Goal: Task Accomplishment & Management: Manage account settings

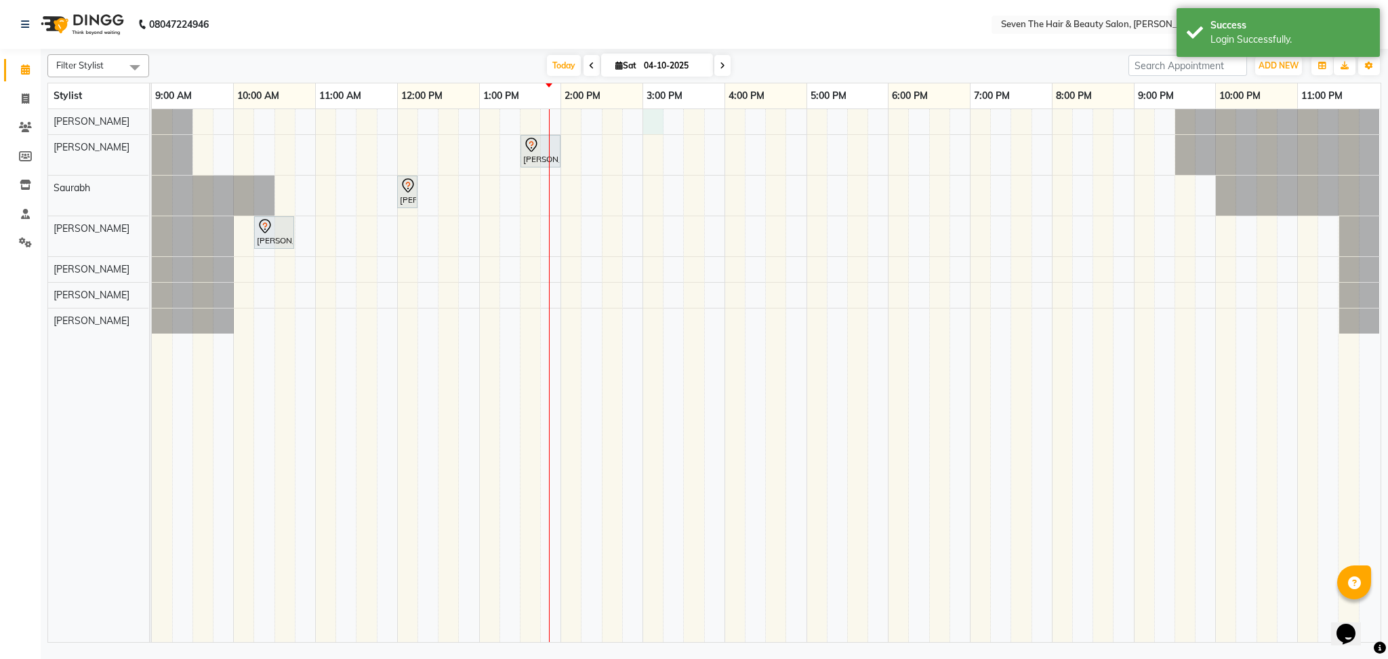
click at [649, 123] on div "[PERSON_NAME], TK01, 01:30 PM-02:00 PM, Hair Cut - Mens Haircut [PERSON_NAME], …" at bounding box center [766, 375] width 1229 height 533
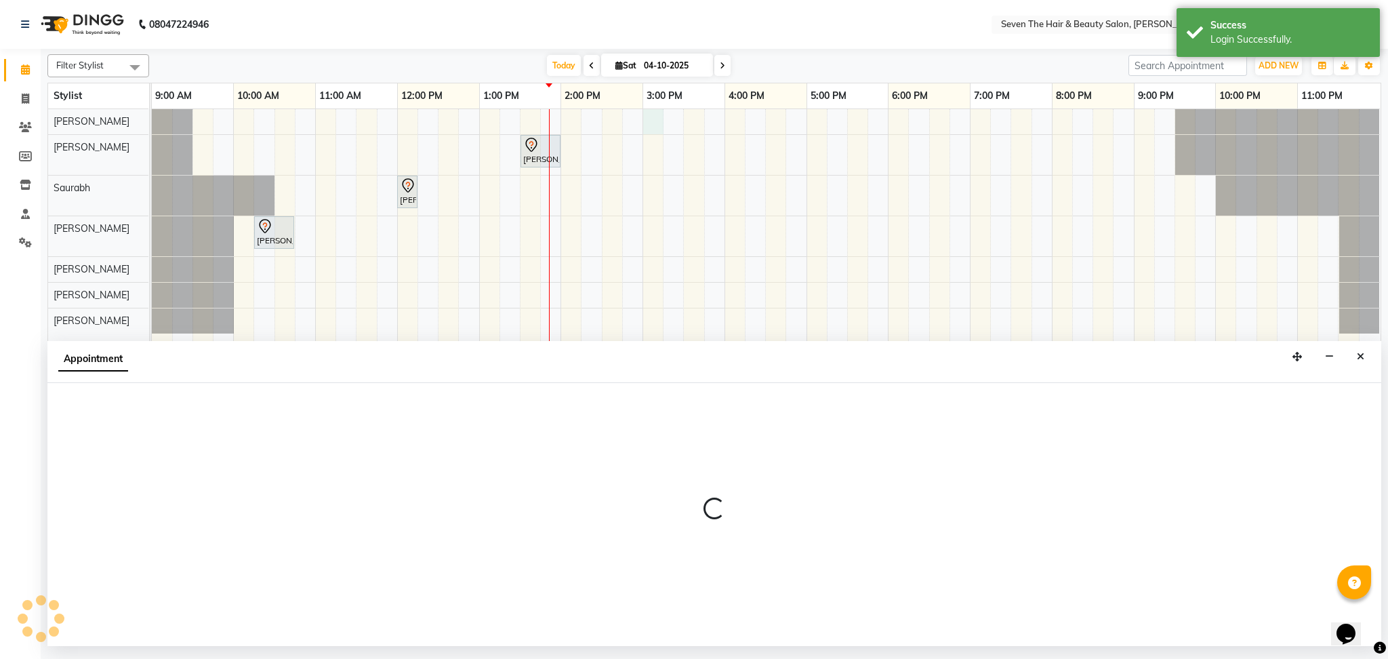
select select "9757"
select select "900"
select select "tentative"
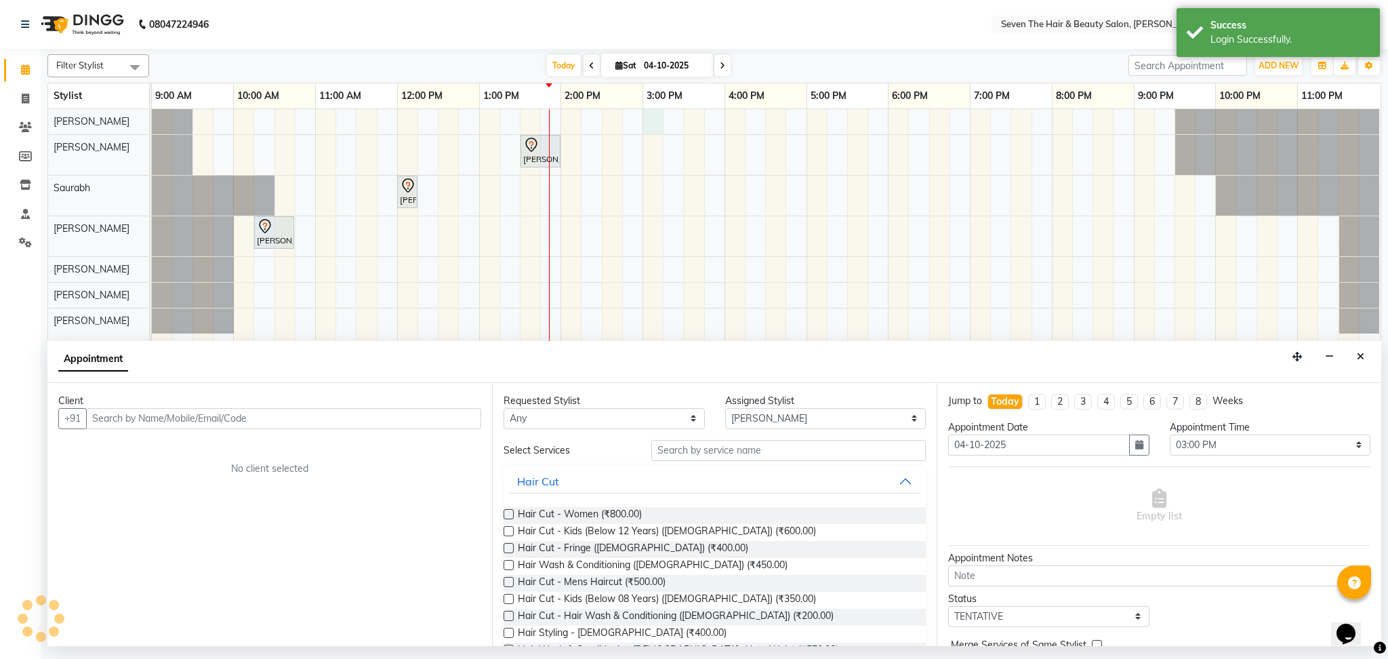
click at [207, 411] on input "text" at bounding box center [283, 418] width 395 height 21
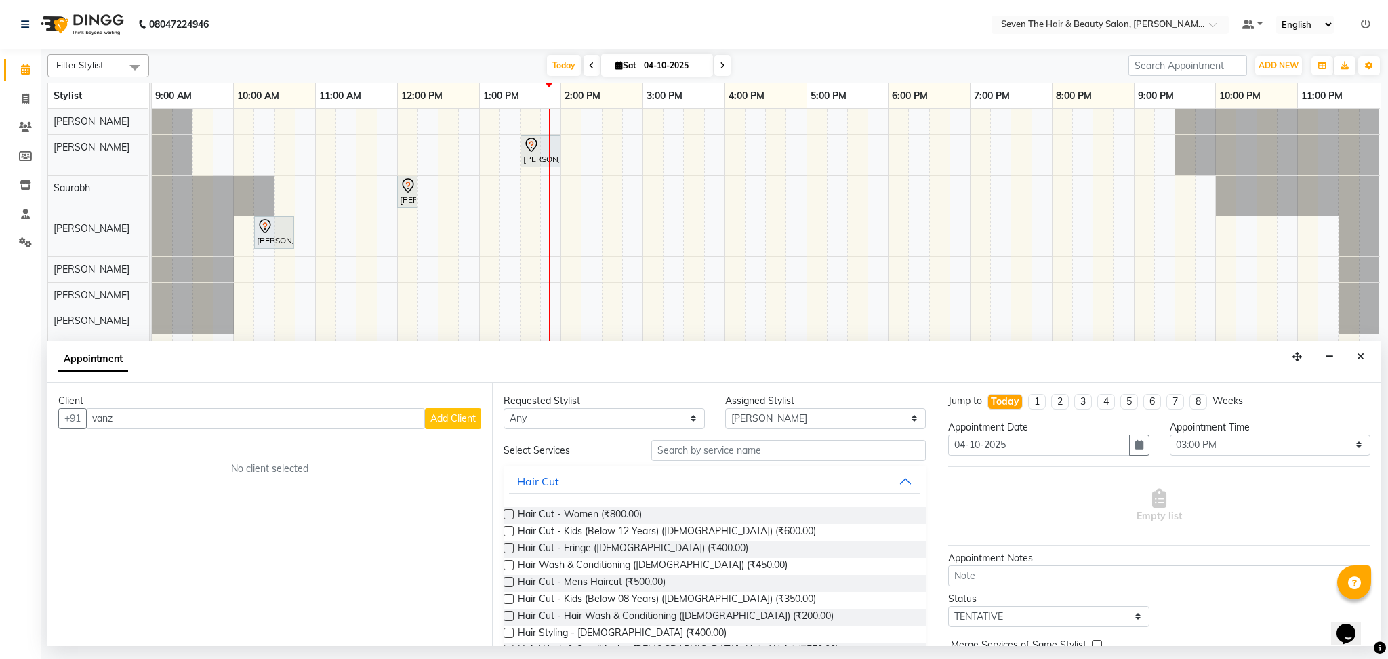
click at [155, 422] on input "vanz" at bounding box center [255, 418] width 339 height 21
click at [195, 443] on ngb-highlight "98******99" at bounding box center [223, 448] width 56 height 14
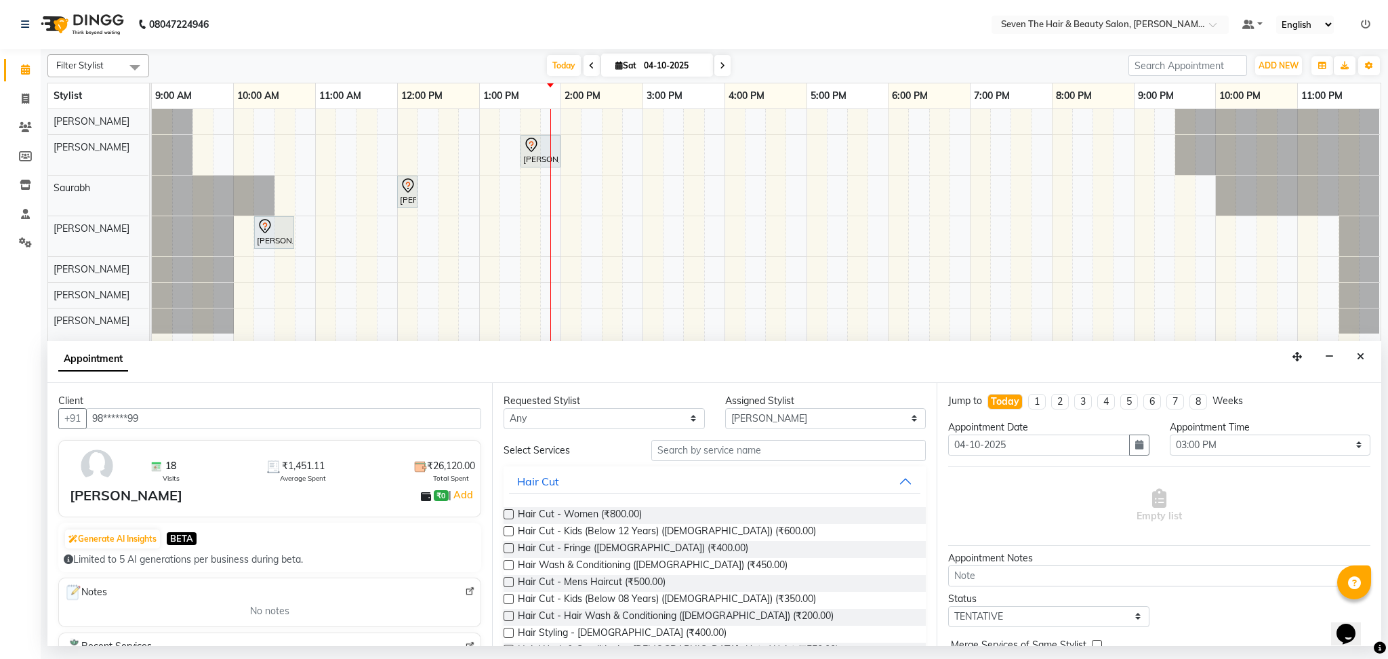
type input "98******99"
click at [694, 440] on input "text" at bounding box center [788, 450] width 275 height 21
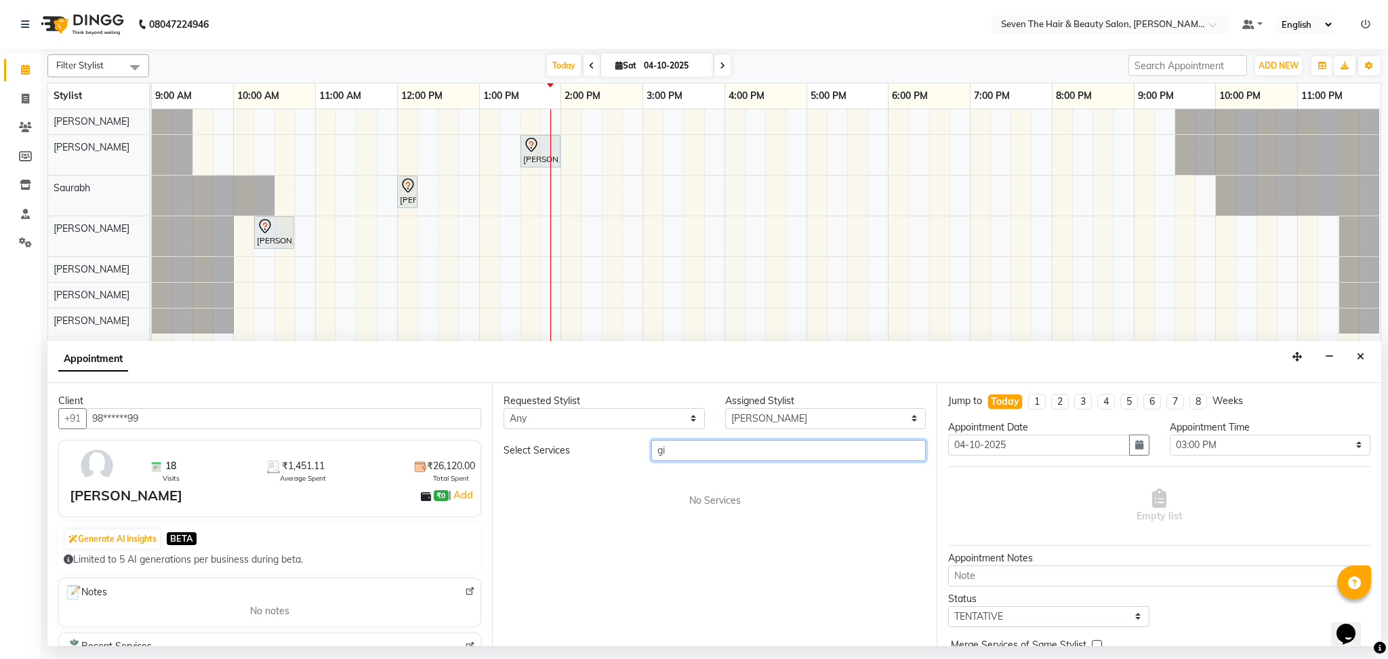
type input "g"
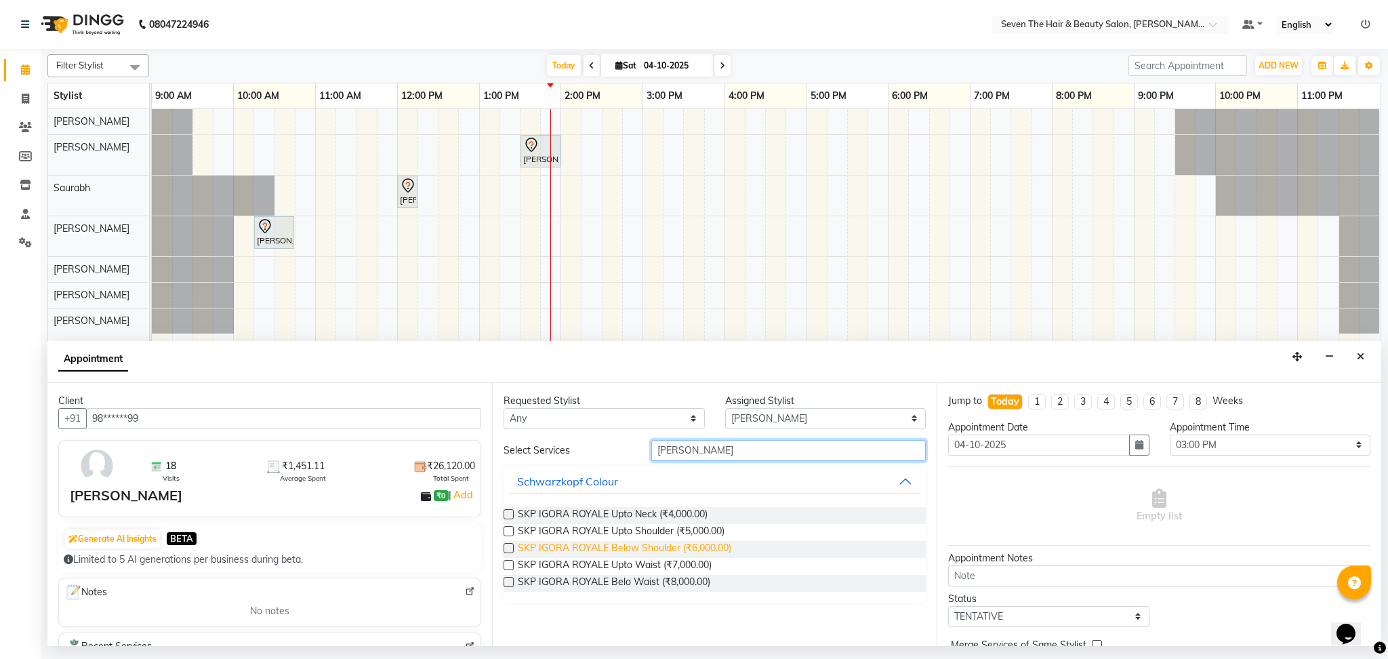
type input "[PERSON_NAME]"
click at [641, 548] on span "SKP IGORA ROYALE Below Shoulder (₹6,000.00)" at bounding box center [625, 549] width 214 height 17
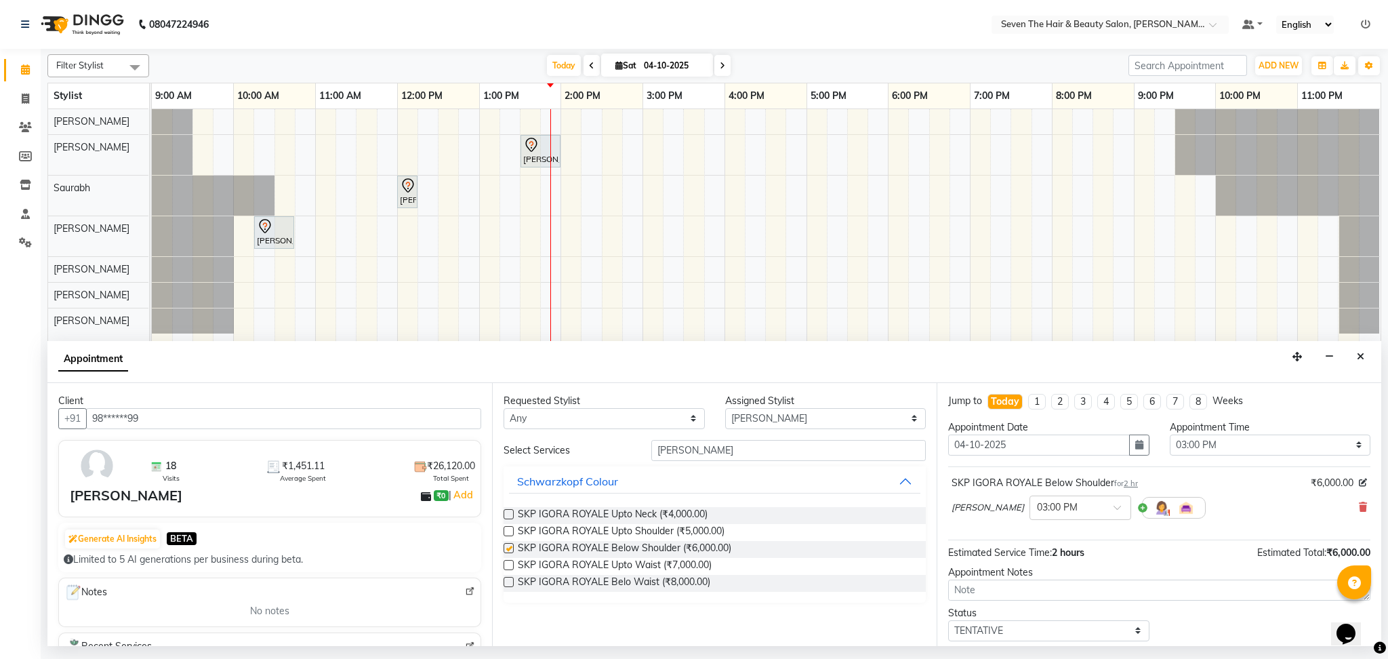
checkbox input "false"
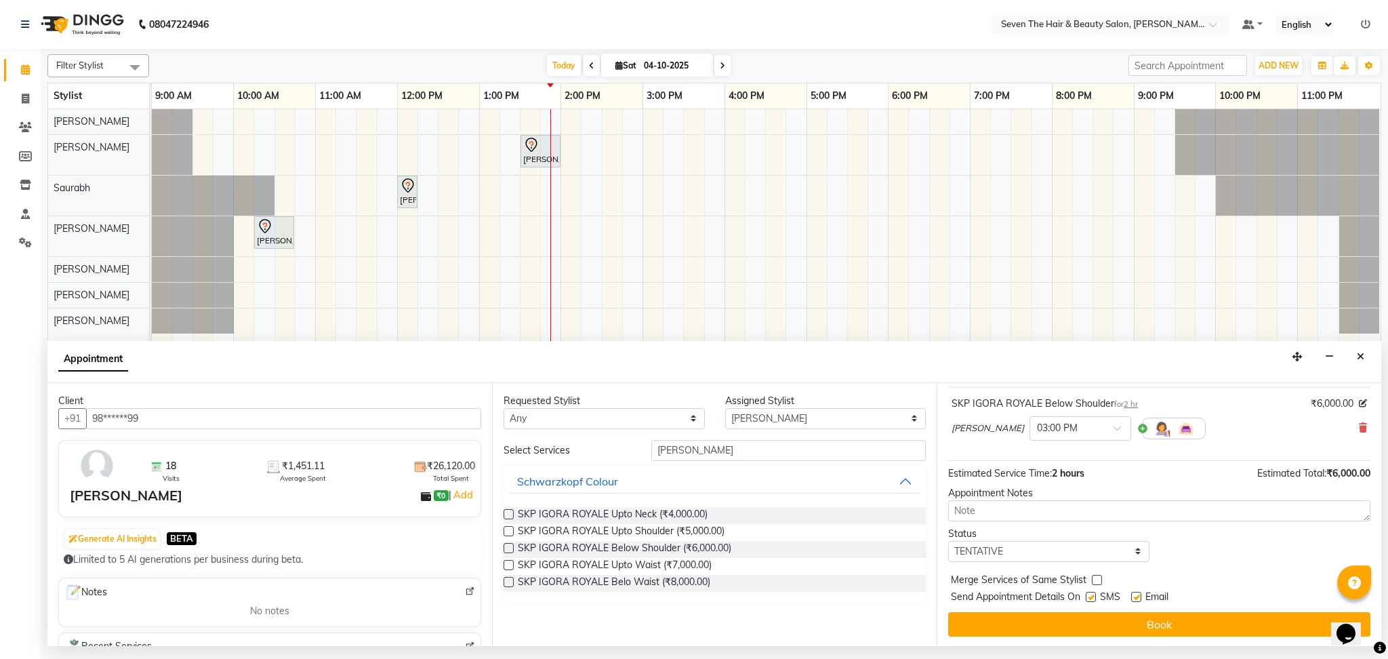
scroll to position [81, 0]
click at [1140, 599] on label at bounding box center [1136, 595] width 10 height 10
click at [1140, 599] on input "checkbox" at bounding box center [1135, 596] width 9 height 9
checkbox input "false"
click at [1090, 597] on label at bounding box center [1091, 595] width 10 height 10
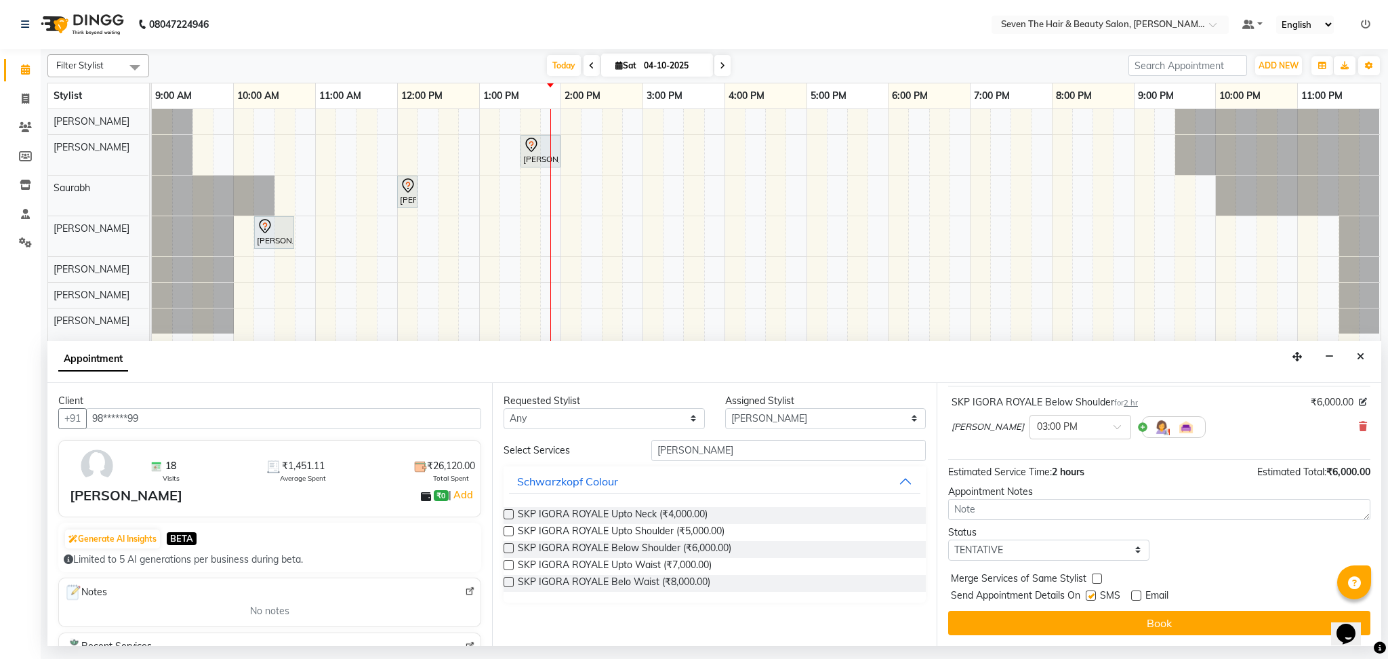
click at [1090, 597] on input "checkbox" at bounding box center [1090, 596] width 9 height 9
checkbox input "false"
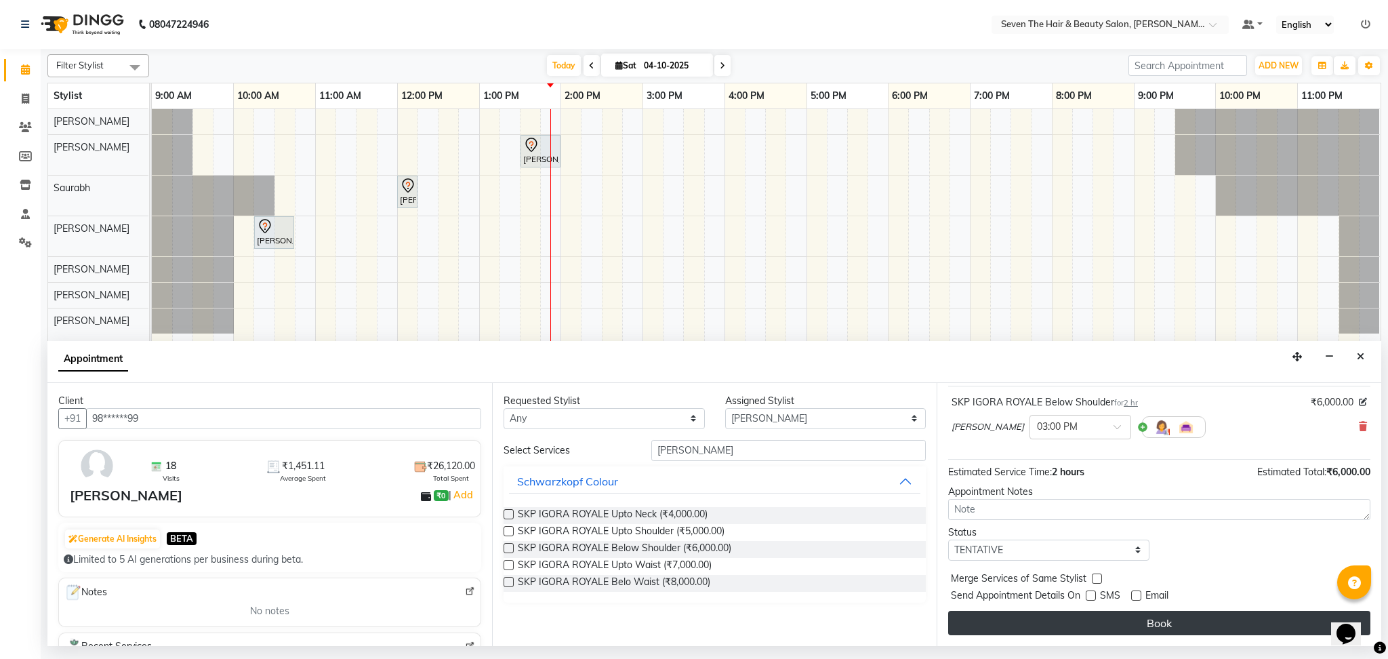
click at [1092, 611] on button "Book" at bounding box center [1159, 623] width 422 height 24
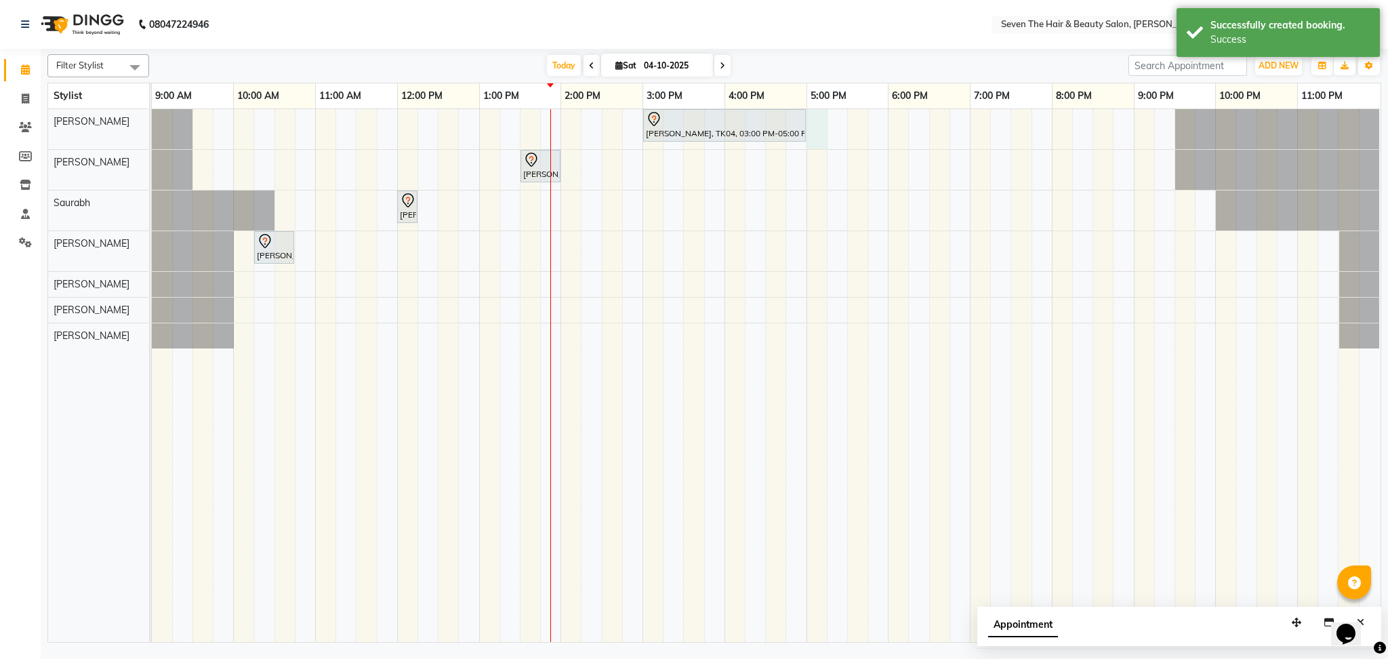
click at [809, 142] on div "[PERSON_NAME], TK04, 03:00 PM-05:00 PM, SKP IGORA ROYALE Below Shoulder [PERSON…" at bounding box center [766, 375] width 1229 height 533
select select "9757"
select select "1020"
select select "tentative"
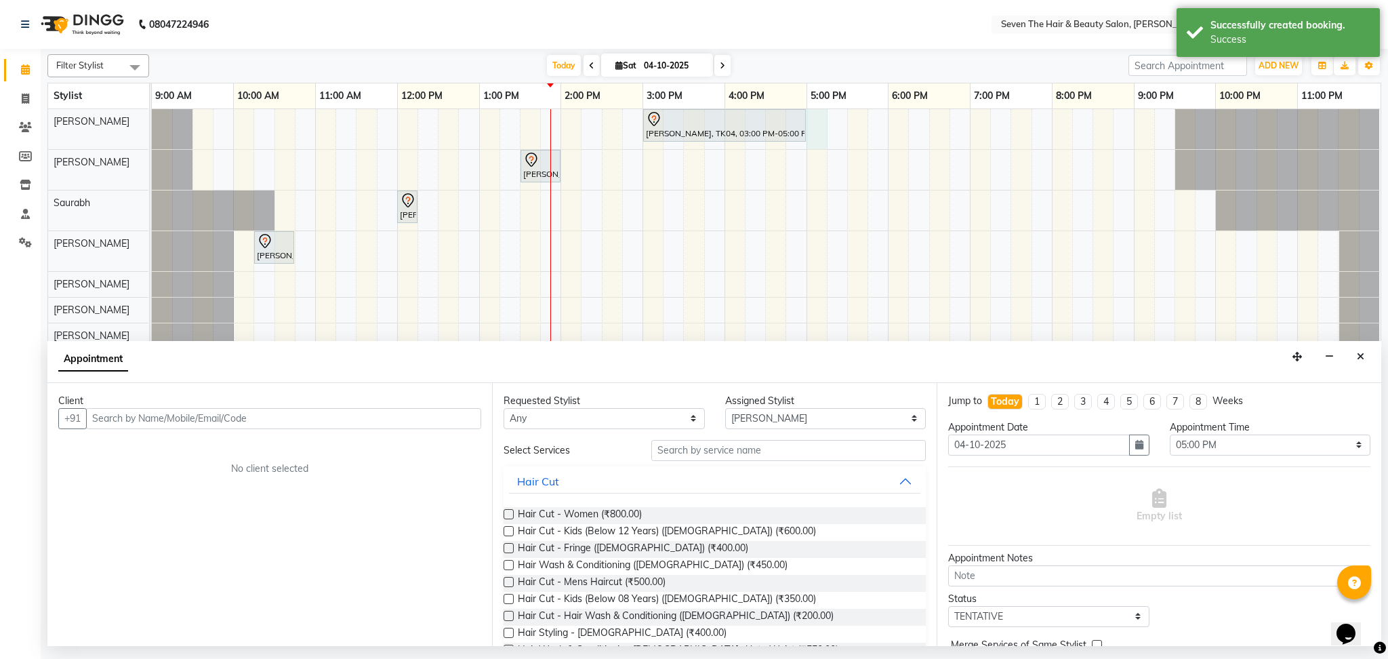
click at [180, 412] on input "text" at bounding box center [283, 418] width 395 height 21
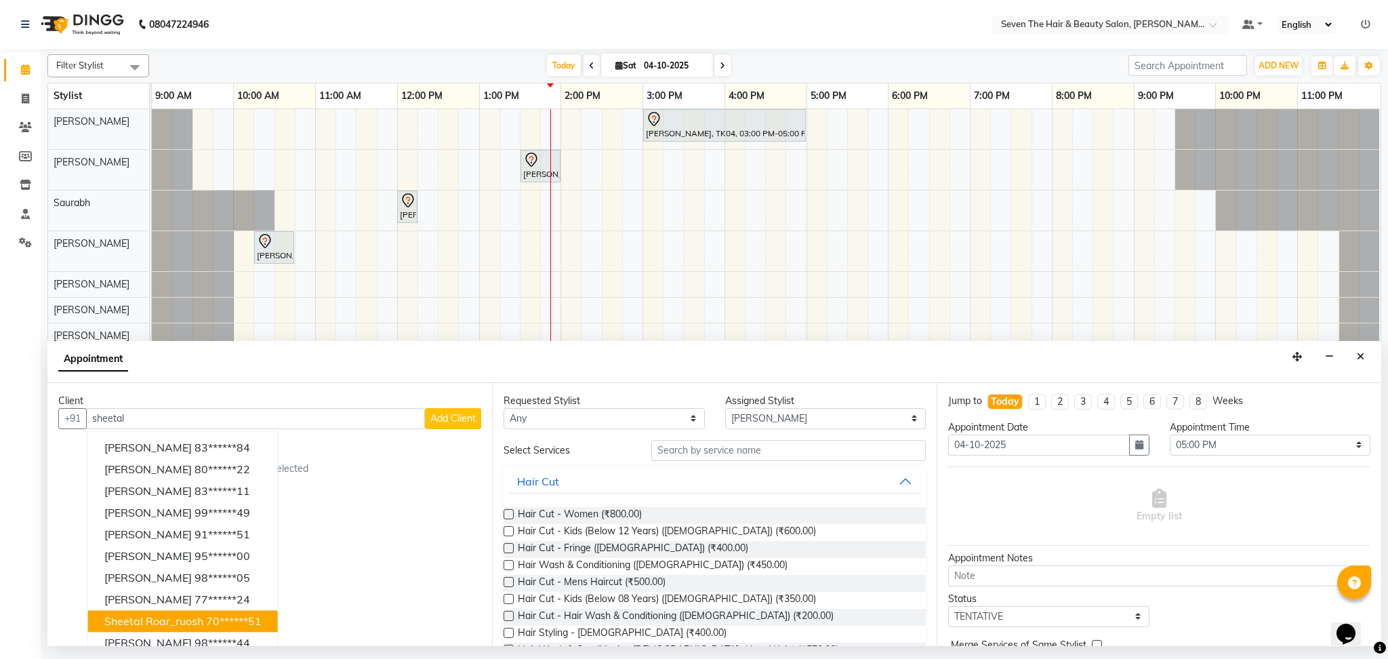
click at [171, 621] on span "Sheetal Roar_ruosh" at bounding box center [153, 621] width 99 height 14
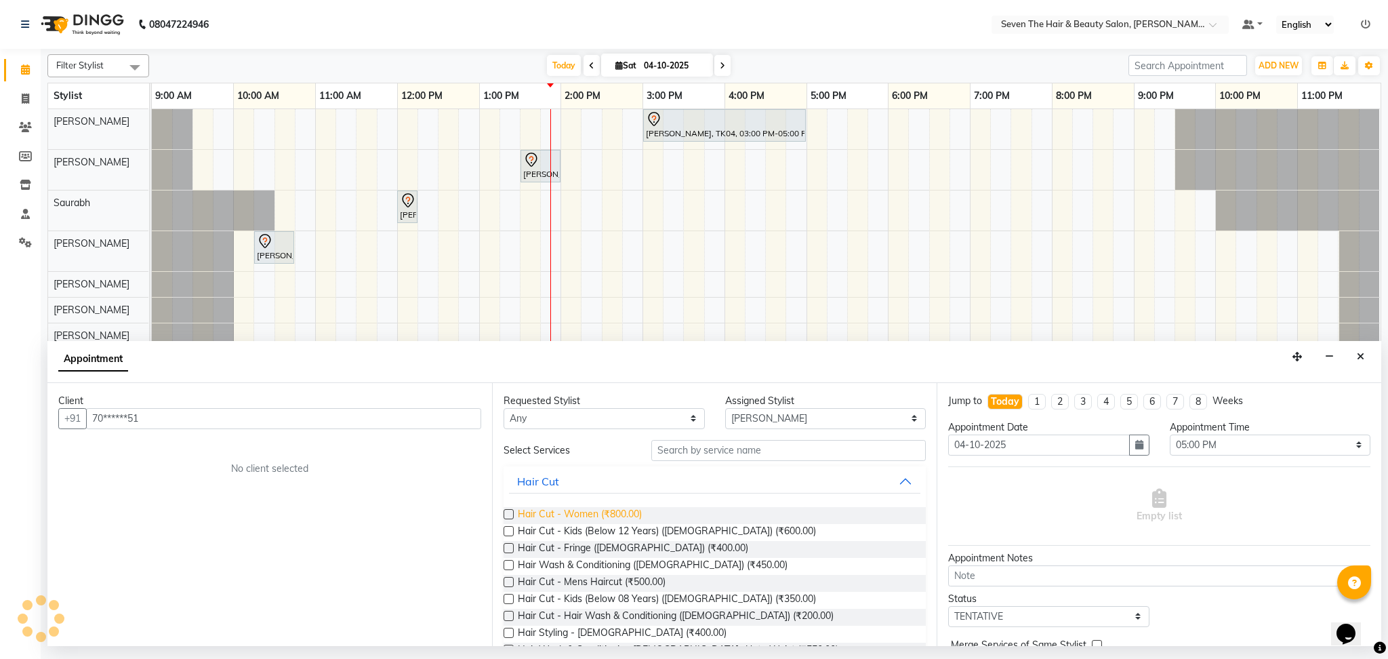
type input "70******51"
click at [565, 518] on span "Hair Cut - Women (₹800.00)" at bounding box center [580, 515] width 124 height 17
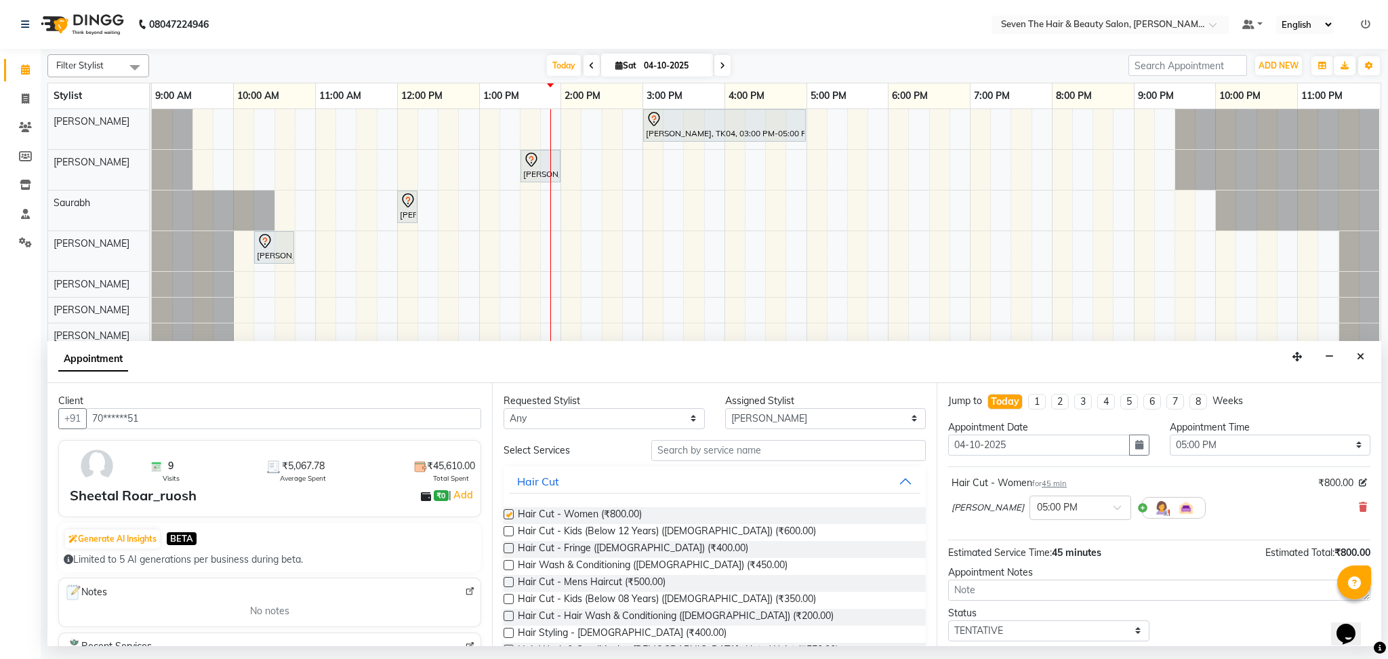
checkbox input "false"
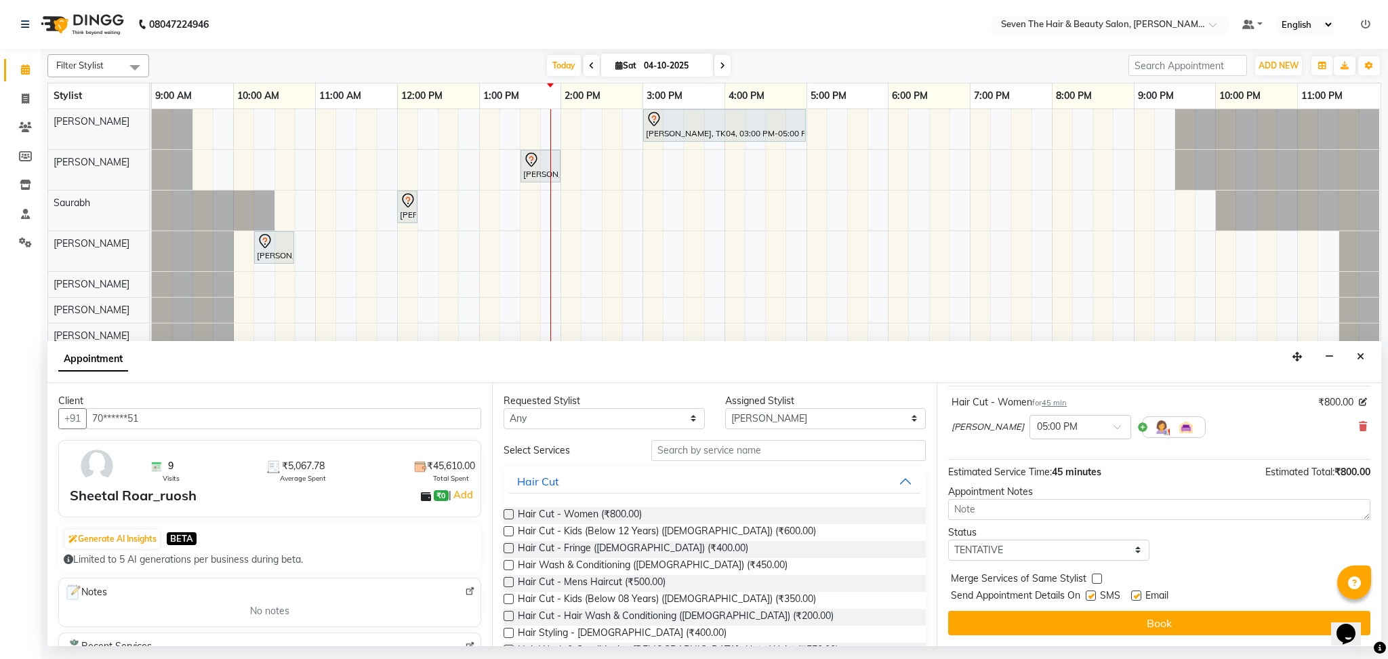
click at [1135, 590] on label at bounding box center [1136, 595] width 10 height 10
click at [1135, 592] on input "checkbox" at bounding box center [1135, 596] width 9 height 9
checkbox input "false"
click at [1091, 592] on label at bounding box center [1091, 595] width 10 height 10
click at [1091, 592] on input "checkbox" at bounding box center [1090, 596] width 9 height 9
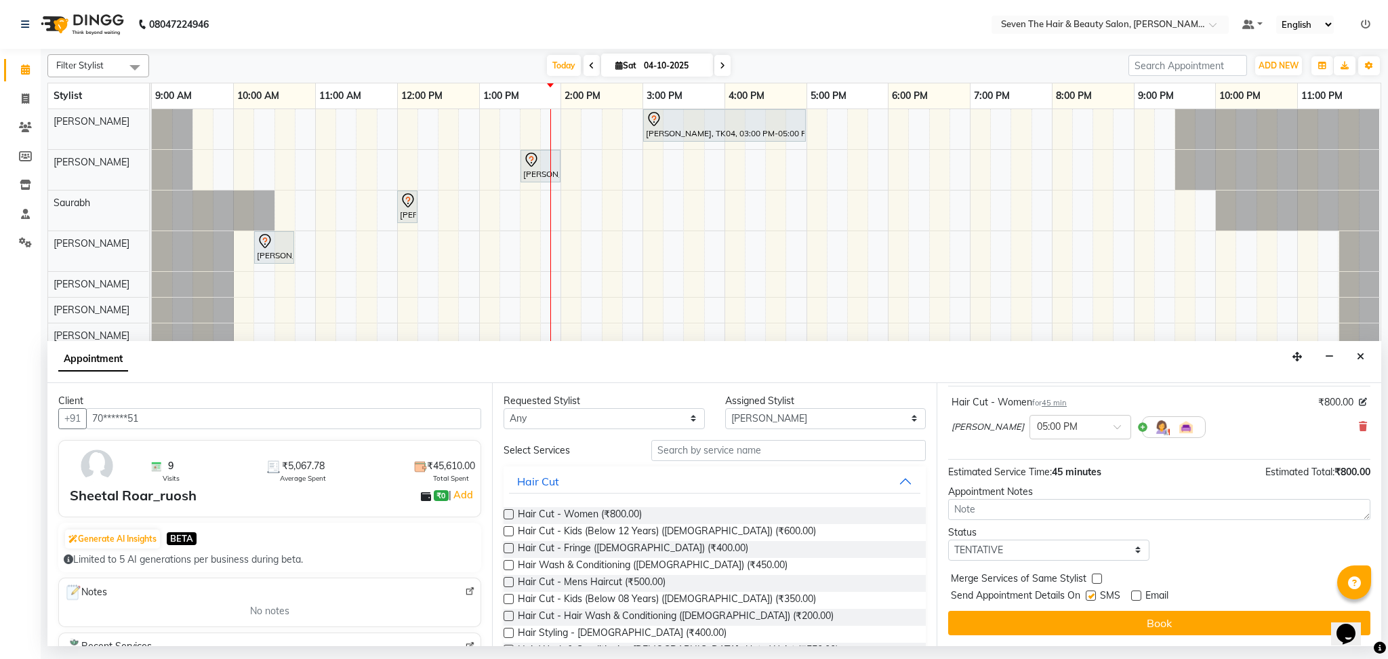
checkbox input "false"
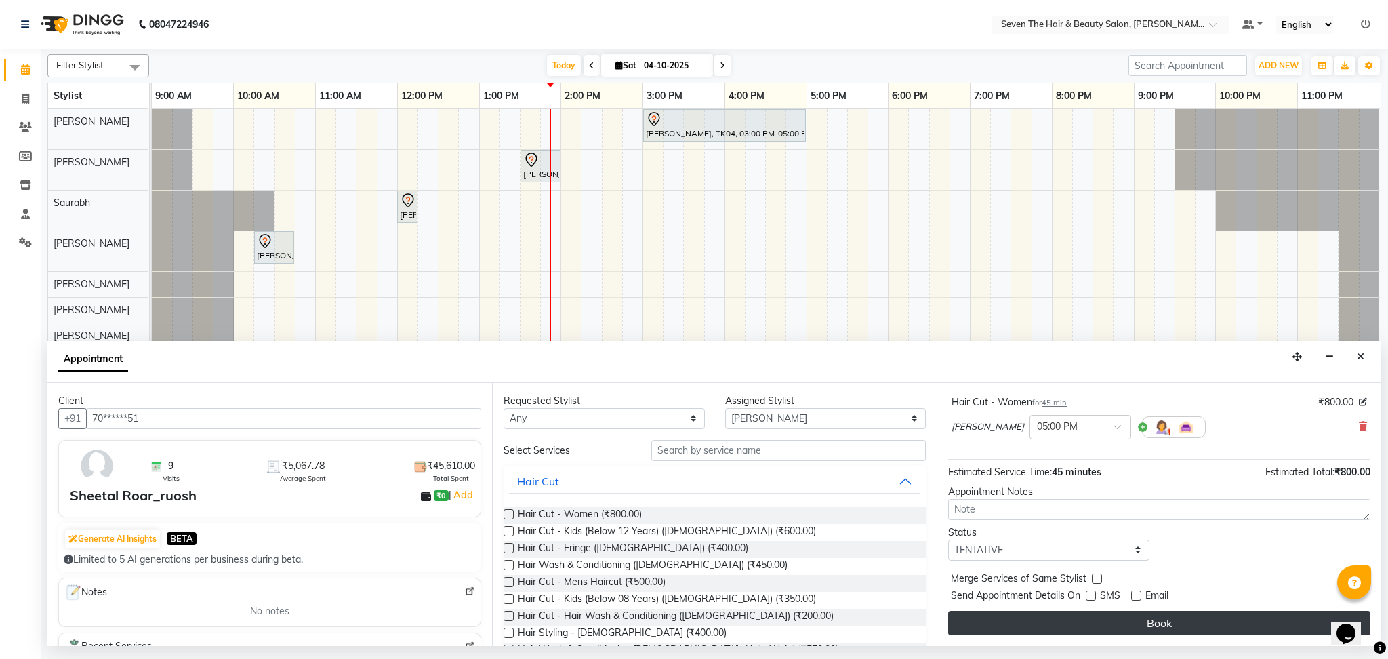
click at [1108, 632] on button "Book" at bounding box center [1159, 623] width 422 height 24
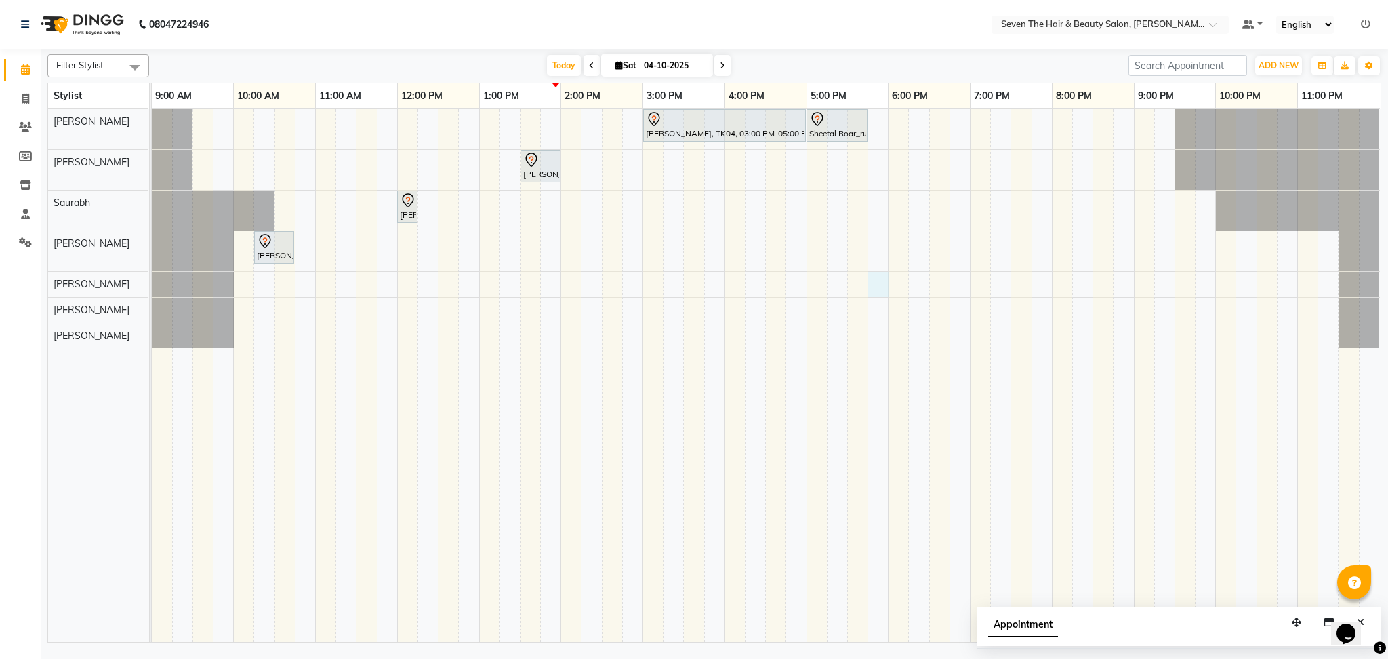
click at [881, 273] on div "[PERSON_NAME], TK04, 03:00 PM-05:00 PM, SKP IGORA ROYALE Below Shoulder Sheetal…" at bounding box center [766, 375] width 1229 height 533
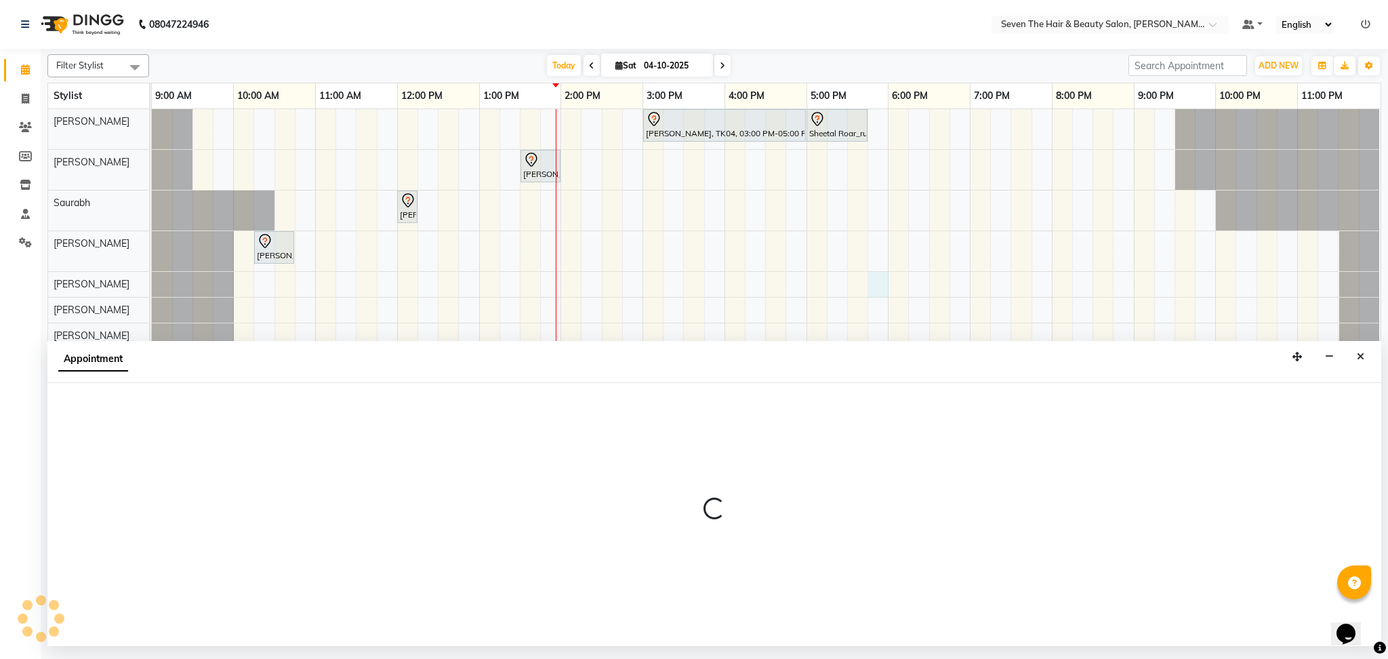
select select "78865"
select select "1065"
select select "tentative"
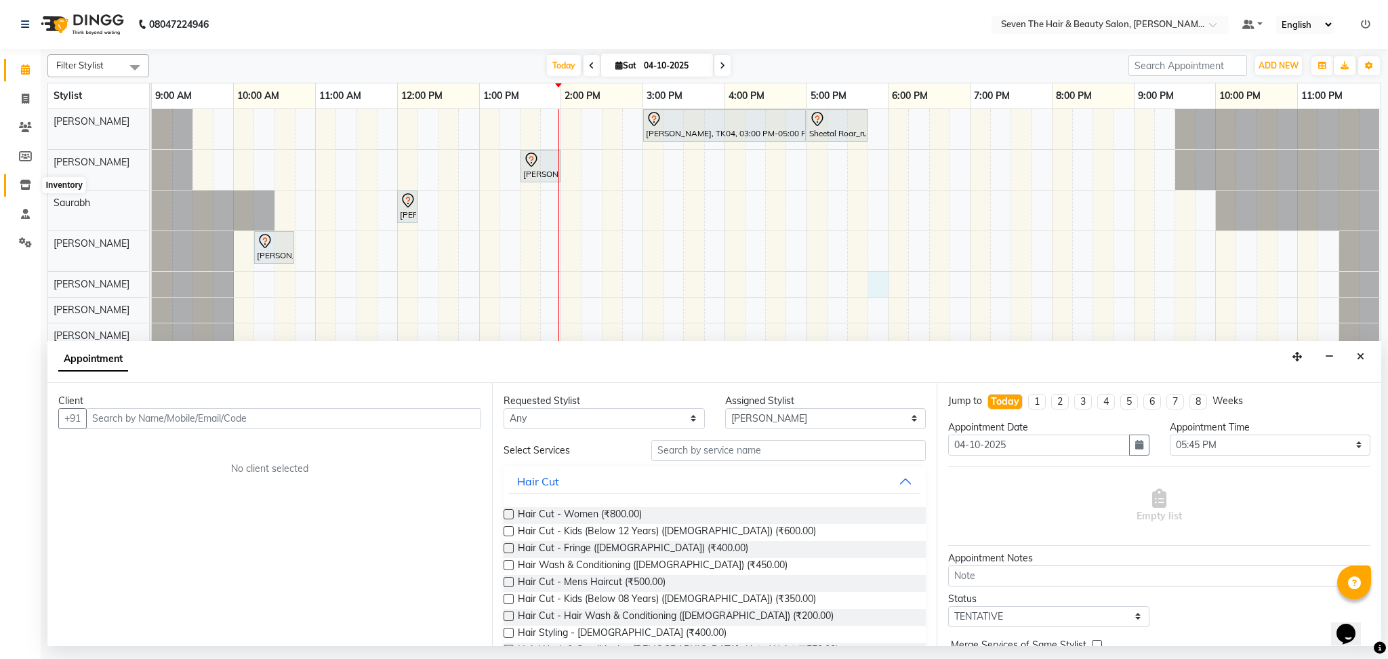
click at [16, 188] on span at bounding box center [26, 186] width 24 height 16
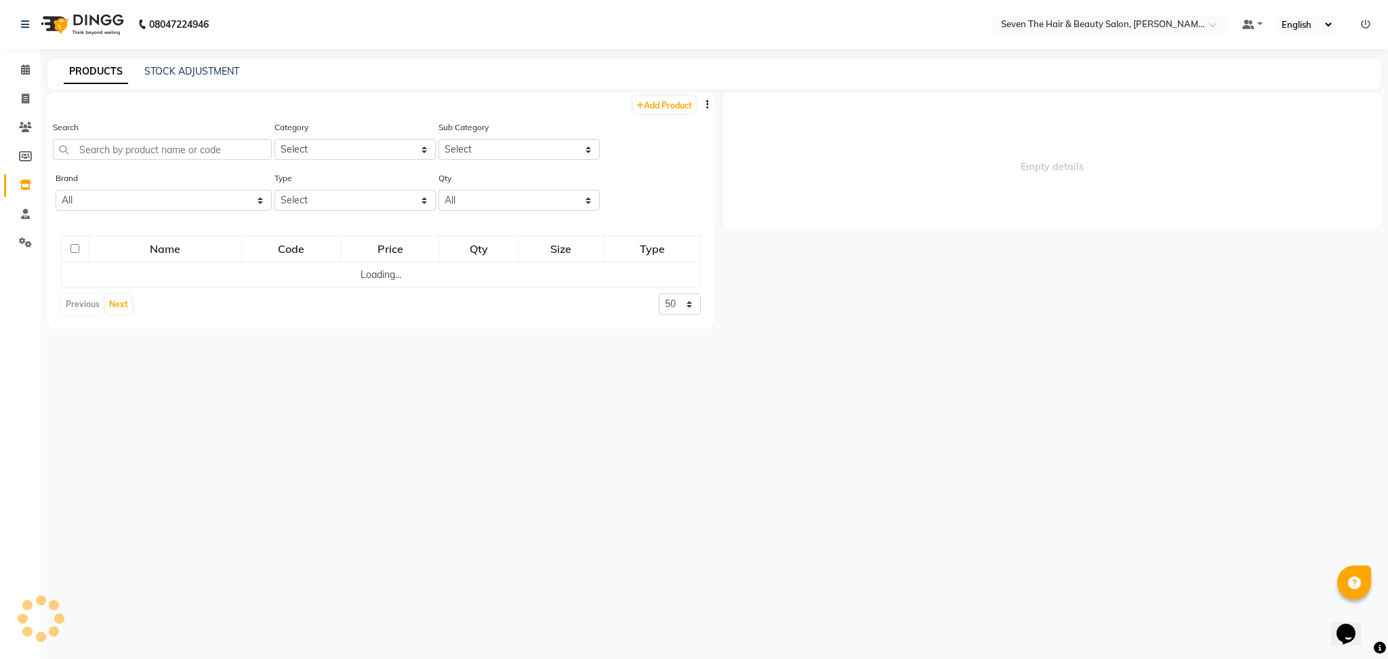
select select
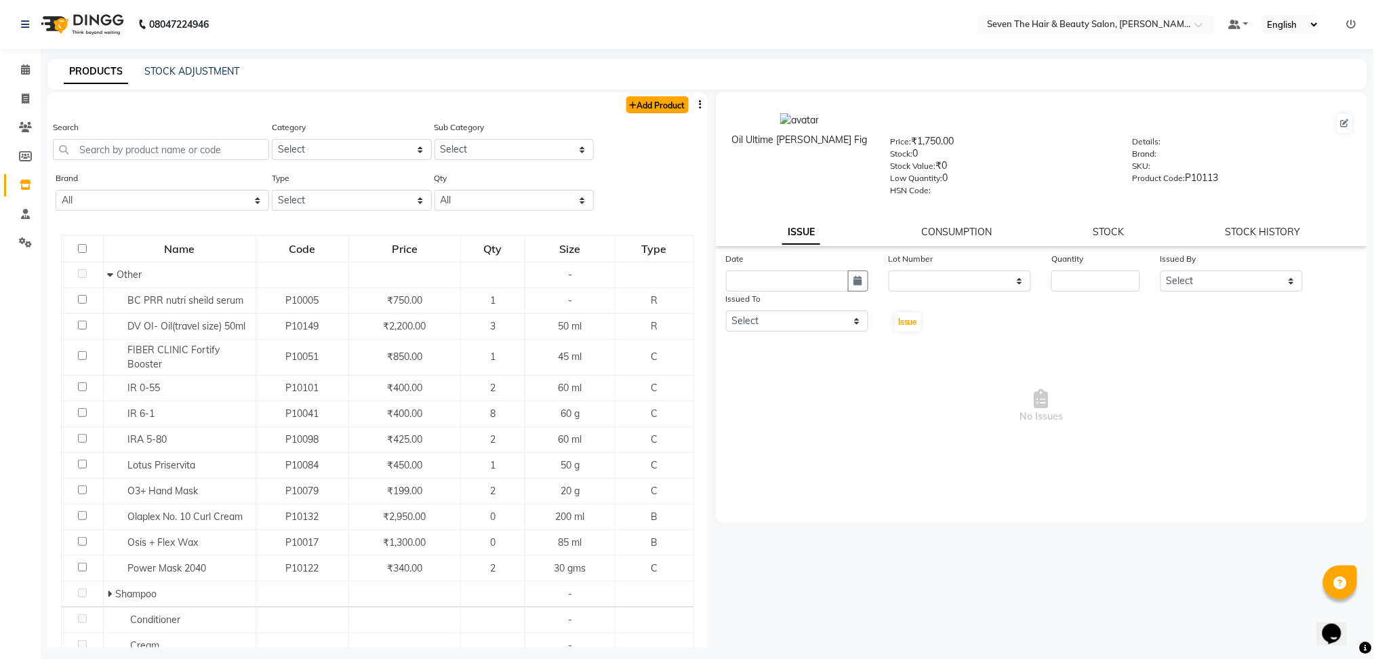
click at [635, 104] on link "Add Product" at bounding box center [657, 104] width 62 height 17
select select "true"
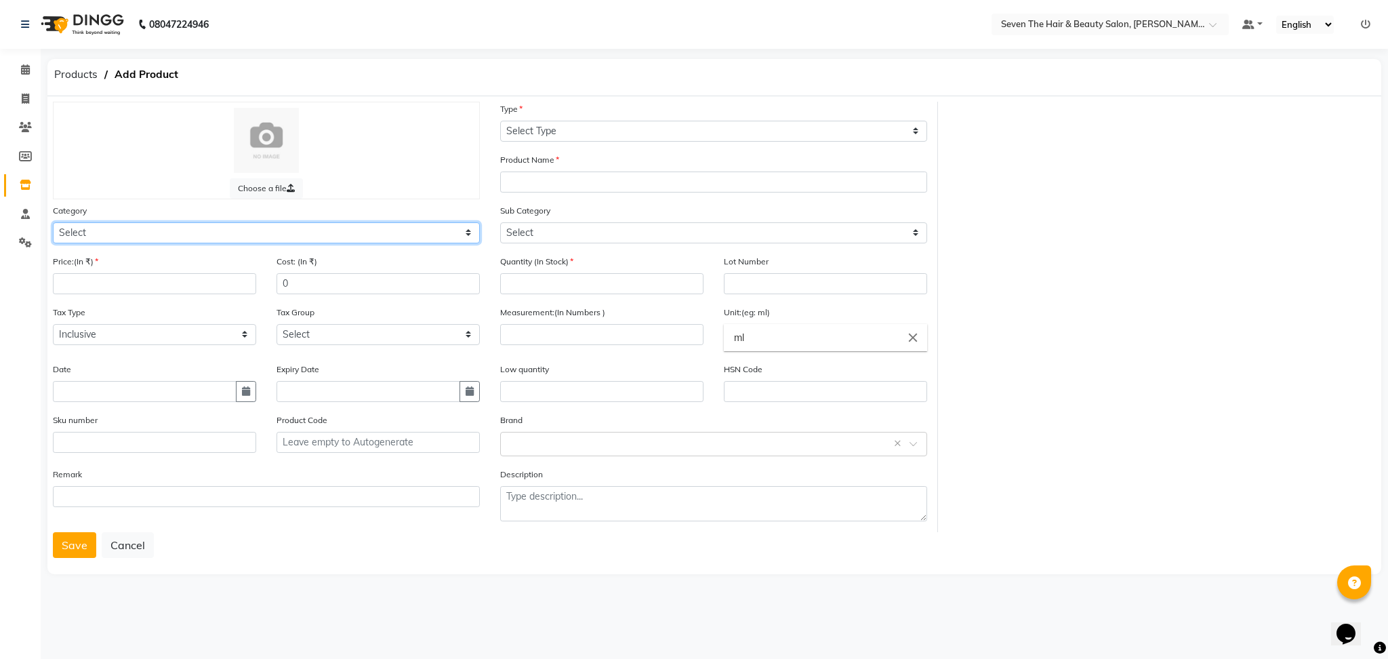
click at [93, 230] on select "Select Hair Skin Makeup Personal Care Appliances [PERSON_NAME] Waxing Disposabl…" at bounding box center [266, 232] width 427 height 21
select select "267601100"
click at [53, 222] on select "Select Hair Skin Makeup Personal Care Appliances [PERSON_NAME] Waxing Disposabl…" at bounding box center [266, 232] width 427 height 21
click at [115, 279] on input "number" at bounding box center [154, 283] width 203 height 21
type input "30"
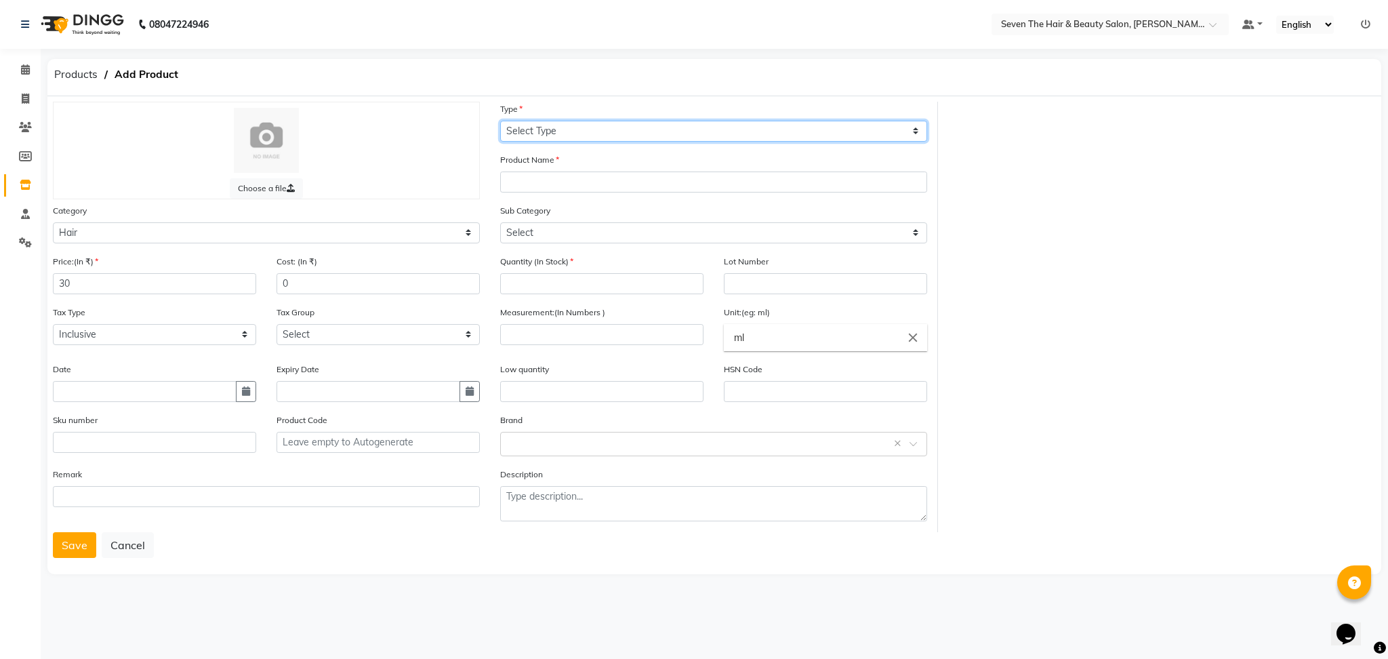
click at [564, 128] on select "Select Type Both Retail Consumable" at bounding box center [713, 131] width 427 height 21
select select "R"
click at [500, 121] on select "Select Type Both Retail Consumable" at bounding box center [713, 131] width 427 height 21
click at [563, 129] on select "Select Type Both Retail Consumable" at bounding box center [713, 131] width 427 height 21
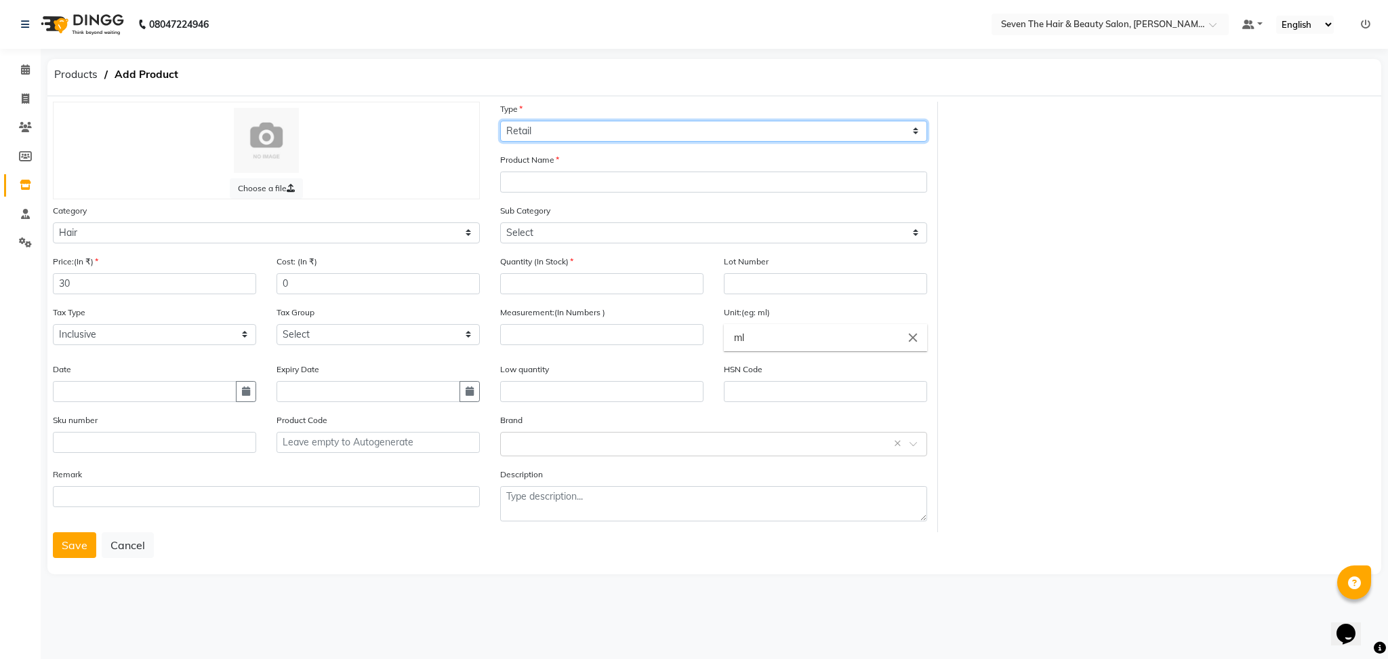
click at [563, 129] on select "Select Type Both Retail Consumable" at bounding box center [713, 131] width 427 height 21
click at [550, 182] on input "text" at bounding box center [713, 182] width 427 height 21
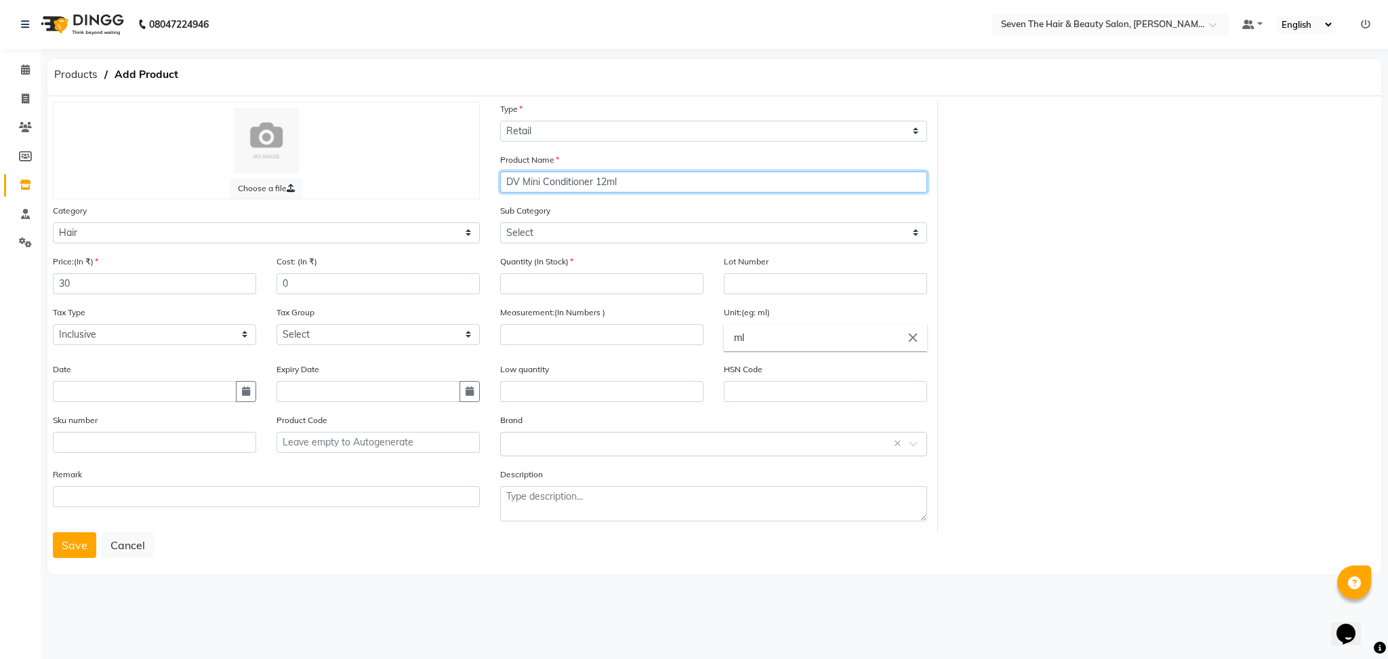
type input "DV Mini Conditioner 12ml"
click at [548, 234] on select "Select Shampoo Conditioner Cream Mask Oil Serum Color Appliances Treatment Styl…" at bounding box center [713, 232] width 427 height 21
select select "267601102"
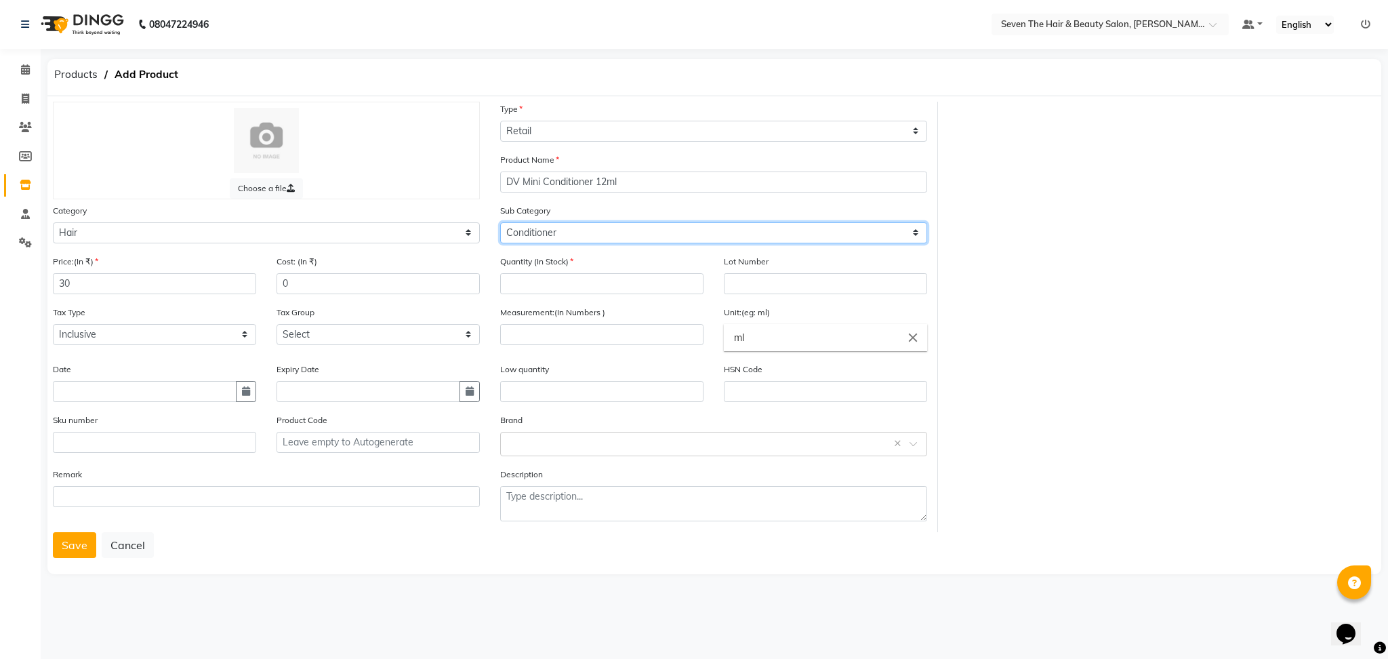
click at [500, 222] on select "Select Shampoo Conditioner Cream Mask Oil Serum Color Appliances Treatment Styl…" at bounding box center [713, 232] width 427 height 21
click at [561, 287] on input "number" at bounding box center [601, 283] width 203 height 21
type input "2"
click at [774, 278] on input "text" at bounding box center [825, 283] width 203 height 21
type input "0289"
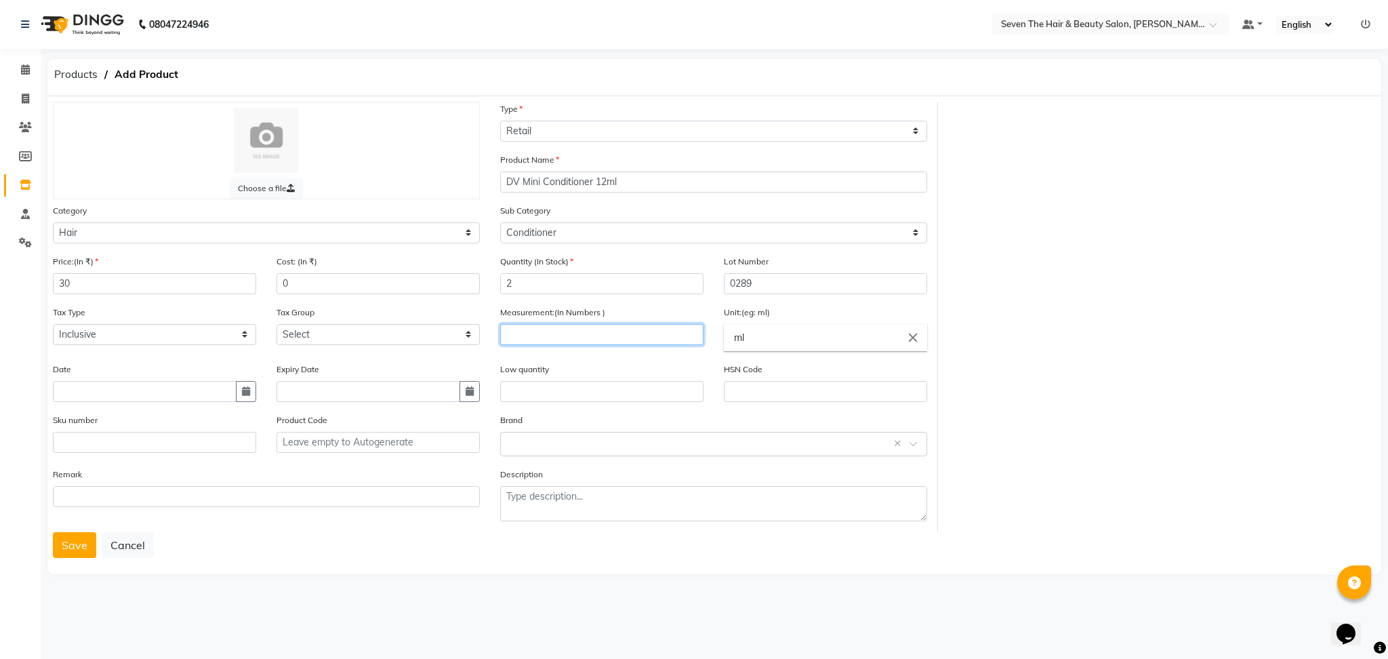
click at [608, 336] on input "number" at bounding box center [601, 334] width 203 height 21
type input "12"
click at [598, 392] on input "text" at bounding box center [601, 391] width 203 height 21
type input "1"
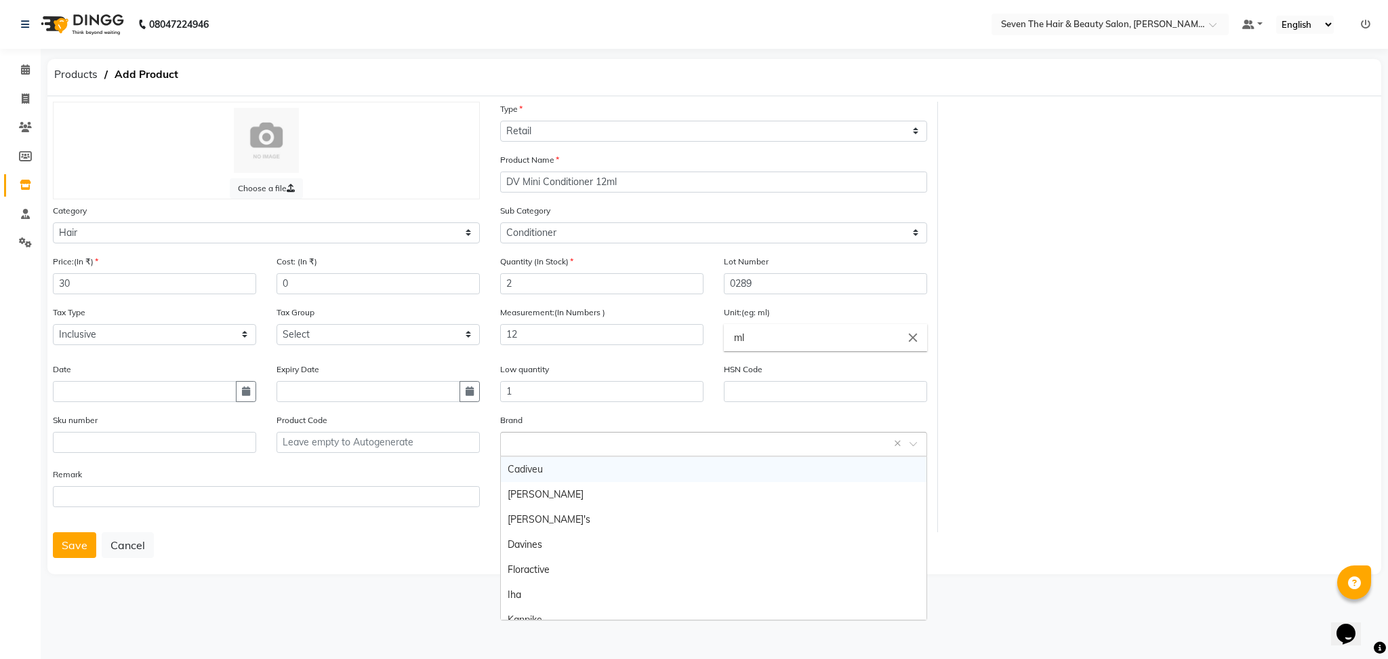
click at [558, 443] on input "text" at bounding box center [700, 443] width 385 height 14
click at [557, 540] on div "Davines" at bounding box center [714, 544] width 426 height 25
click at [77, 549] on button "Save" at bounding box center [74, 545] width 43 height 26
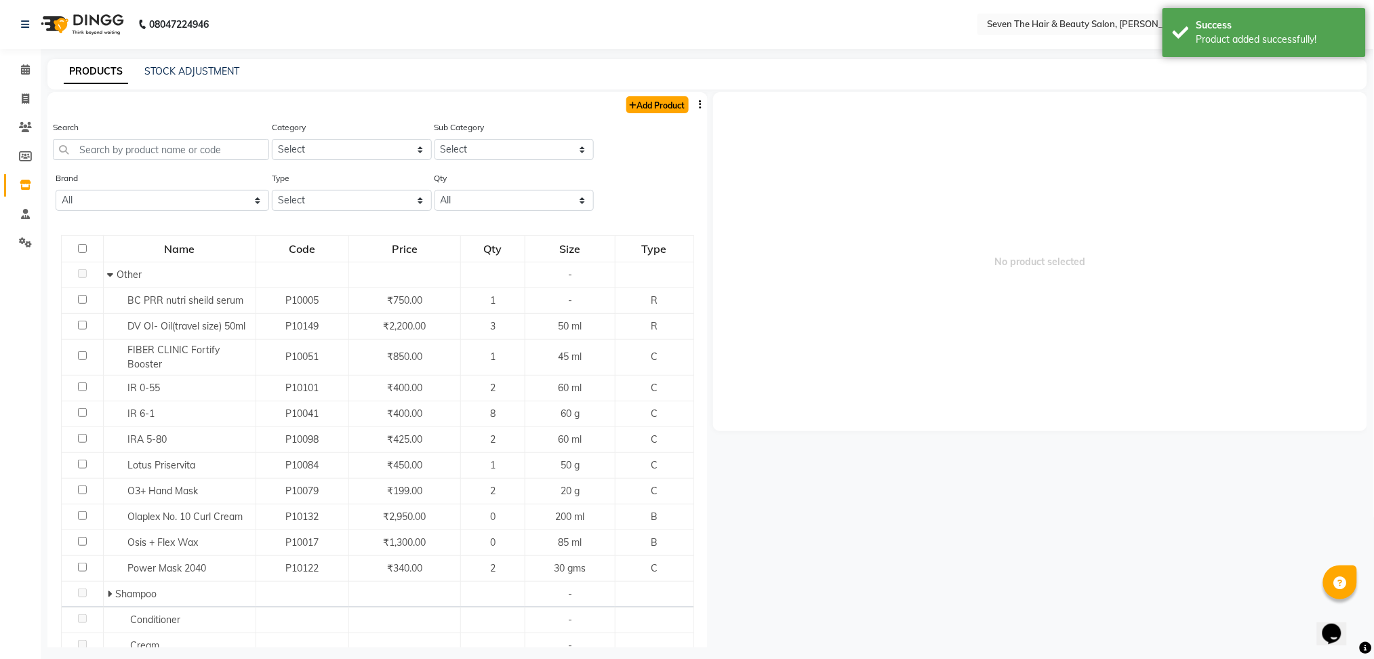
click at [645, 98] on link "Add Product" at bounding box center [657, 104] width 62 height 17
select select "true"
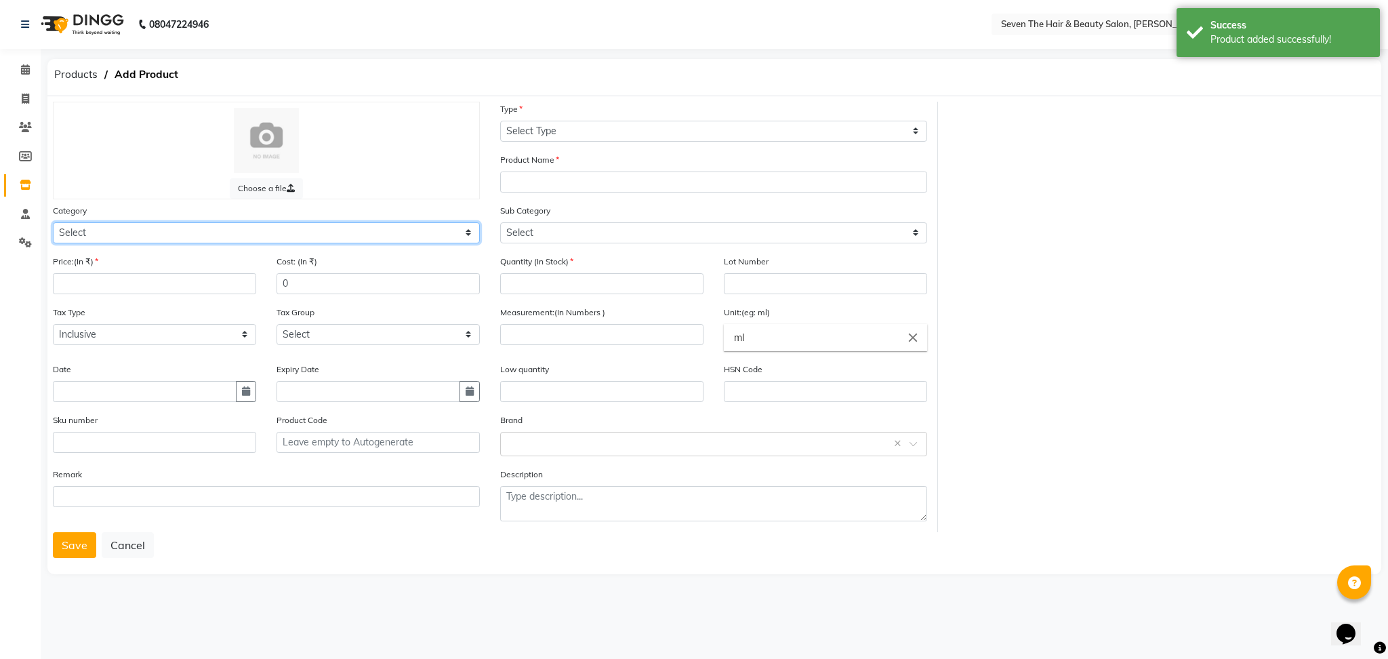
click at [251, 223] on select "Select Hair Skin Makeup Personal Care Appliances [PERSON_NAME] Waxing Disposabl…" at bounding box center [266, 232] width 427 height 21
select select "267601100"
click at [53, 222] on select "Select Hair Skin Makeup Personal Care Appliances [PERSON_NAME] Waxing Disposabl…" at bounding box center [266, 232] width 427 height 21
click at [175, 287] on input "number" at bounding box center [154, 283] width 203 height 21
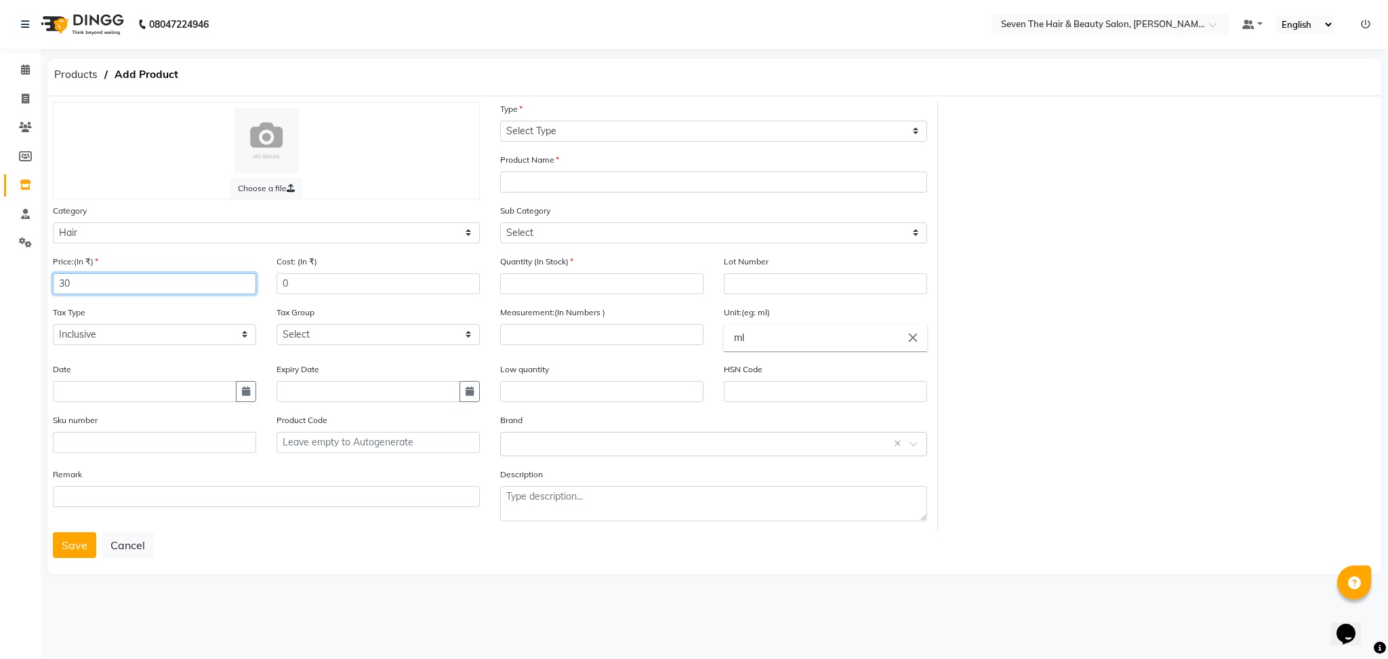
type input "30"
click at [563, 123] on select "Select Type Both Retail Consumable" at bounding box center [713, 131] width 427 height 21
select select "R"
click at [500, 121] on select "Select Type Both Retail Consumable" at bounding box center [713, 131] width 427 height 21
click at [543, 178] on input "text" at bounding box center [713, 182] width 427 height 21
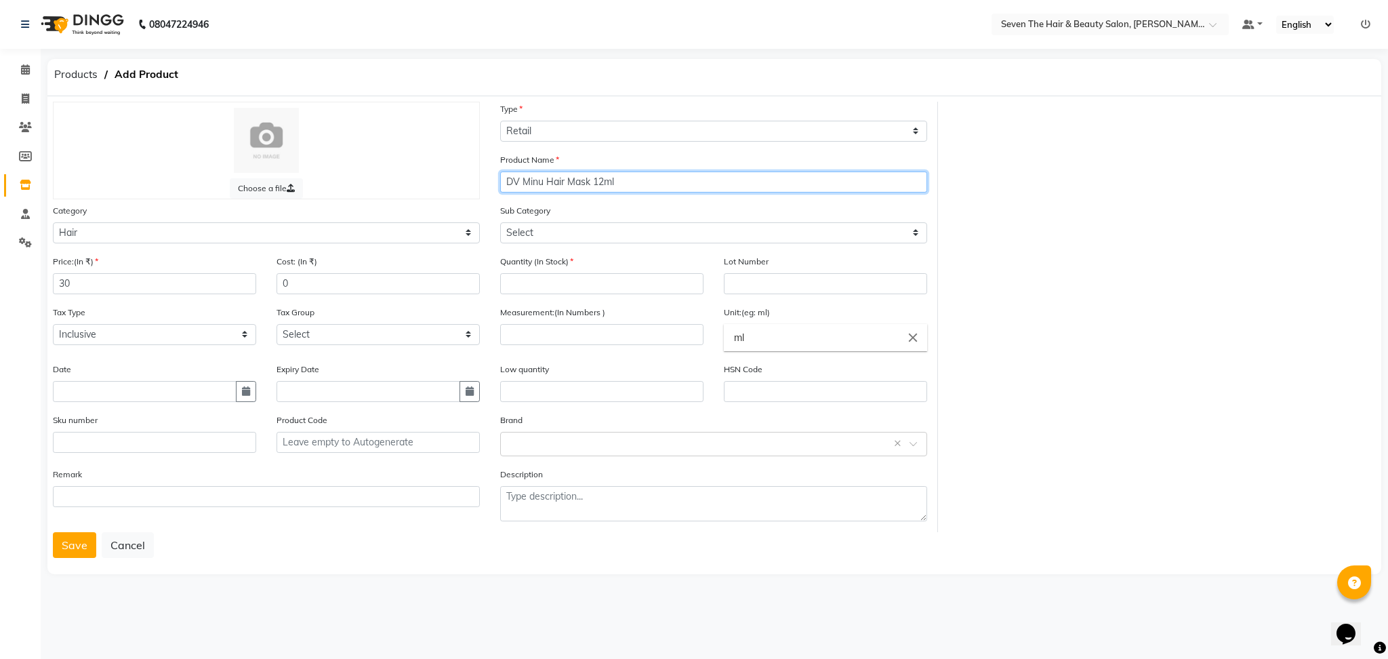
type input "DV Minu Hair Mask 12ml"
click at [559, 233] on select "Select Shampoo Conditioner Cream Mask Oil Serum Color Appliances Treatment Styl…" at bounding box center [713, 232] width 427 height 21
select select "267601104"
click at [500, 222] on select "Select Shampoo Conditioner Cream Mask Oil Serum Color Appliances Treatment Styl…" at bounding box center [713, 232] width 427 height 21
click at [644, 288] on input "number" at bounding box center [601, 283] width 203 height 21
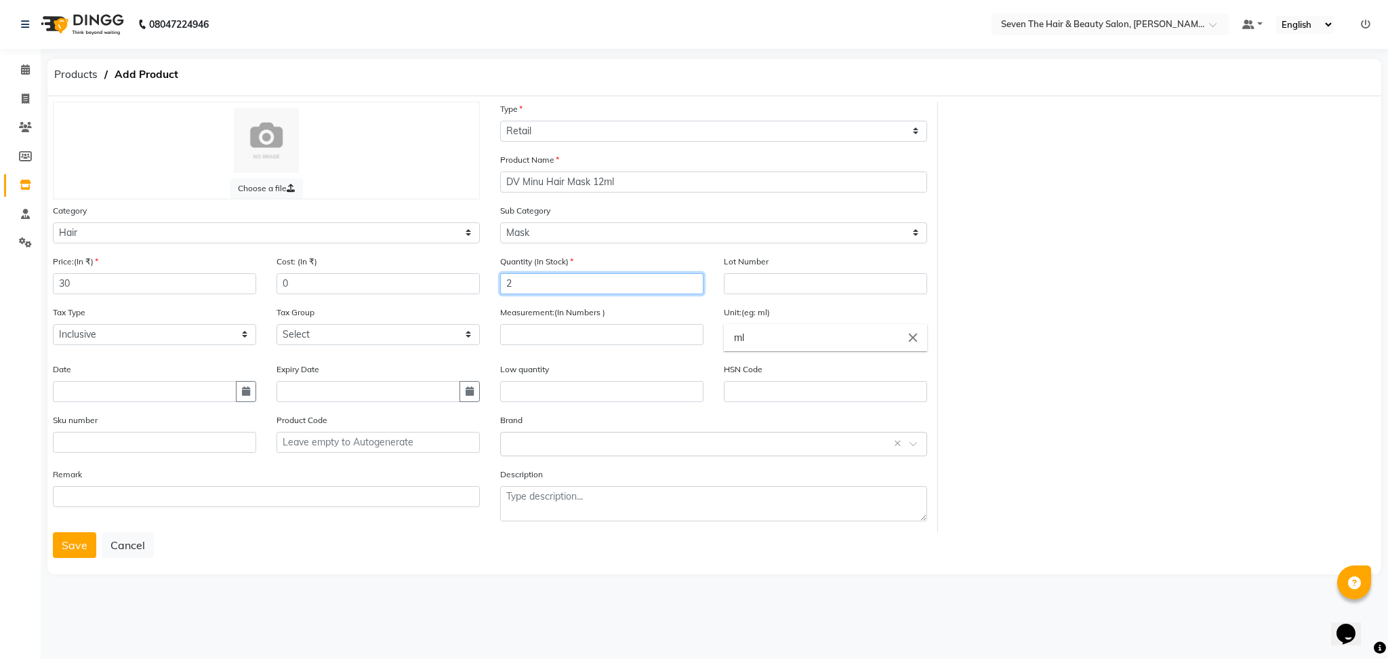
type input "2"
click at [754, 288] on input "text" at bounding box center [825, 283] width 203 height 21
type input "0289"
click at [573, 334] on input "number" at bounding box center [601, 334] width 203 height 21
type input "12"
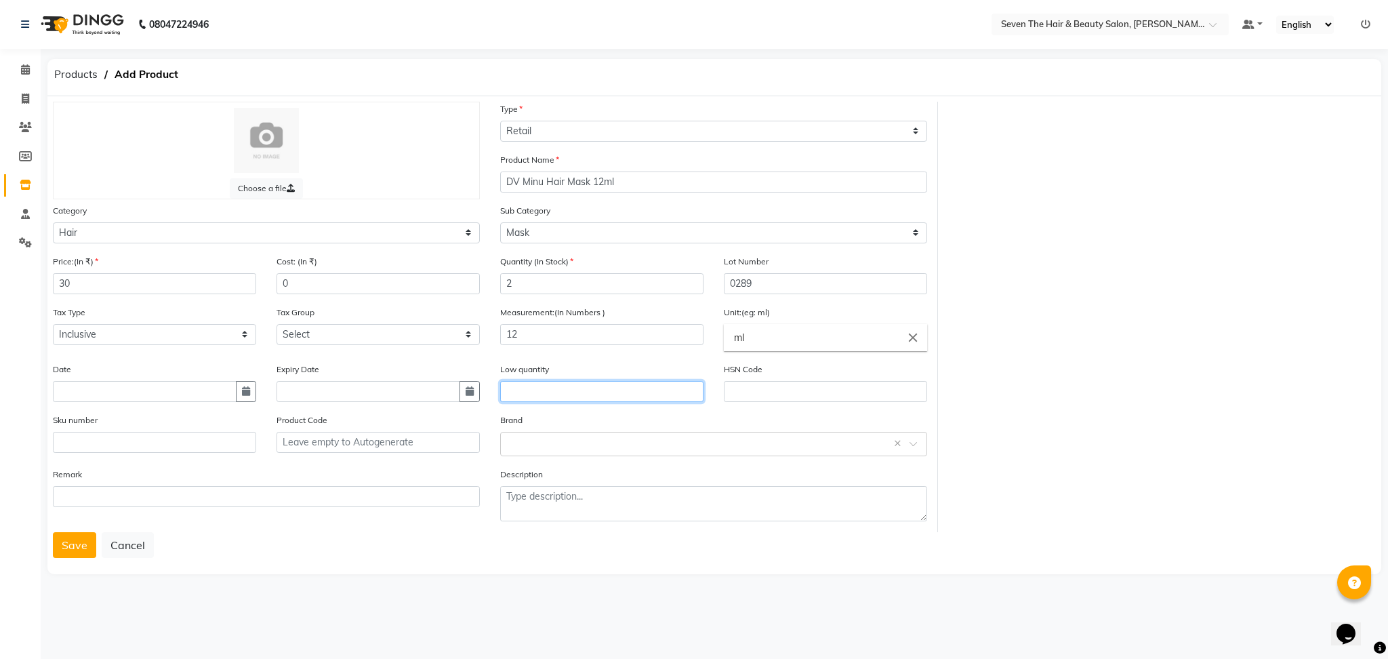
click at [578, 386] on input "text" at bounding box center [601, 391] width 203 height 21
type input "1"
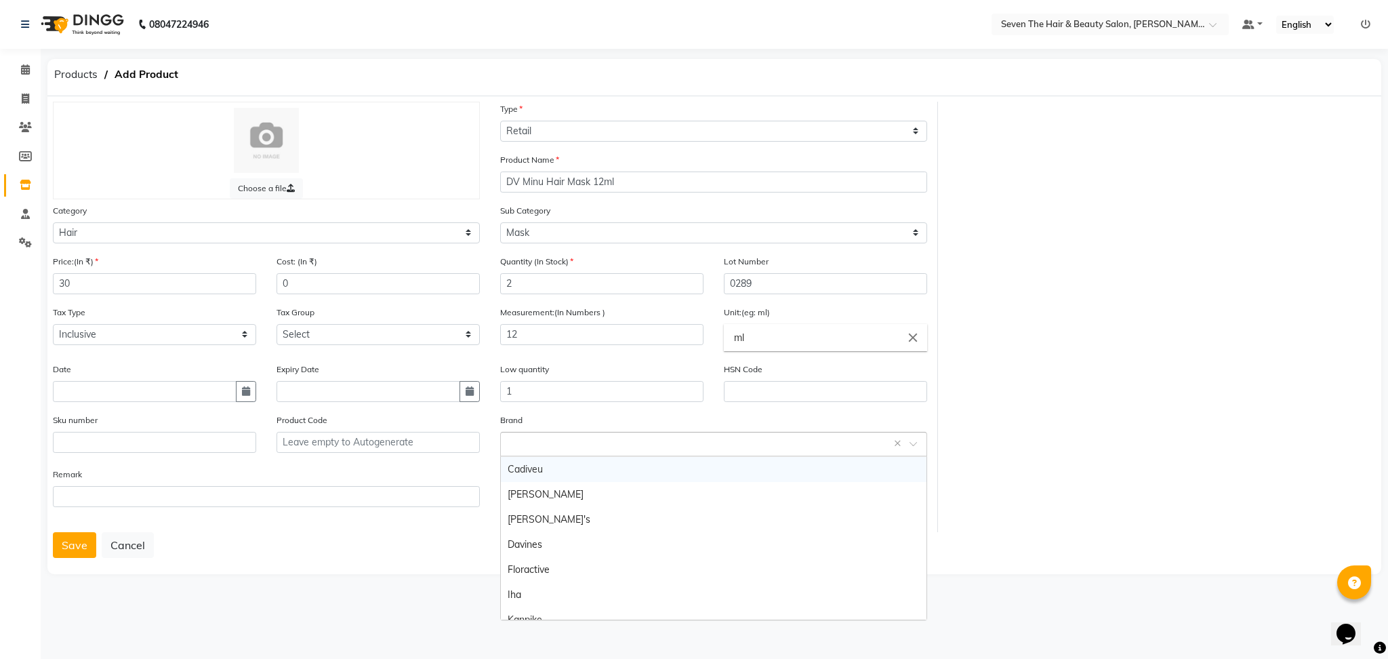
click at [590, 456] on body "08047224946 Select Location × Seven The Hair & Beauty Salon, Pradhikaran Nigadi…" at bounding box center [694, 329] width 1388 height 659
click at [555, 552] on div "Davines" at bounding box center [714, 544] width 426 height 25
click at [75, 543] on button "Save" at bounding box center [74, 545] width 43 height 26
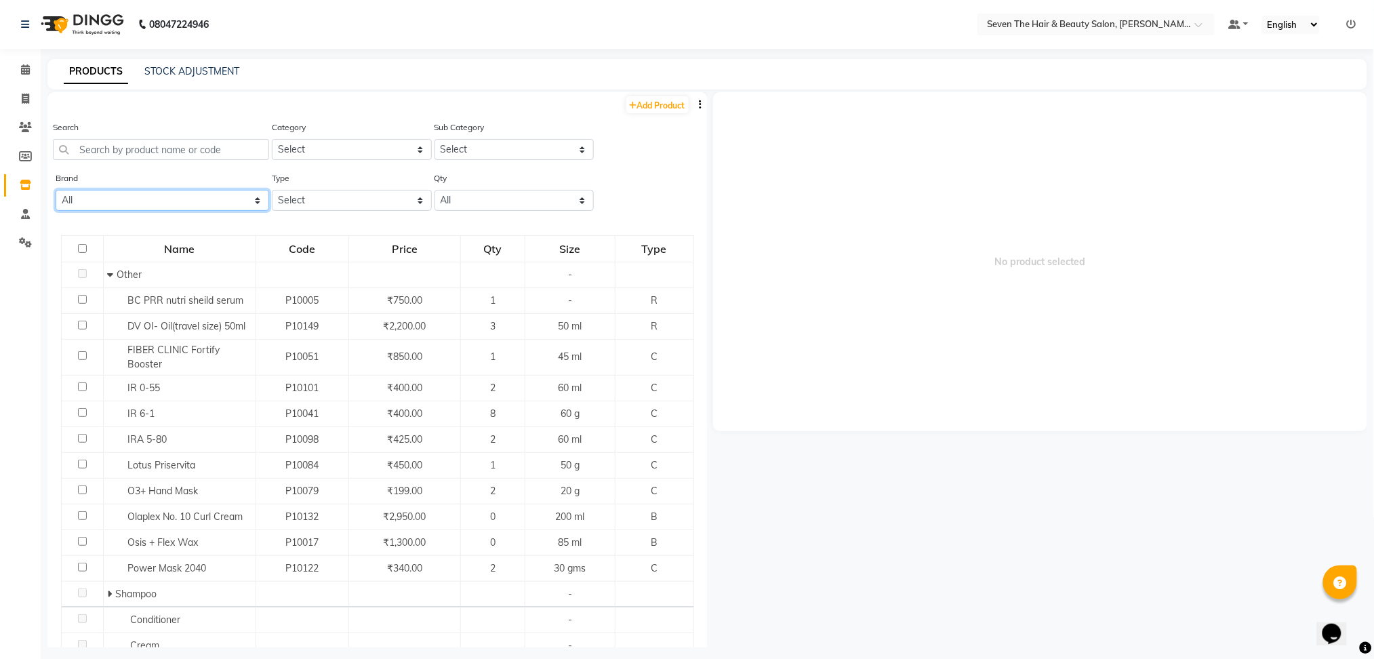
click at [89, 200] on select "All Cadiveu [PERSON_NAME]'s Davines Floractive Iha Kanpike Lotus Nescura Null O…" at bounding box center [163, 200] width 214 height 21
select select "davines"
click at [56, 190] on select "All Cadiveu [PERSON_NAME]'s Davines Floractive Iha Kanpike Lotus Nescura Null O…" at bounding box center [163, 200] width 214 height 21
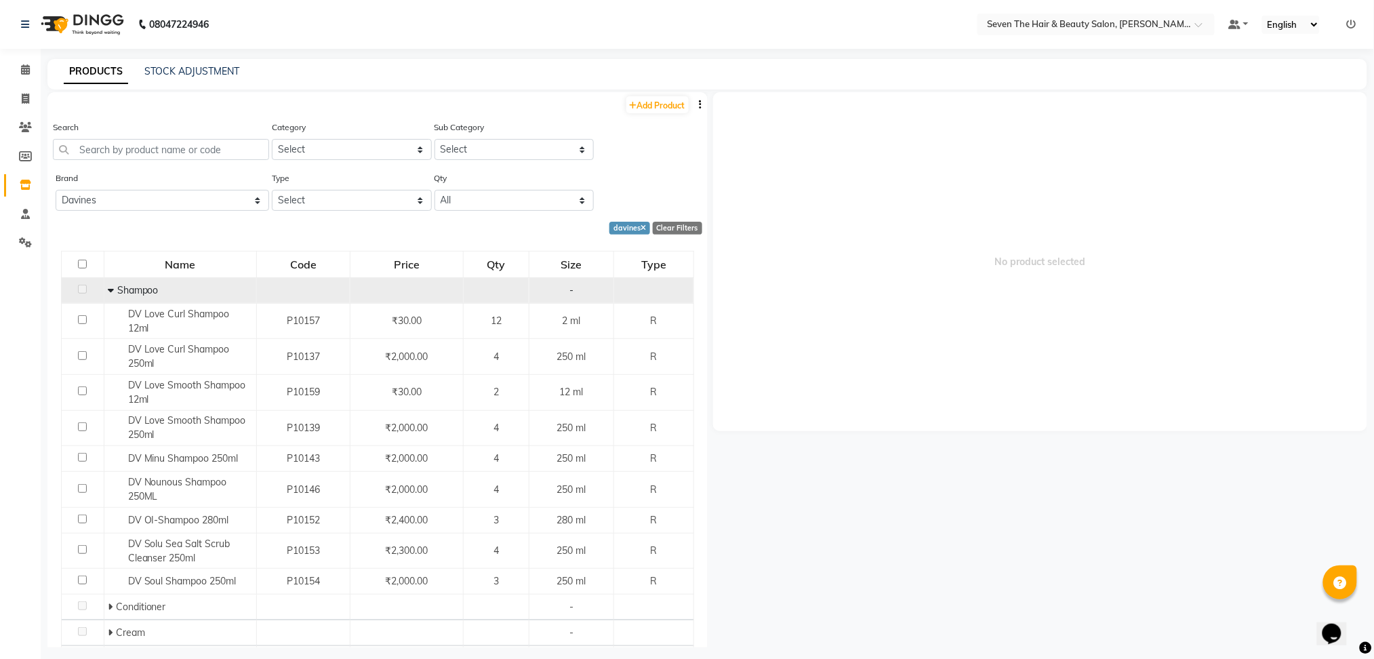
click at [110, 287] on icon at bounding box center [111, 289] width 6 height 9
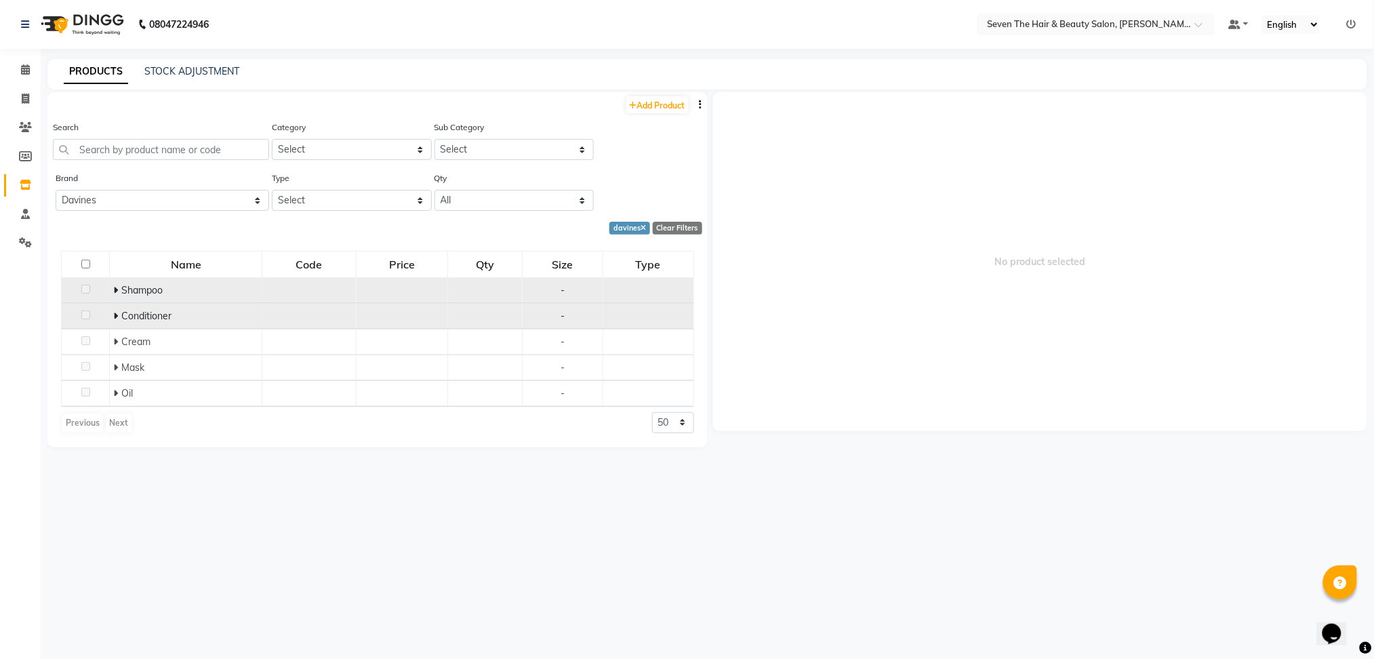
click at [119, 314] on span at bounding box center [117, 316] width 8 height 12
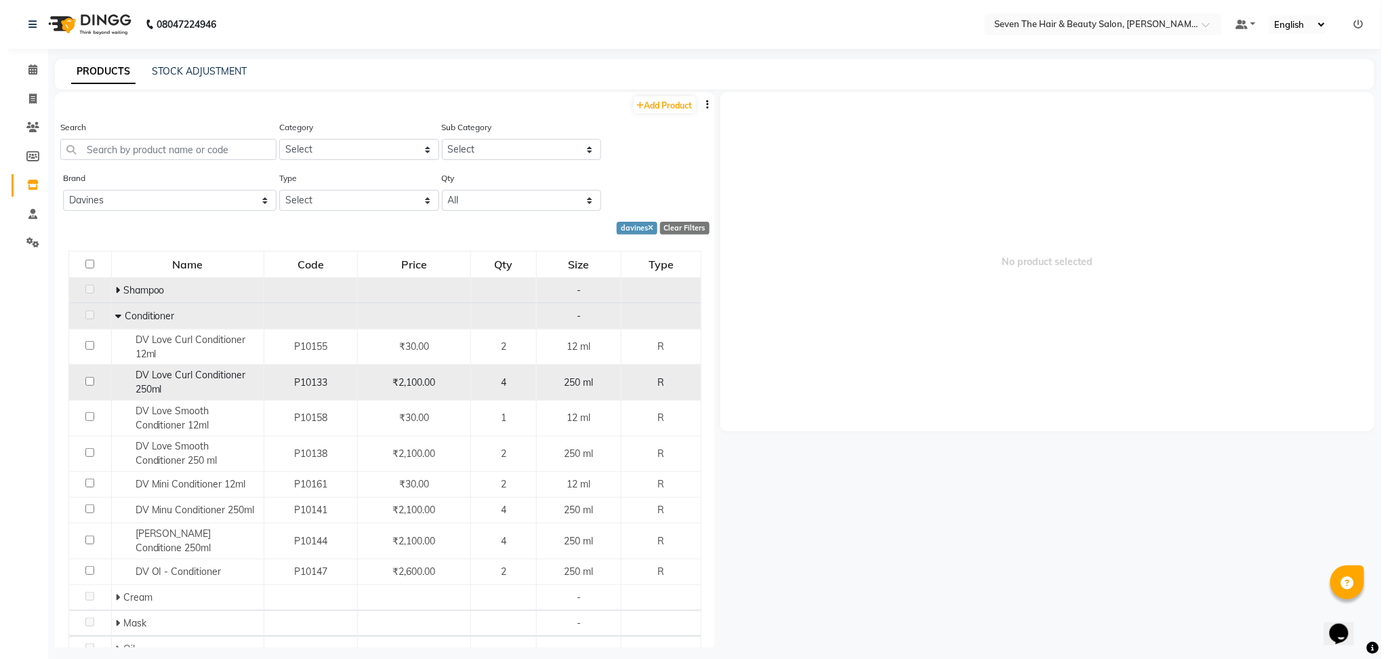
scroll to position [56, 0]
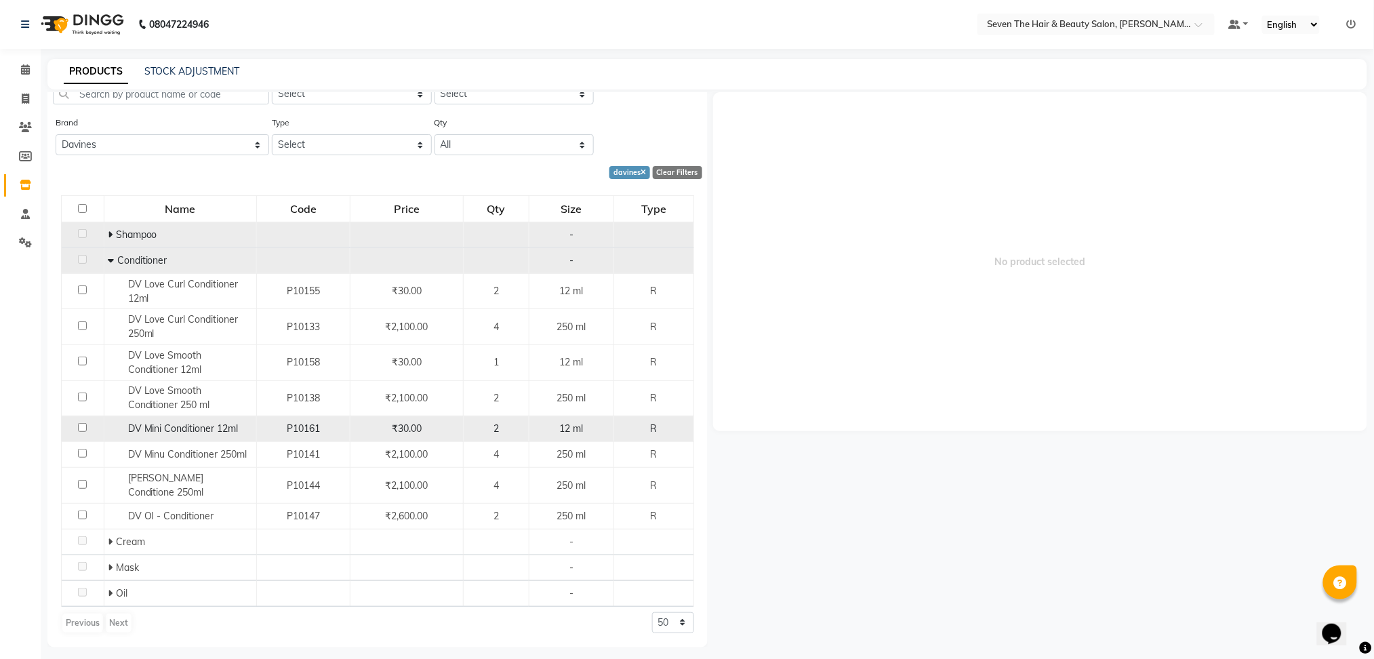
click at [199, 432] on span "DV Mini Conditioner 12ml" at bounding box center [183, 428] width 110 height 12
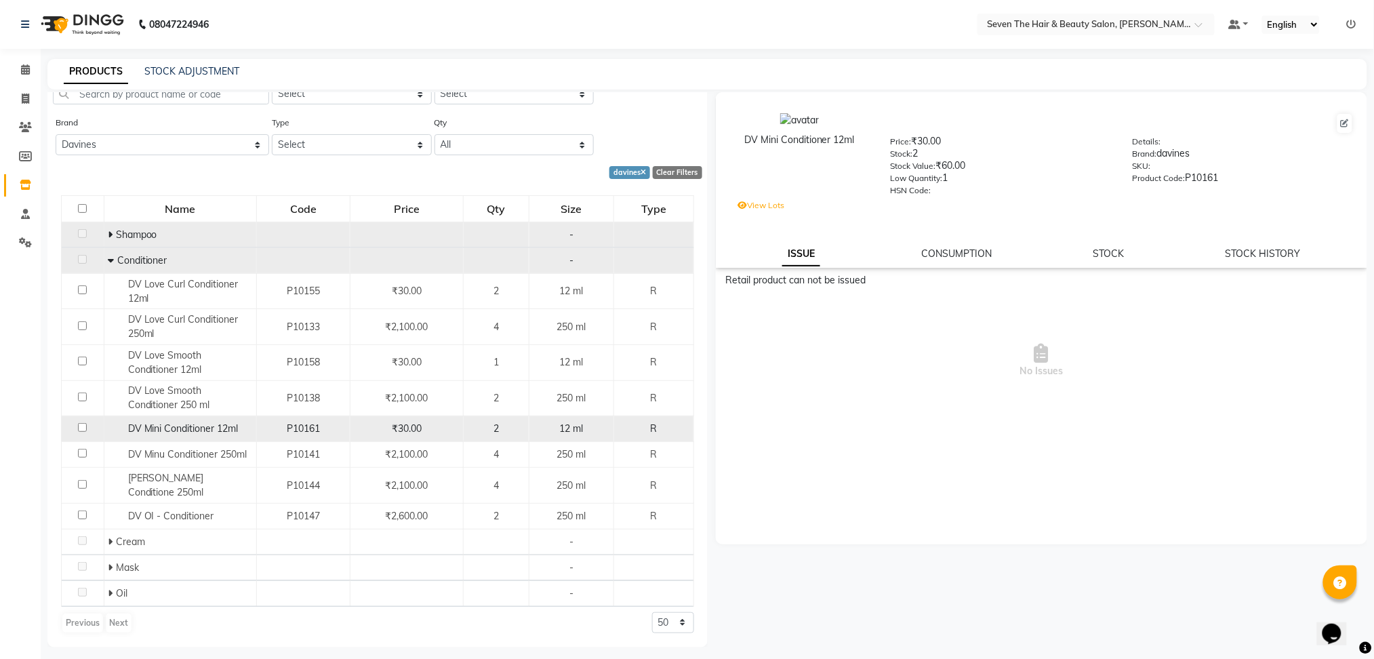
click at [199, 432] on span "DV Mini Conditioner 12ml" at bounding box center [183, 428] width 110 height 12
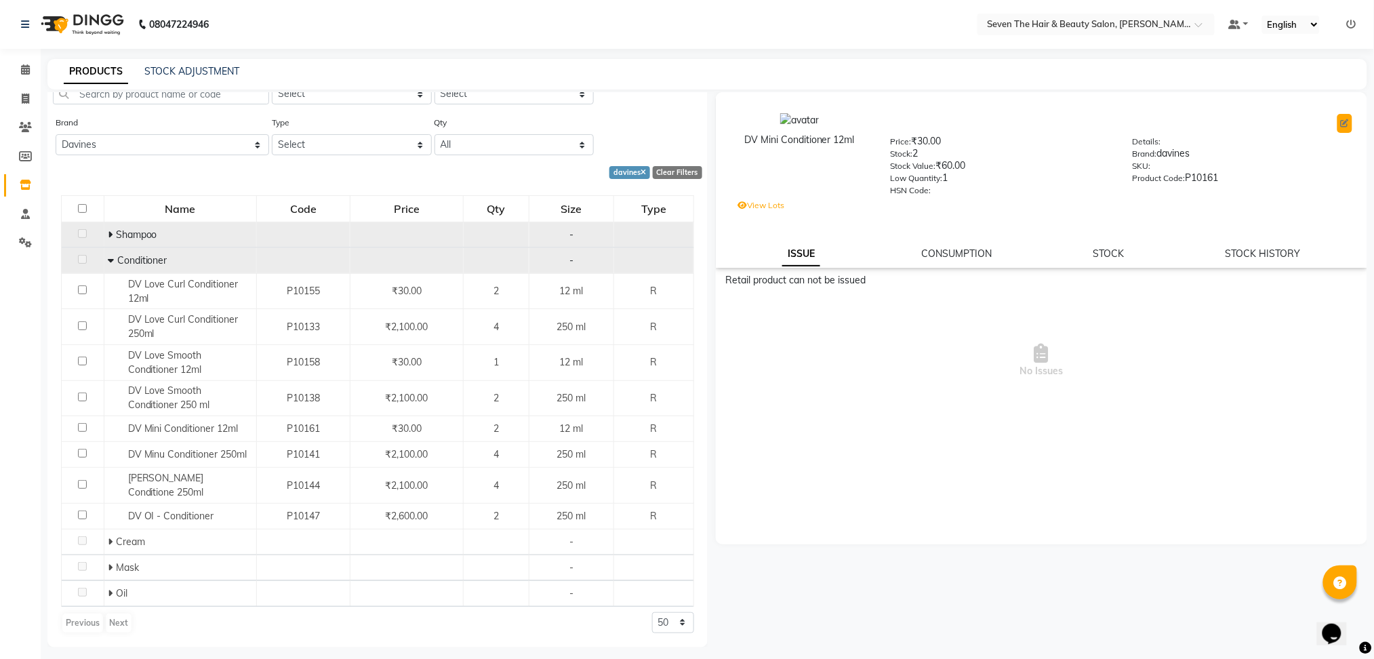
click at [1342, 122] on icon at bounding box center [1345, 123] width 8 height 8
select select "true"
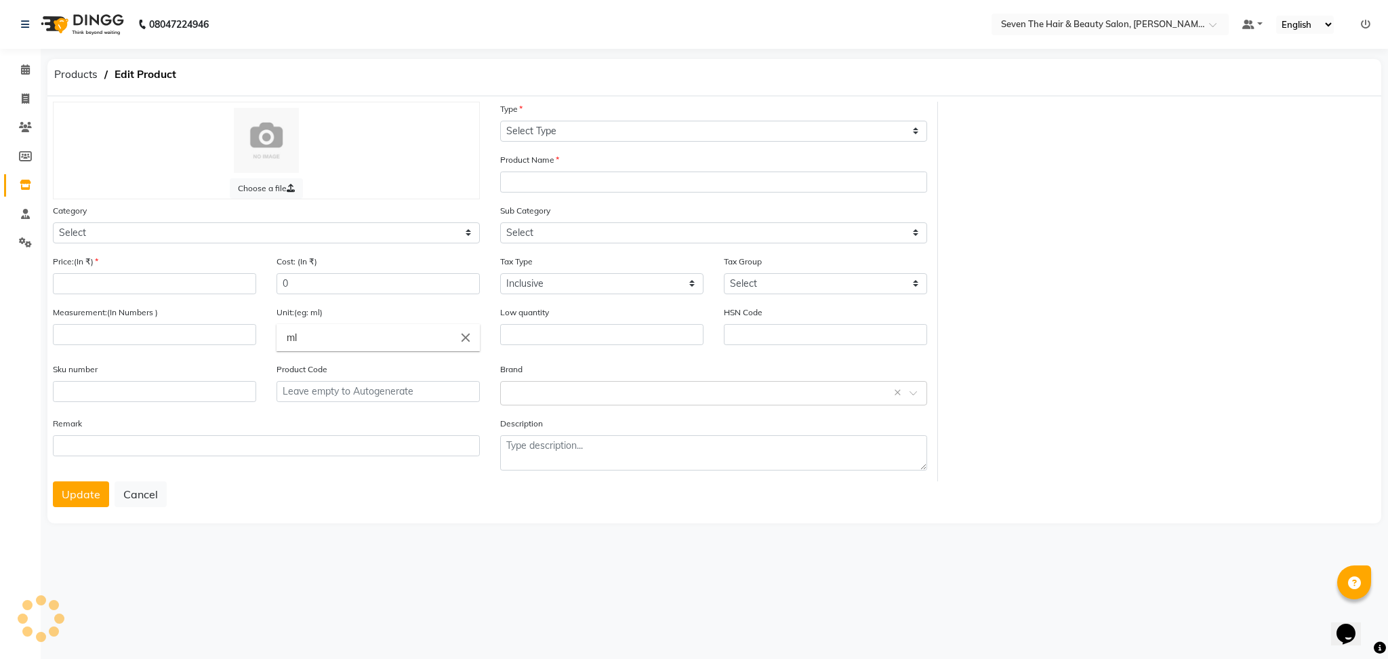
select select "R"
type input "DV Mini Conditioner 12ml"
select select
type input "30"
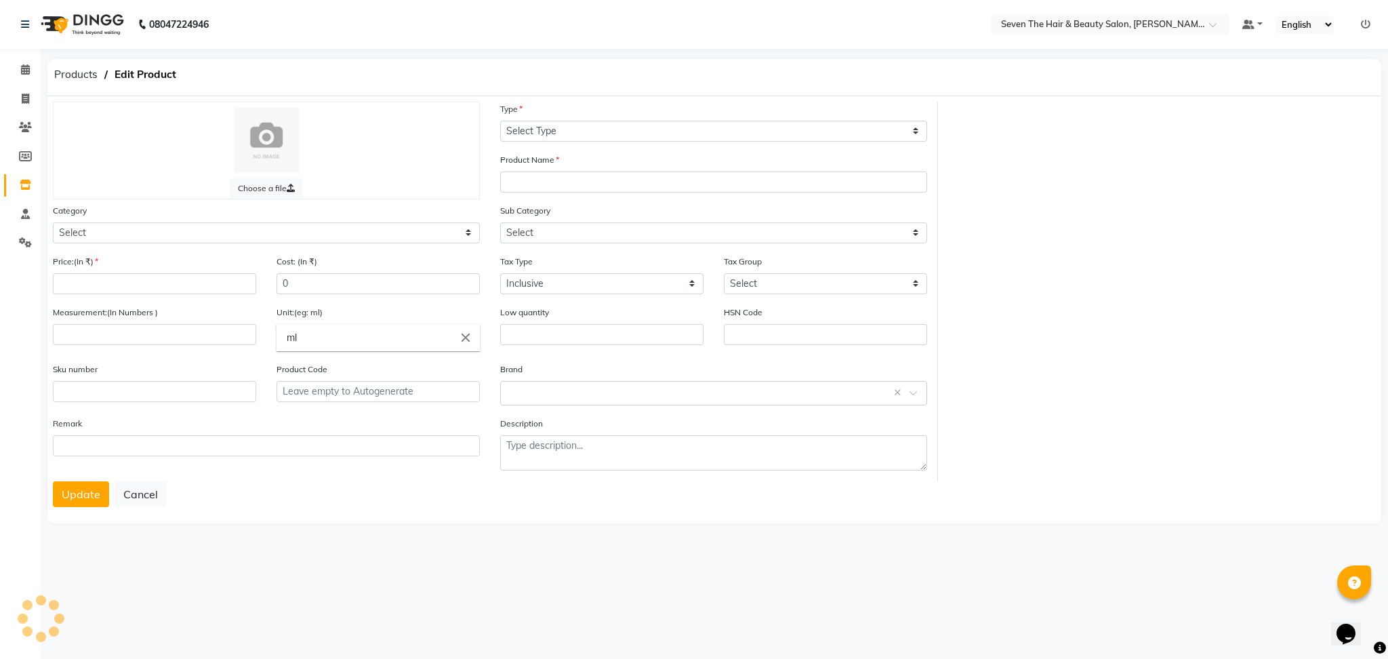
type input "12"
type input "1"
type input "P10161"
select select "267601100"
select select "267601102"
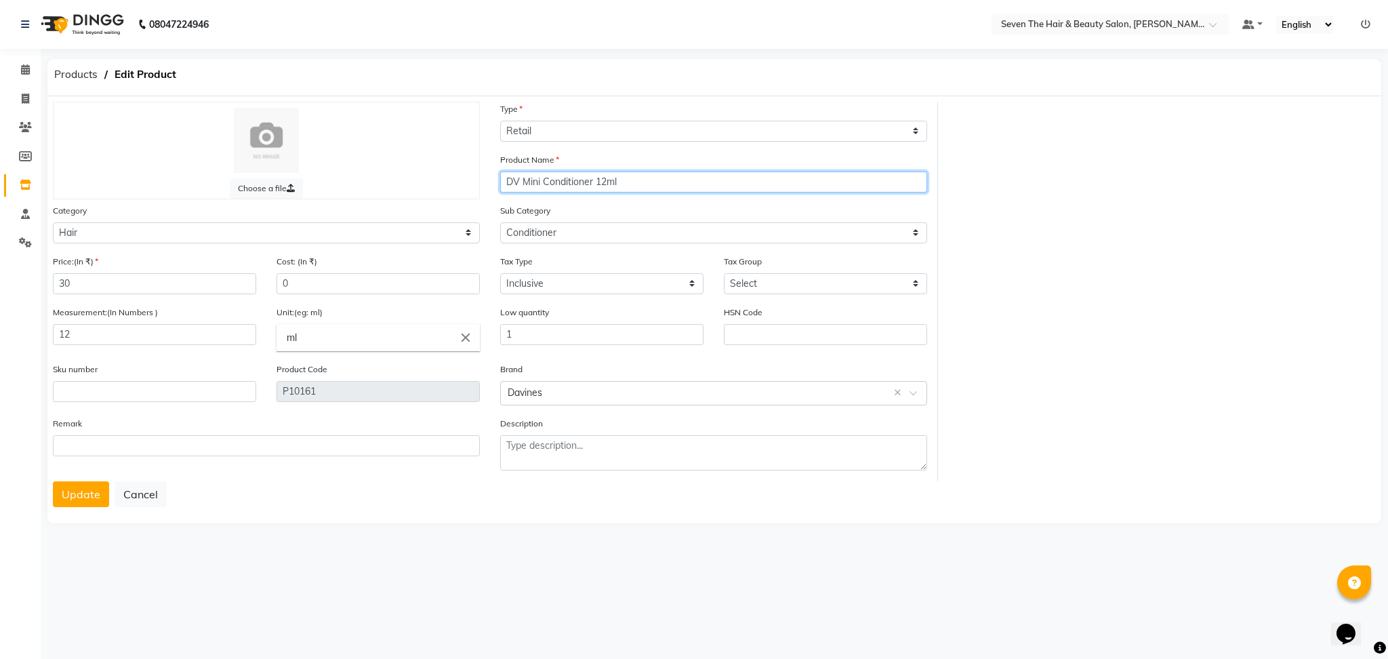
click at [533, 182] on input "DV Mini Conditioner 12ml" at bounding box center [713, 182] width 427 height 21
click at [540, 186] on input "DV Mini Conditioner 12ml" at bounding box center [713, 182] width 427 height 21
type input "DV Minu Conditioner 12ml"
click at [78, 495] on button "Update" at bounding box center [81, 494] width 56 height 26
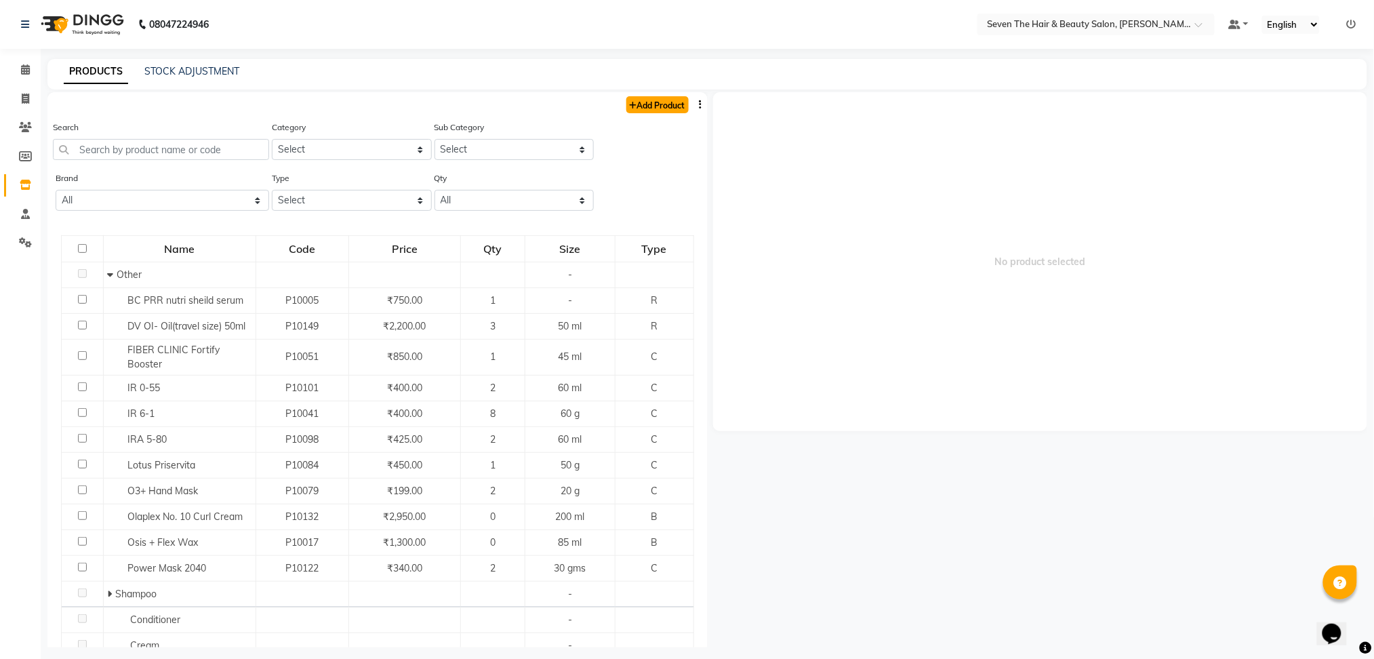
click at [636, 100] on link "Add Product" at bounding box center [657, 104] width 62 height 17
select select "true"
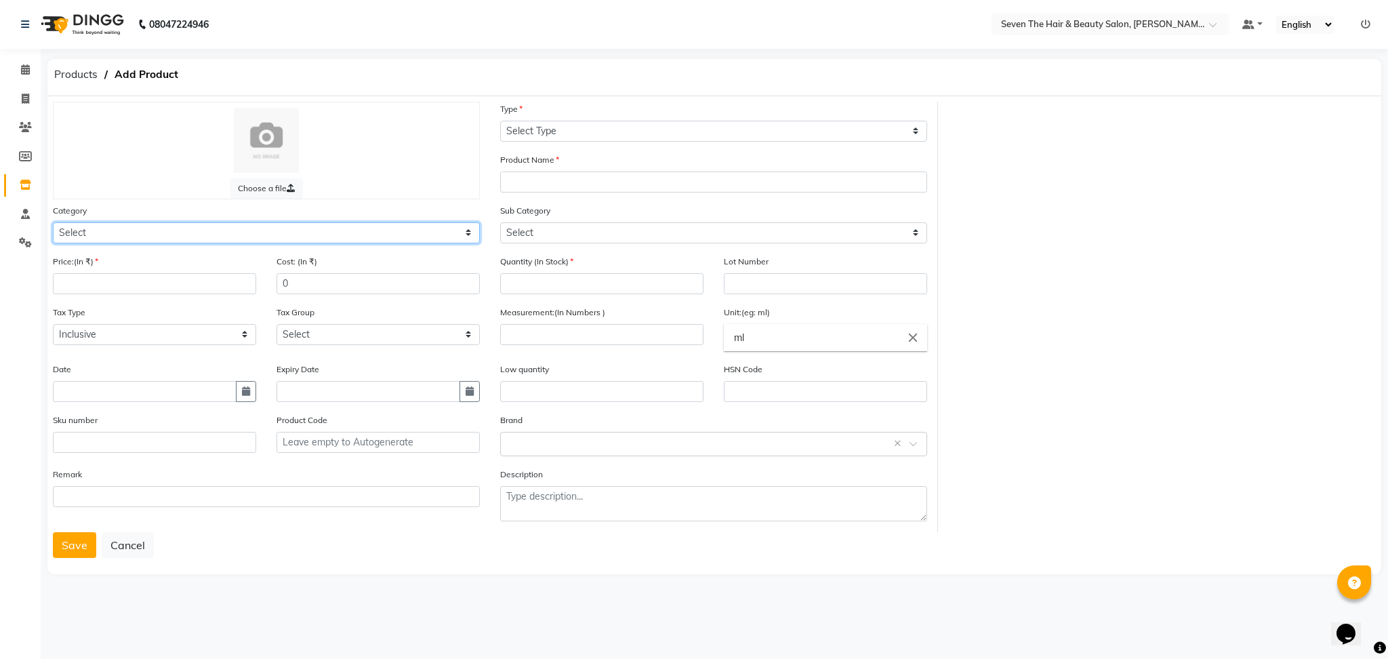
click at [188, 232] on select "Select Hair Skin Makeup Personal Care Appliances [PERSON_NAME] Waxing Disposabl…" at bounding box center [266, 232] width 427 height 21
select select "267601100"
click at [53, 222] on select "Select Hair Skin Makeup Personal Care Appliances [PERSON_NAME] Waxing Disposabl…" at bounding box center [266, 232] width 427 height 21
click at [614, 128] on select "Select Type Both Retail Consumable" at bounding box center [713, 131] width 427 height 21
select select "R"
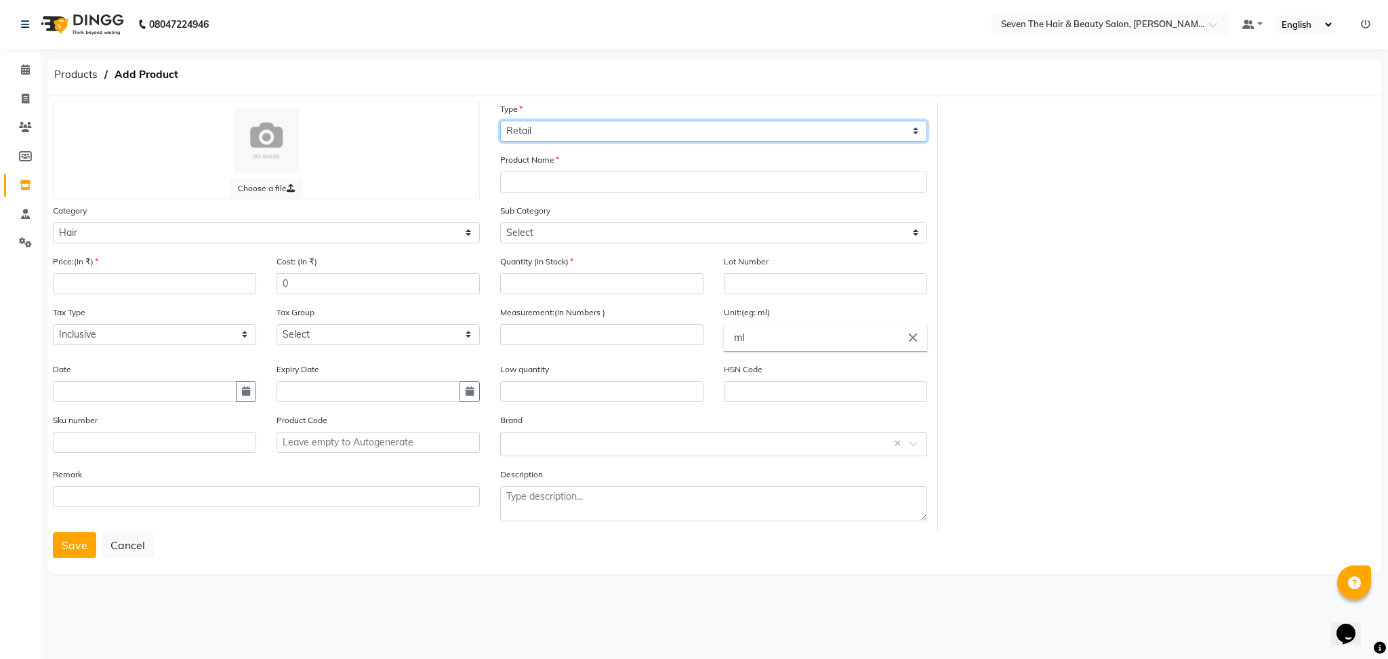
click at [500, 121] on select "Select Type Both Retail Consumable" at bounding box center [713, 131] width 427 height 21
click at [123, 288] on input "number" at bounding box center [154, 283] width 203 height 21
type input "30"
click at [584, 185] on input "text" at bounding box center [713, 182] width 427 height 21
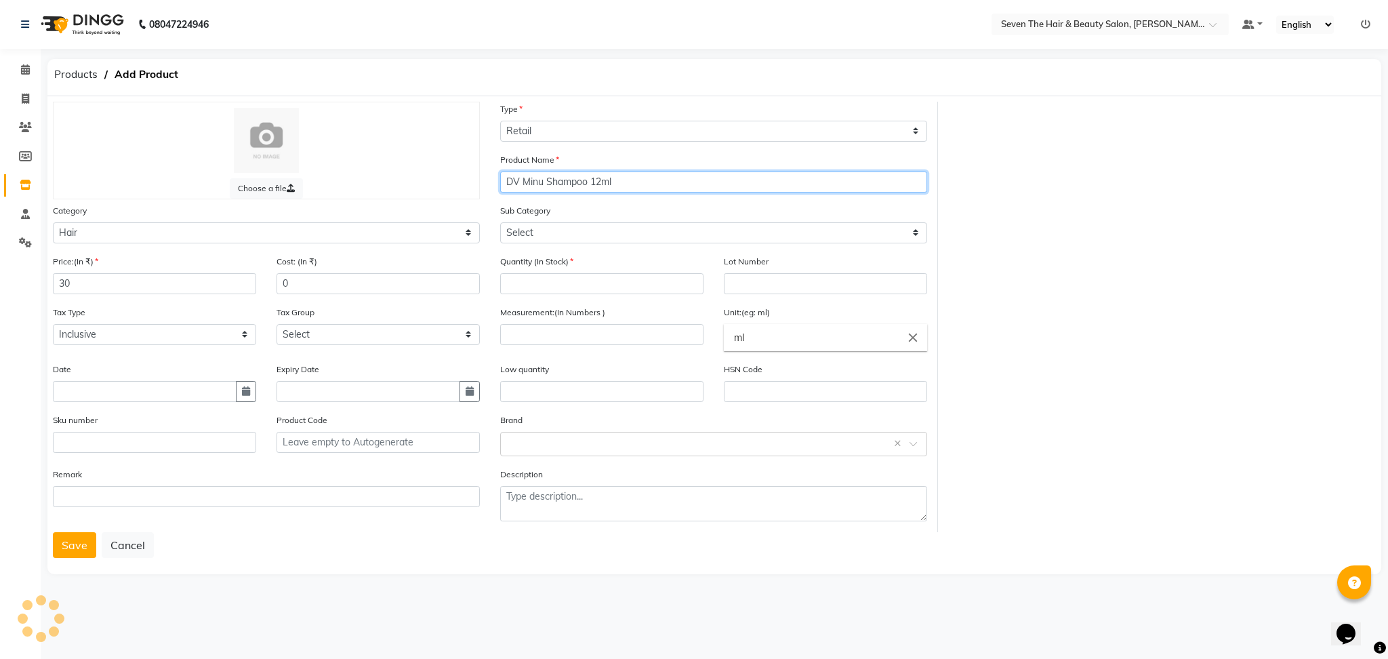
type input "DV Minu Shampoo 12ml"
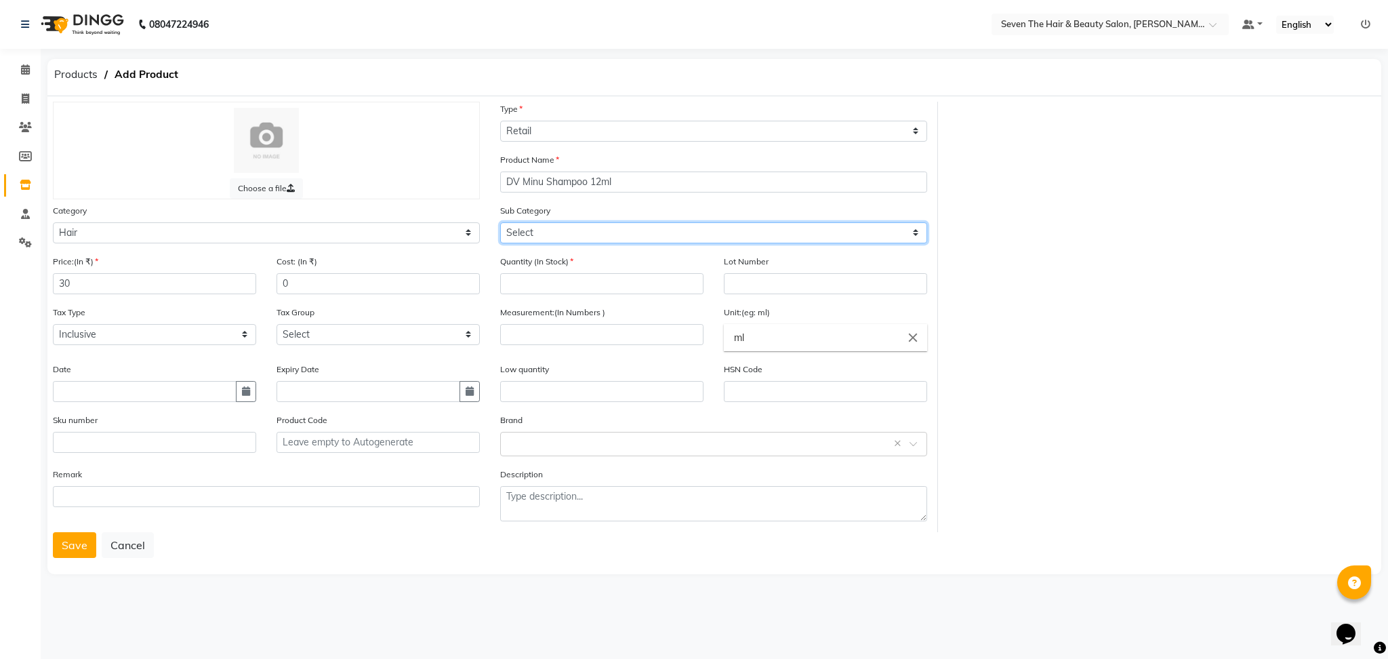
click at [524, 228] on select "Select Shampoo Conditioner Cream Mask Oil Serum Color Appliances Treatment Styl…" at bounding box center [713, 232] width 427 height 21
select select "267601101"
click at [500, 222] on select "Select Shampoo Conditioner Cream Mask Oil Serum Color Appliances Treatment Styl…" at bounding box center [713, 232] width 427 height 21
click at [533, 285] on input "number" at bounding box center [601, 283] width 203 height 21
type input "2"
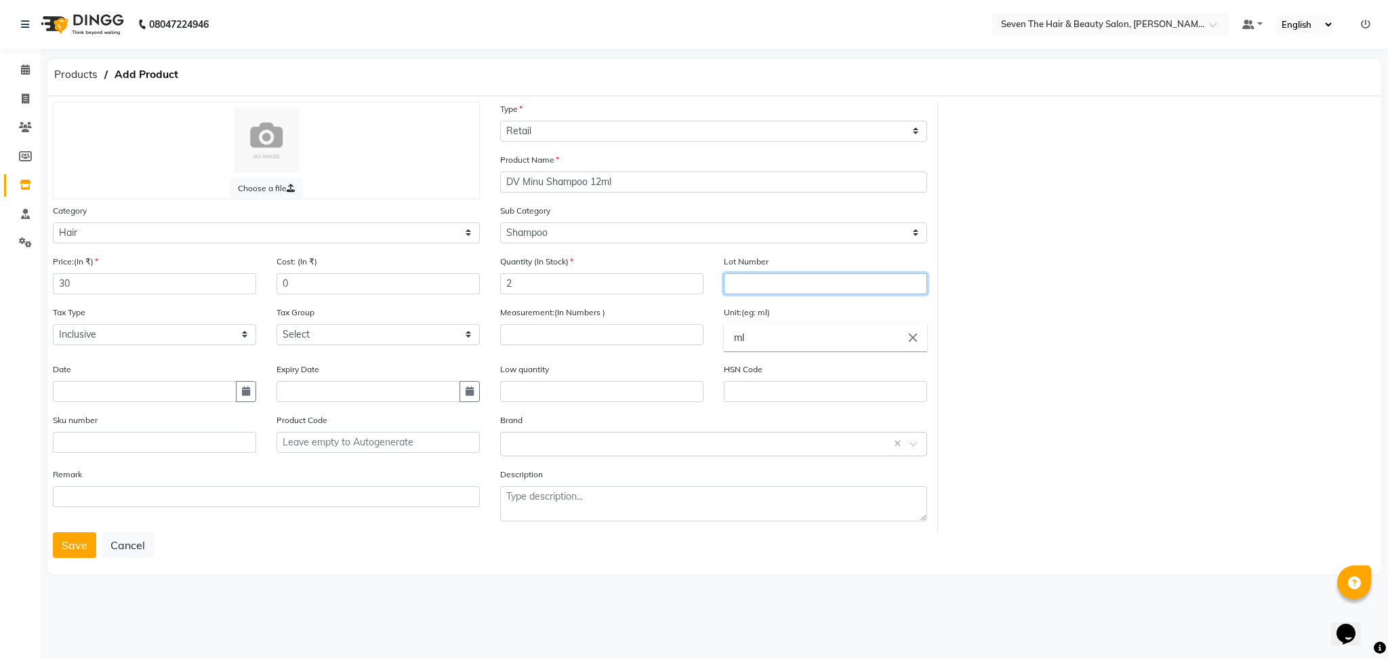
click at [771, 281] on input "text" at bounding box center [825, 283] width 203 height 21
type input "0289"
click at [576, 327] on input "number" at bounding box center [601, 334] width 203 height 21
type input "12"
click at [572, 388] on input "text" at bounding box center [601, 391] width 203 height 21
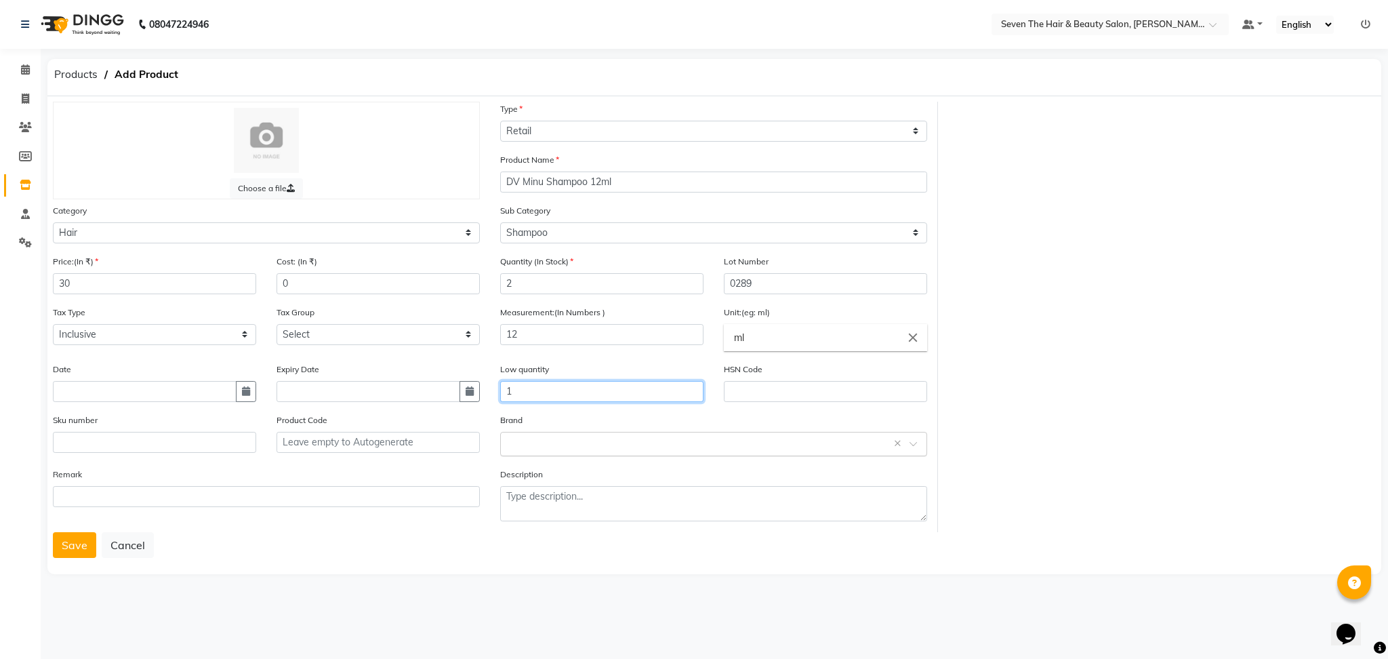
type input "1"
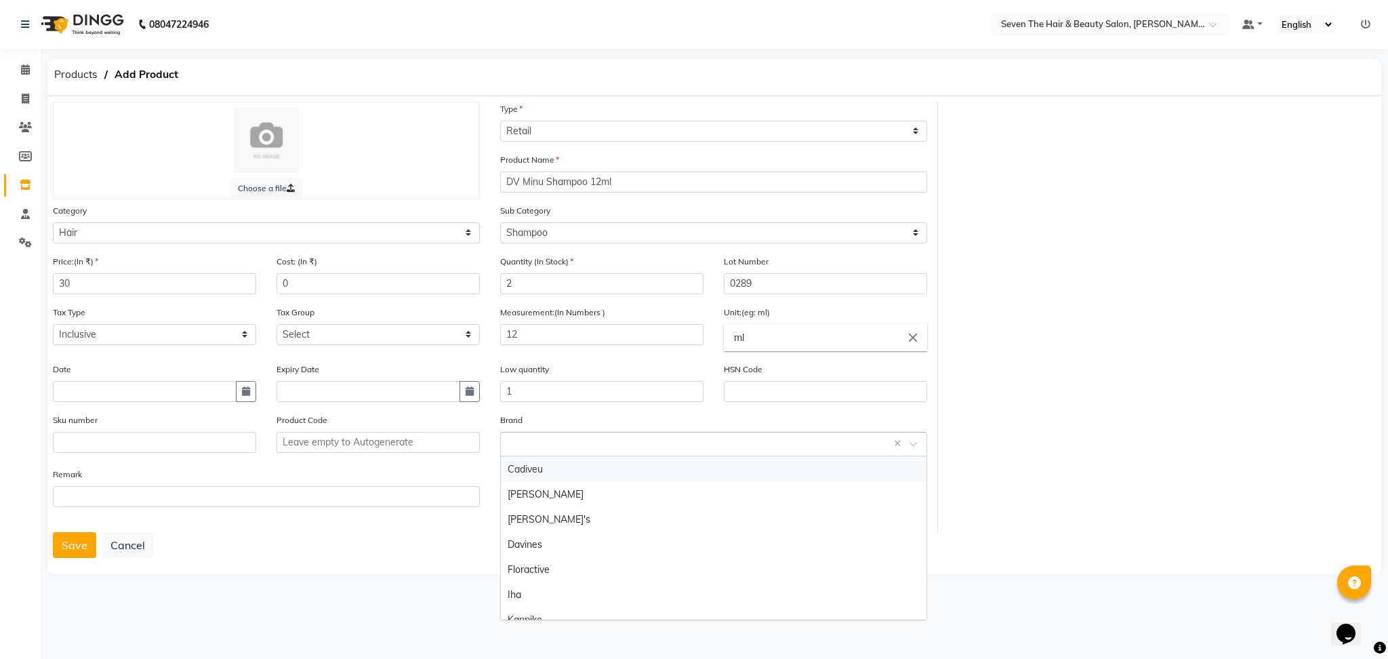
click at [597, 441] on input "text" at bounding box center [700, 443] width 385 height 14
click at [589, 538] on div "Davines" at bounding box center [714, 544] width 426 height 25
click at [76, 548] on button "Save" at bounding box center [74, 545] width 43 height 26
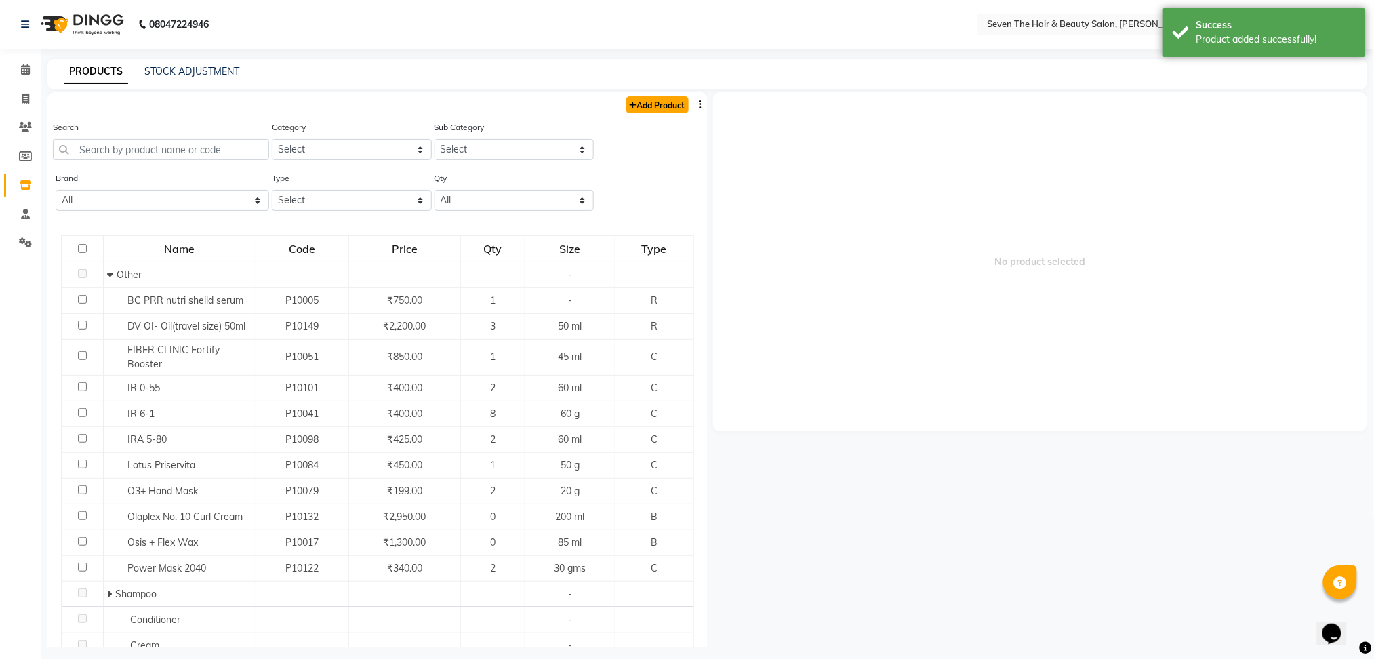
click at [630, 96] on link "Add Product" at bounding box center [657, 104] width 62 height 17
select select "true"
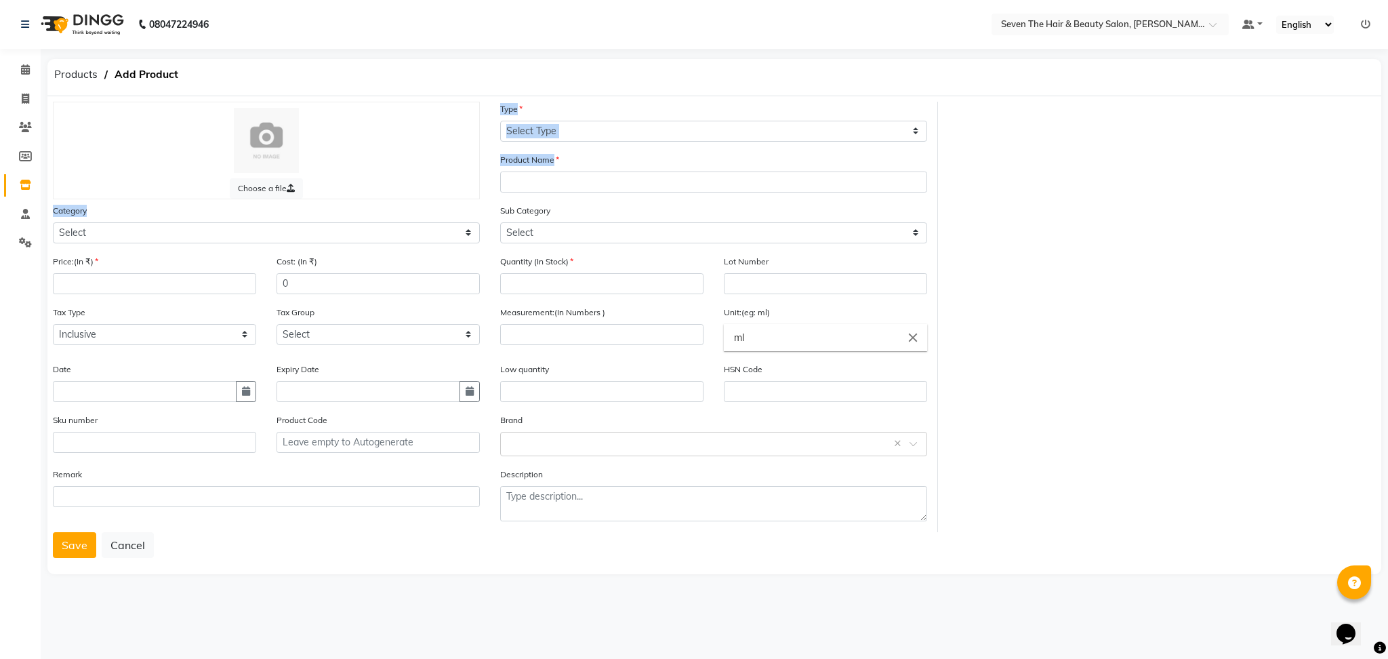
drag, startPoint x: 630, startPoint y: 96, endPoint x: 144, endPoint y: 233, distance: 505.8
click at [144, 233] on div "Choose a file Type Select Type Both Retail Consumable Product Name Category Sel…" at bounding box center [714, 335] width 1334 height 478
click at [144, 233] on select "Select Hair Skin Makeup Personal Care Appliances [PERSON_NAME] Waxing Disposabl…" at bounding box center [266, 232] width 427 height 21
select select "267601100"
click at [53, 222] on select "Select Hair Skin Makeup Personal Care Appliances [PERSON_NAME] Waxing Disposabl…" at bounding box center [266, 232] width 427 height 21
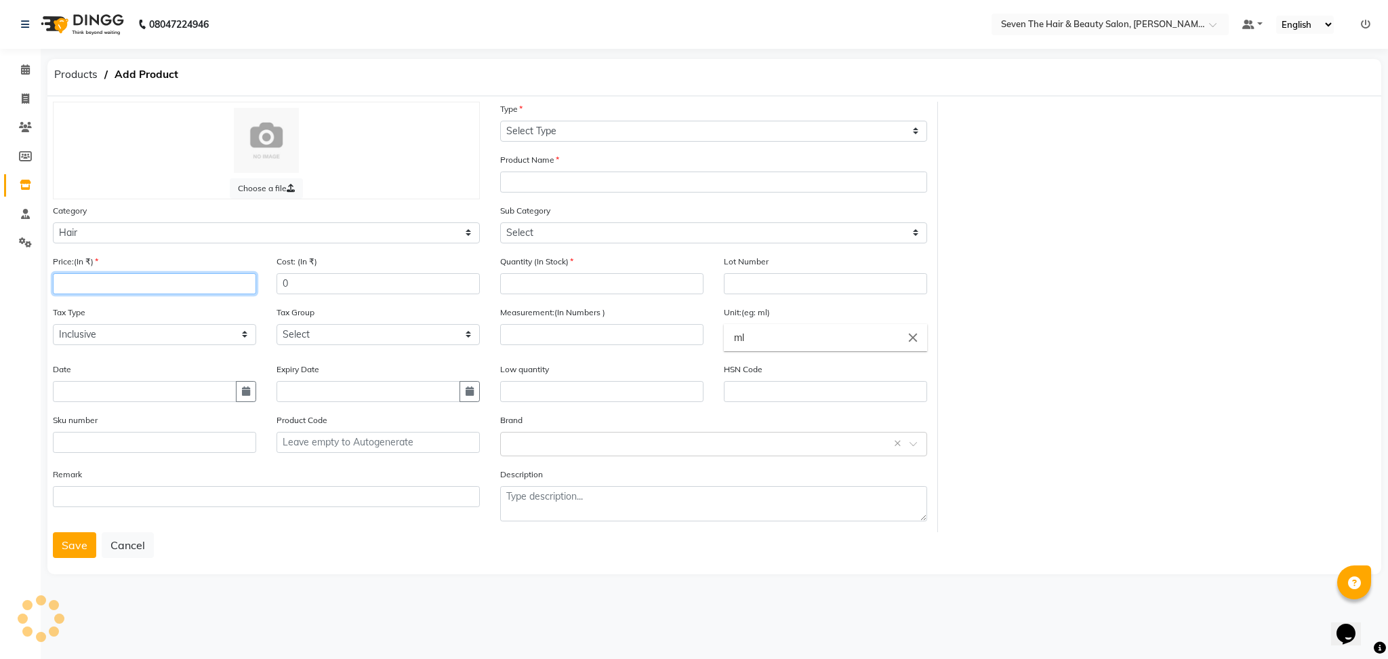
click at [135, 287] on input "number" at bounding box center [154, 283] width 203 height 21
type input "30"
click at [571, 123] on select "Select Type Both Retail Consumable" at bounding box center [713, 131] width 427 height 21
select select "R"
click at [500, 121] on select "Select Type Both Retail Consumable" at bounding box center [713, 131] width 427 height 21
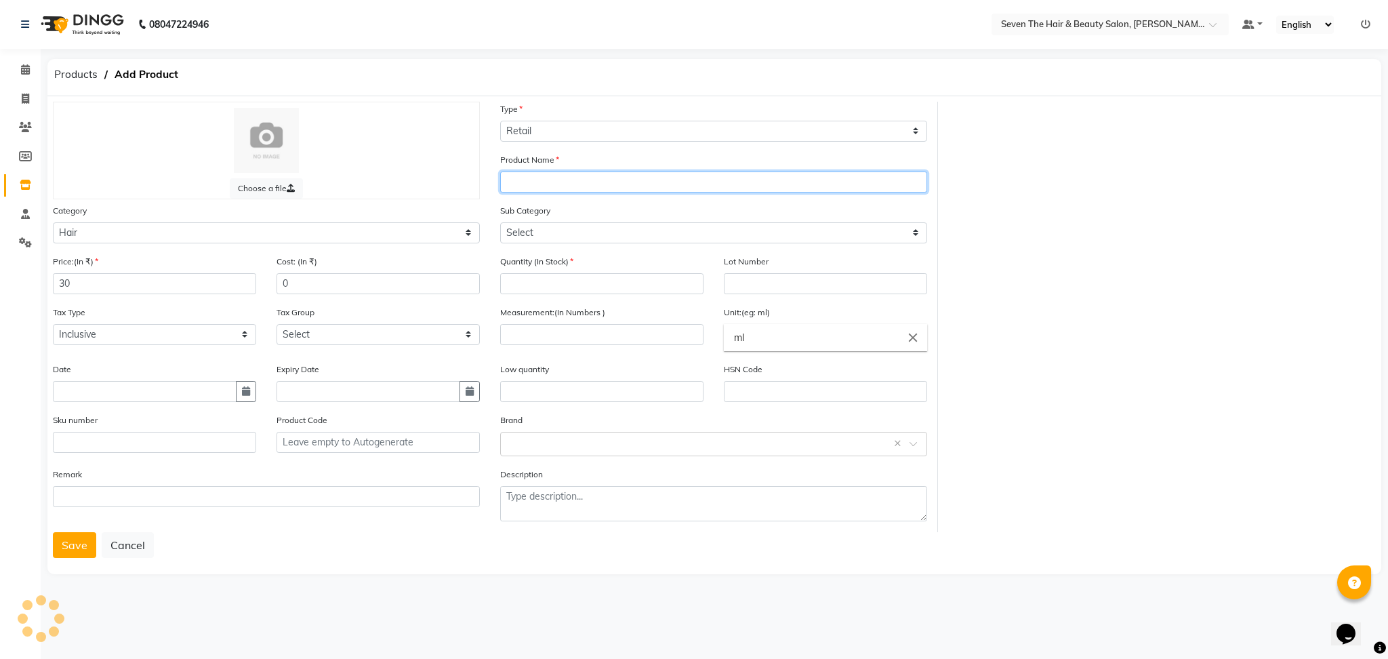
click at [557, 182] on input "text" at bounding box center [713, 182] width 427 height 21
type input "[PERSON_NAME] Conditioner 12ml"
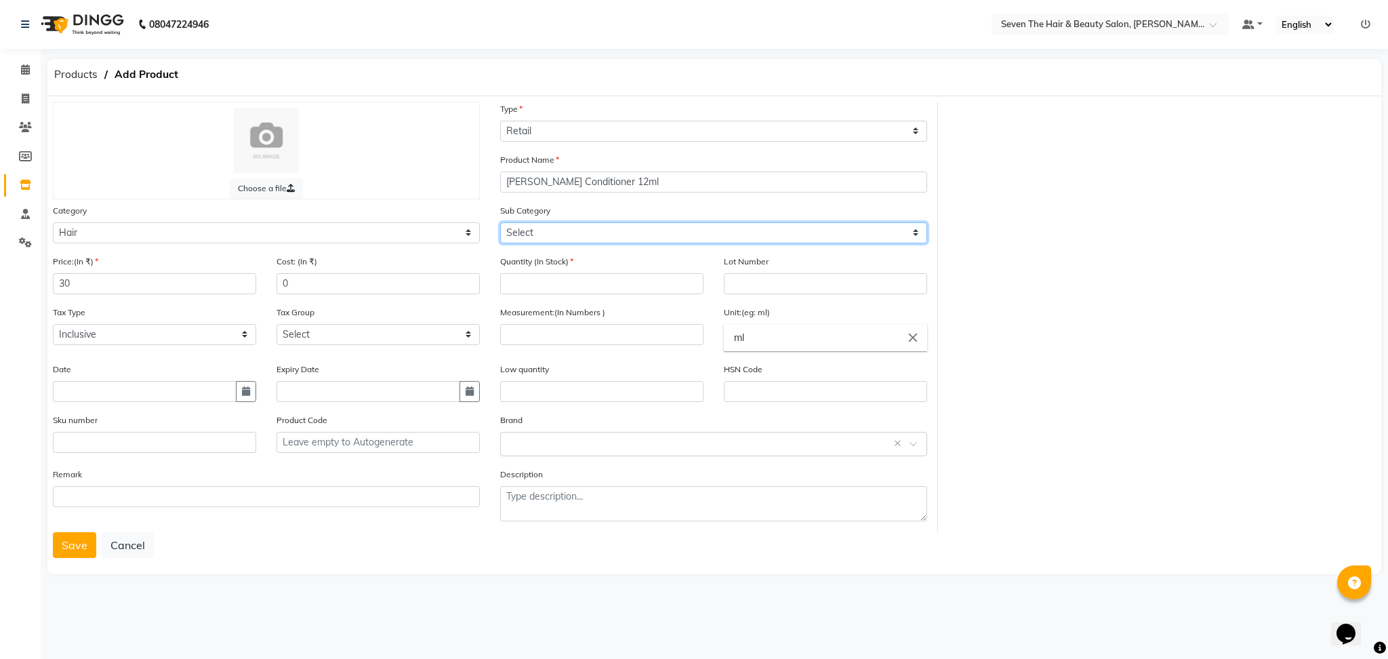
click at [583, 235] on select "Select Shampoo Conditioner Cream Mask Oil Serum Color Appliances Treatment Styl…" at bounding box center [713, 232] width 427 height 21
select select "267601102"
click at [500, 222] on select "Select Shampoo Conditioner Cream Mask Oil Serum Color Appliances Treatment Styl…" at bounding box center [713, 232] width 427 height 21
click at [556, 287] on input "number" at bounding box center [601, 283] width 203 height 21
type input "2"
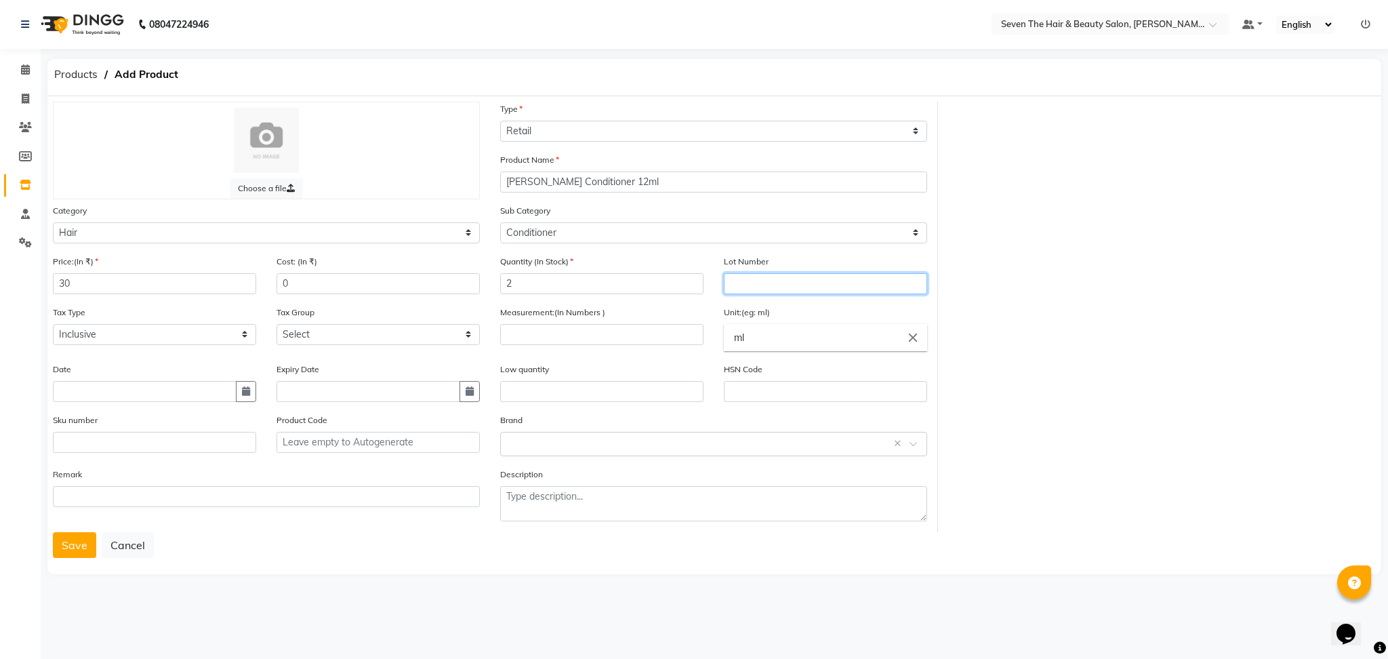
click at [743, 285] on input "text" at bounding box center [825, 283] width 203 height 21
type input "0289"
click at [551, 338] on input "number" at bounding box center [601, 334] width 203 height 21
type input "12"
click at [640, 392] on input "text" at bounding box center [601, 391] width 203 height 21
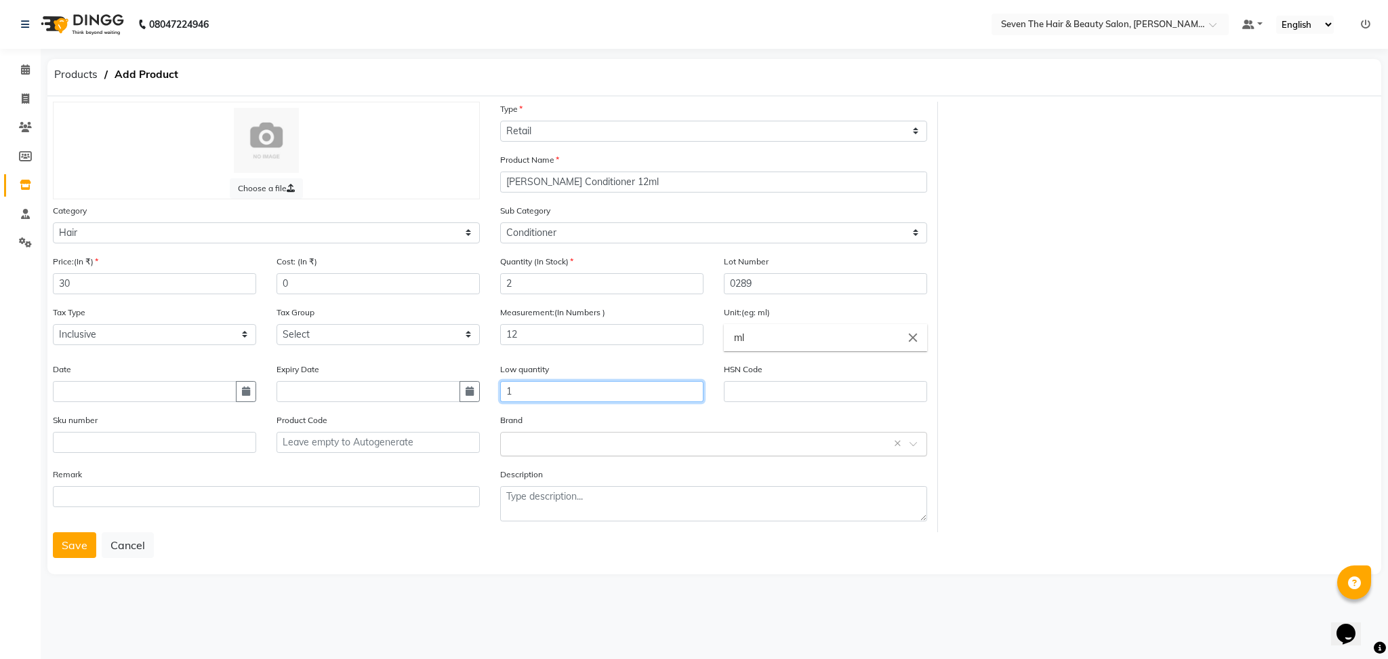
type input "1"
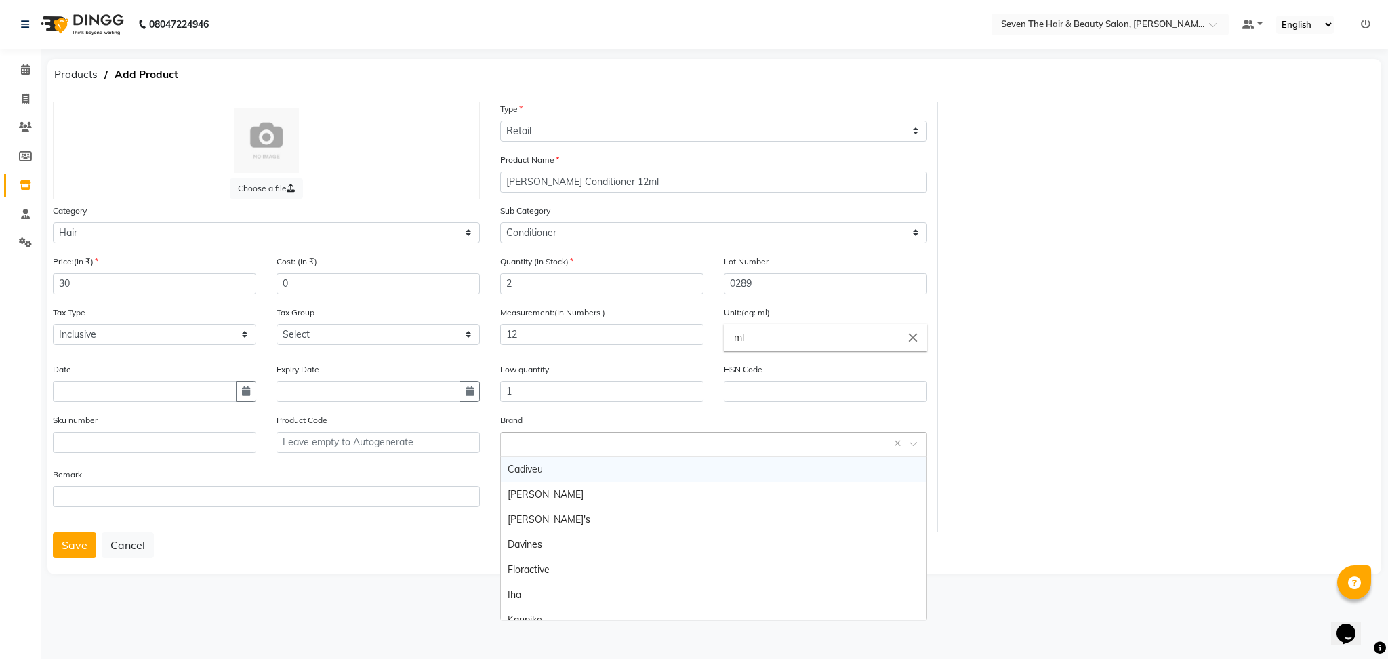
click at [534, 435] on div "Select brand or add custom brand ×" at bounding box center [713, 444] width 427 height 24
click at [540, 542] on div "Davines" at bounding box center [714, 544] width 426 height 25
click at [73, 551] on button "Save" at bounding box center [74, 545] width 43 height 26
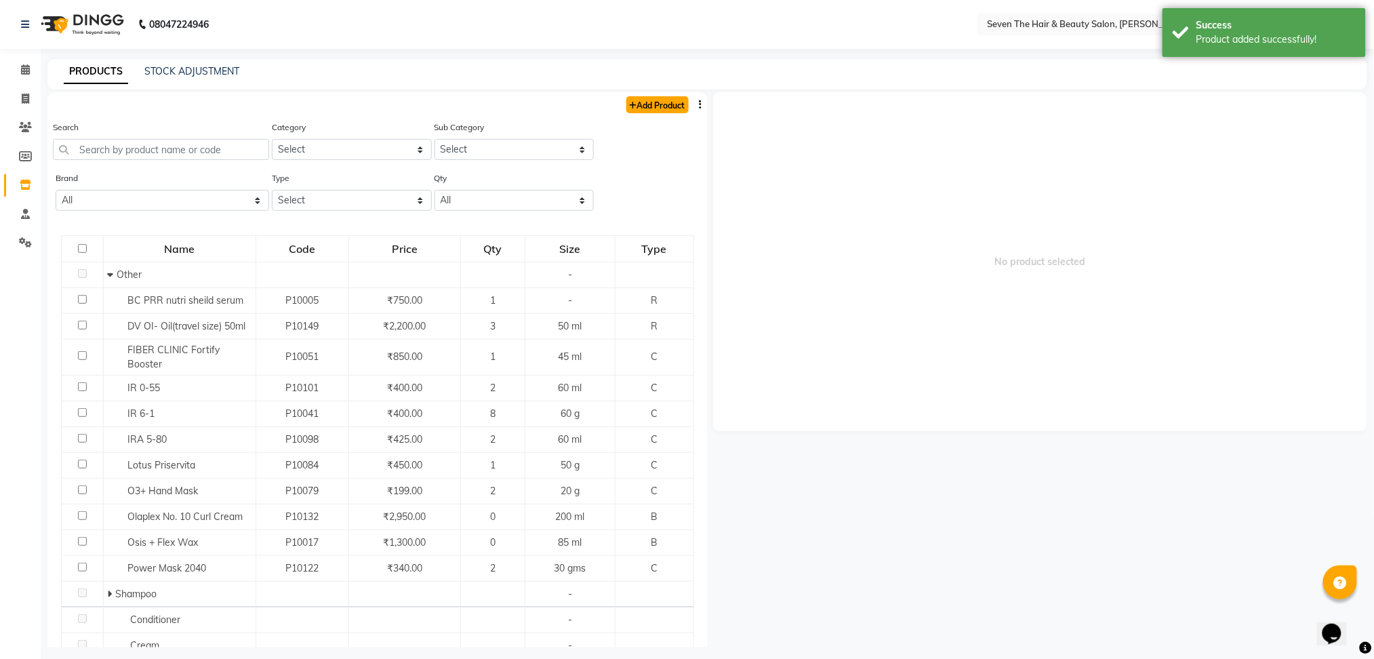
click at [643, 103] on link "Add Product" at bounding box center [657, 104] width 62 height 17
select select "true"
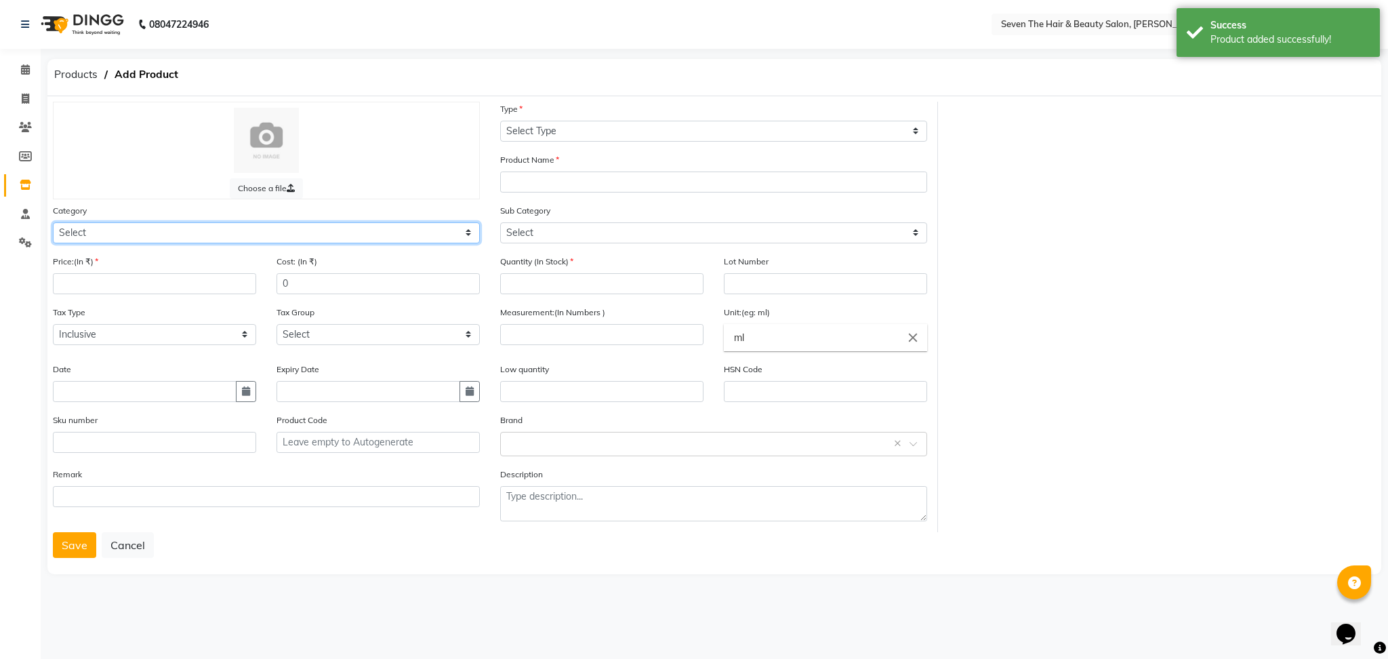
click at [98, 239] on select "Select Hair Skin Makeup Personal Care Appliances [PERSON_NAME] Waxing Disposabl…" at bounding box center [266, 232] width 427 height 21
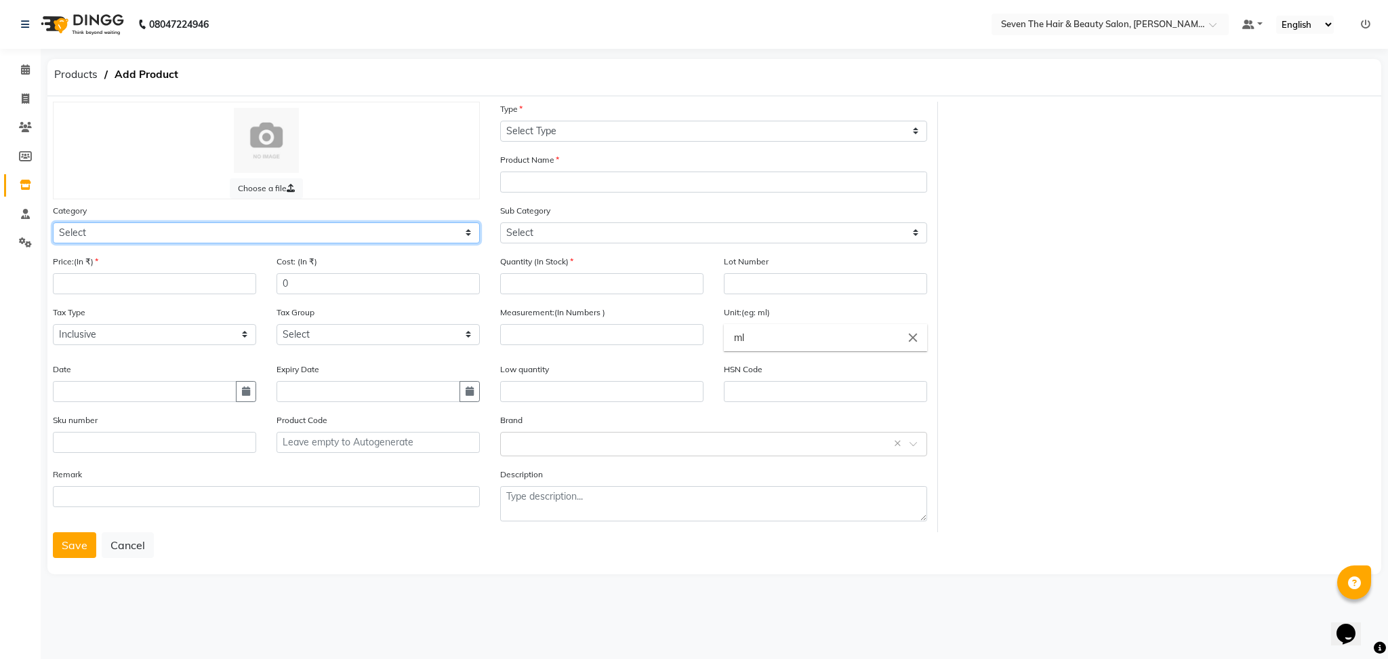
select select "267601100"
click at [53, 222] on select "Select Hair Skin Makeup Personal Care Appliances [PERSON_NAME] Waxing Disposabl…" at bounding box center [266, 232] width 427 height 21
click at [126, 277] on input "number" at bounding box center [154, 283] width 203 height 21
type input "30"
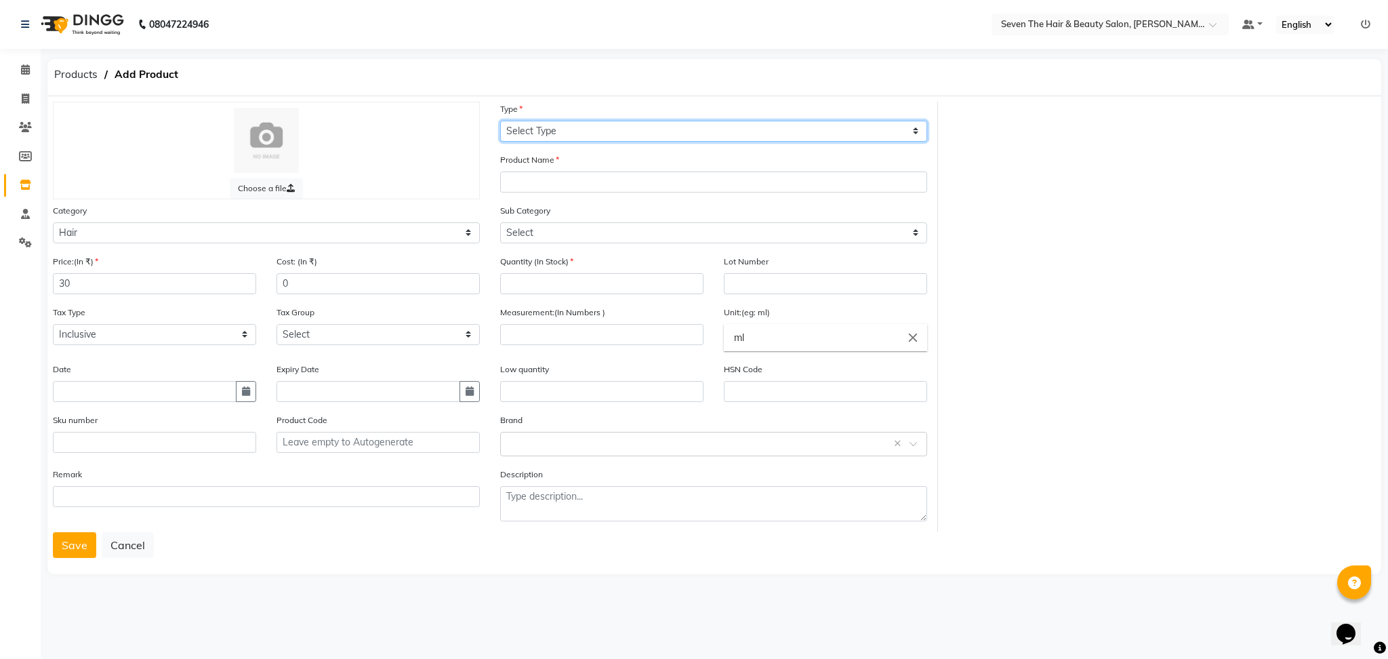
click at [578, 126] on select "Select Type Both Retail Consumable" at bounding box center [713, 131] width 427 height 21
select select "R"
click at [500, 121] on select "Select Type Both Retail Consumable" at bounding box center [713, 131] width 427 height 21
click at [571, 191] on input "text" at bounding box center [713, 182] width 427 height 21
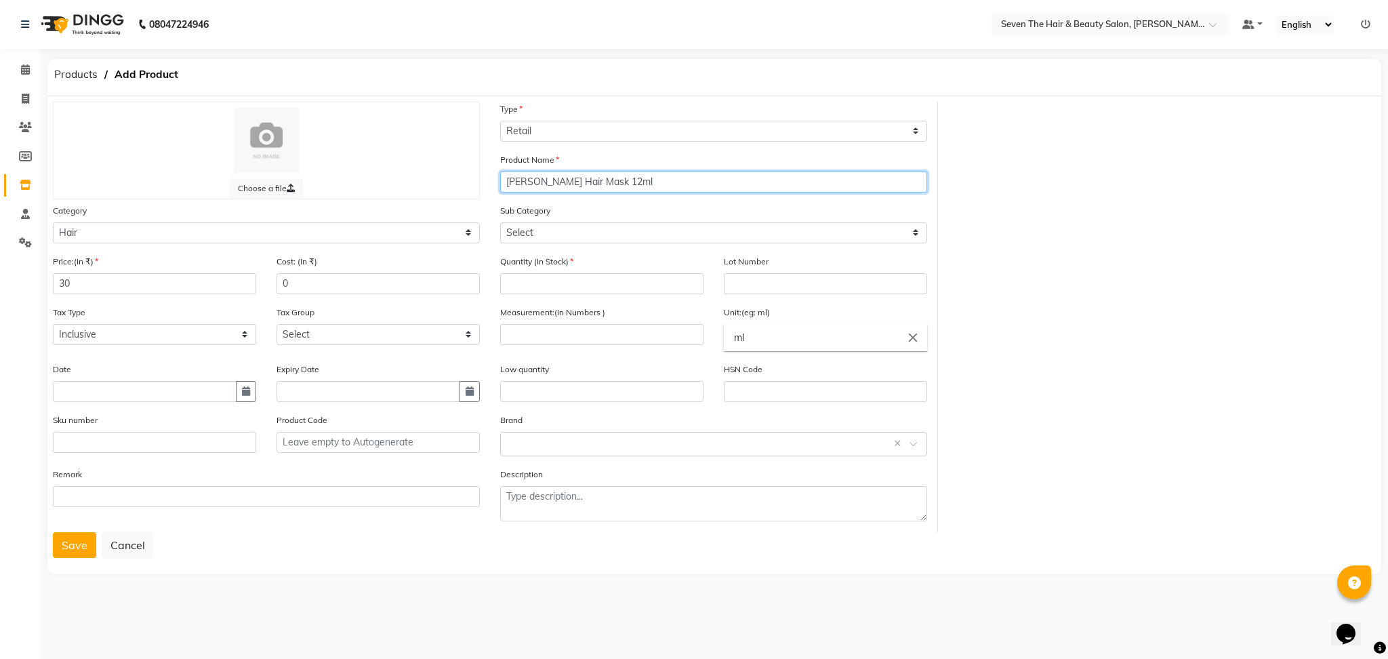
type input "[PERSON_NAME] Hair Mask 12ml"
click at [548, 230] on select "Select Shampoo Conditioner Cream Mask Oil Serum Color Appliances Treatment Styl…" at bounding box center [713, 232] width 427 height 21
select select "267601104"
click at [500, 222] on select "Select Shampoo Conditioner Cream Mask Oil Serum Color Appliances Treatment Styl…" at bounding box center [713, 232] width 427 height 21
click at [570, 282] on input "number" at bounding box center [601, 283] width 203 height 21
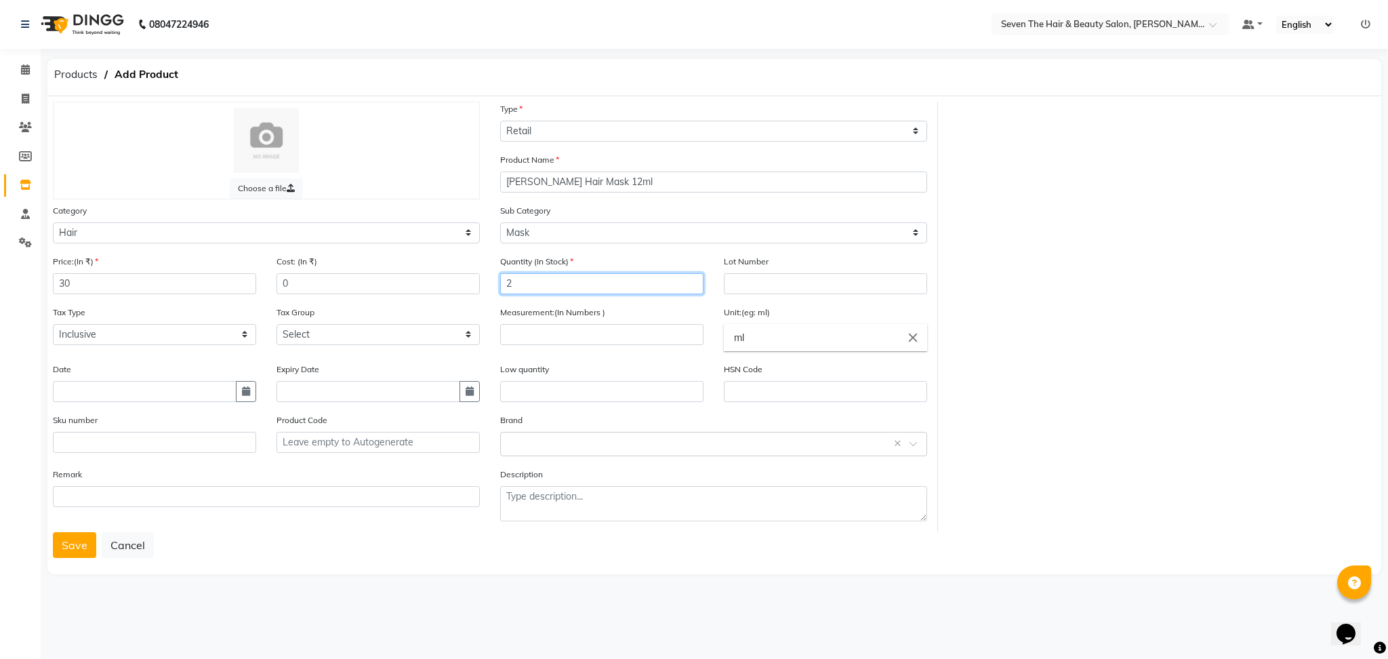
type input "2"
click at [775, 289] on input "text" at bounding box center [825, 283] width 203 height 21
type input "0289"
click at [590, 336] on input "number" at bounding box center [601, 334] width 203 height 21
type input "12"
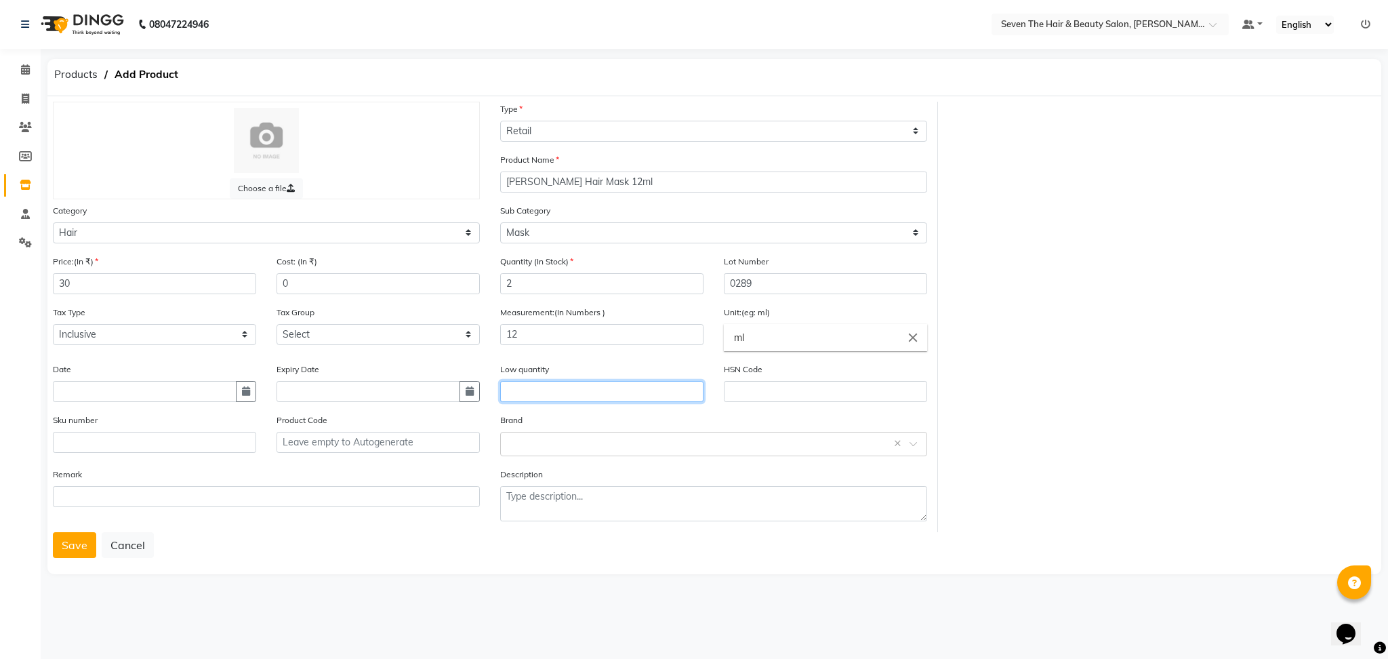
click at [601, 399] on input "text" at bounding box center [601, 391] width 203 height 21
type input "1"
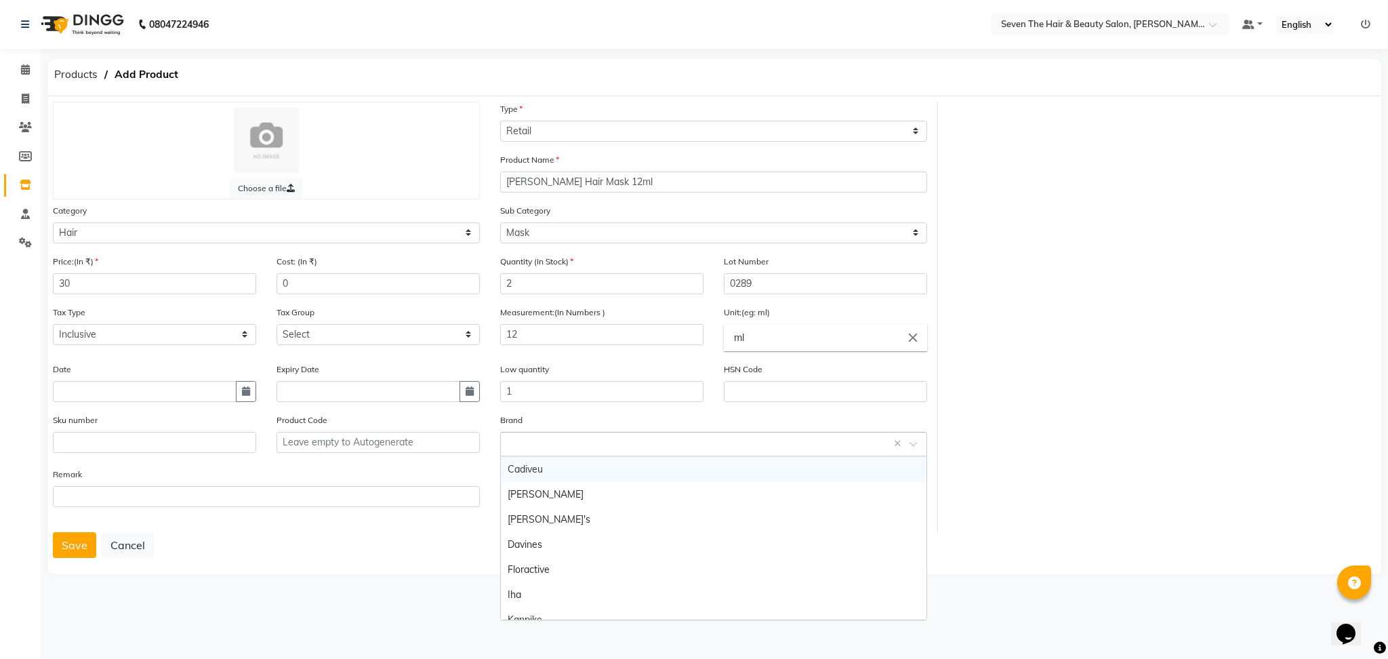
click at [591, 445] on input "text" at bounding box center [700, 443] width 385 height 14
click at [571, 543] on div "Davines" at bounding box center [714, 544] width 426 height 25
click at [76, 551] on button "Save" at bounding box center [74, 545] width 43 height 26
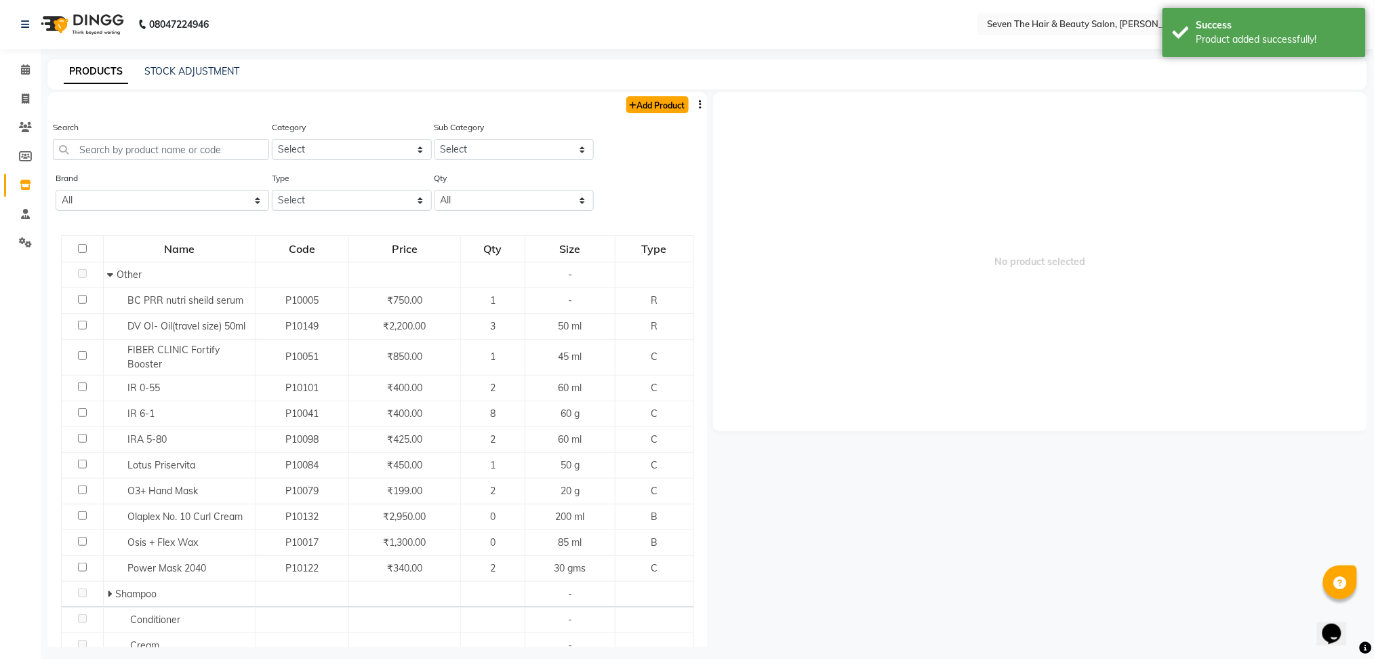
click at [657, 104] on link "Add Product" at bounding box center [657, 104] width 62 height 17
select select "true"
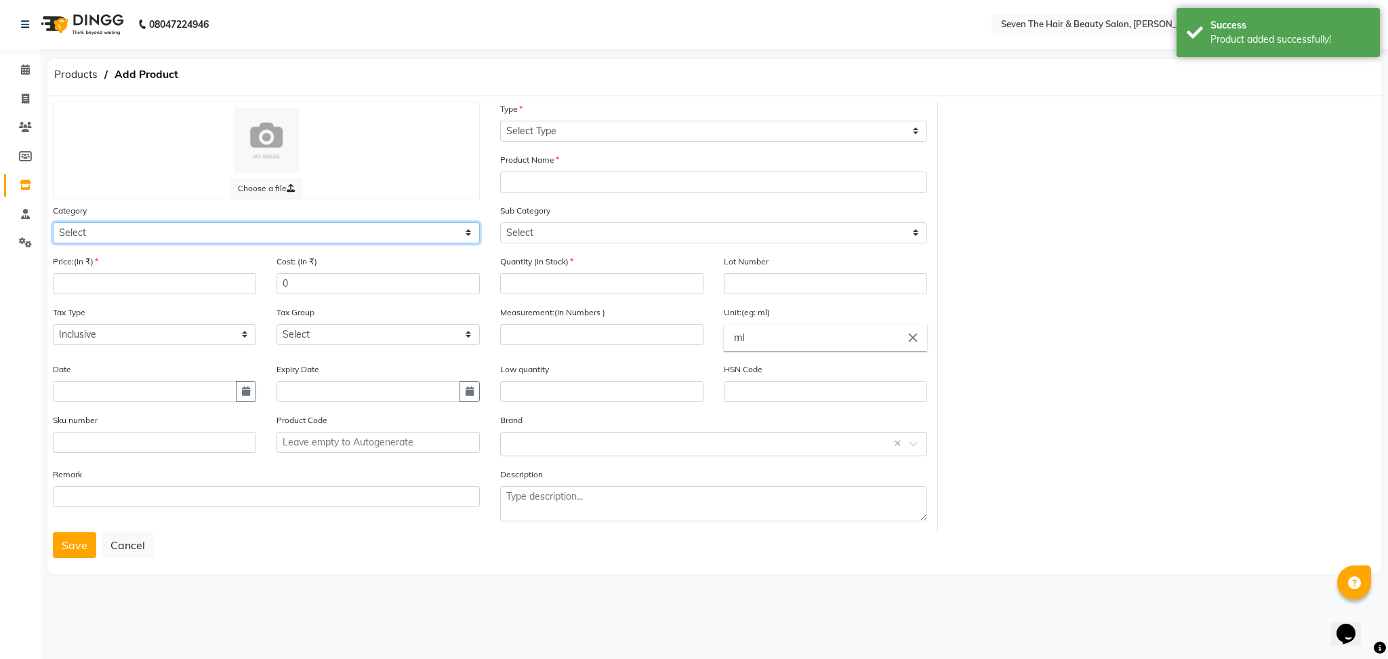
click at [124, 231] on select "Select Hair Skin Makeup Personal Care Appliances [PERSON_NAME] Waxing Disposabl…" at bounding box center [266, 232] width 427 height 21
select select "267601100"
click at [53, 222] on select "Select Hair Skin Makeup Personal Care Appliances [PERSON_NAME] Waxing Disposabl…" at bounding box center [266, 232] width 427 height 21
click at [128, 276] on input "number" at bounding box center [154, 283] width 203 height 21
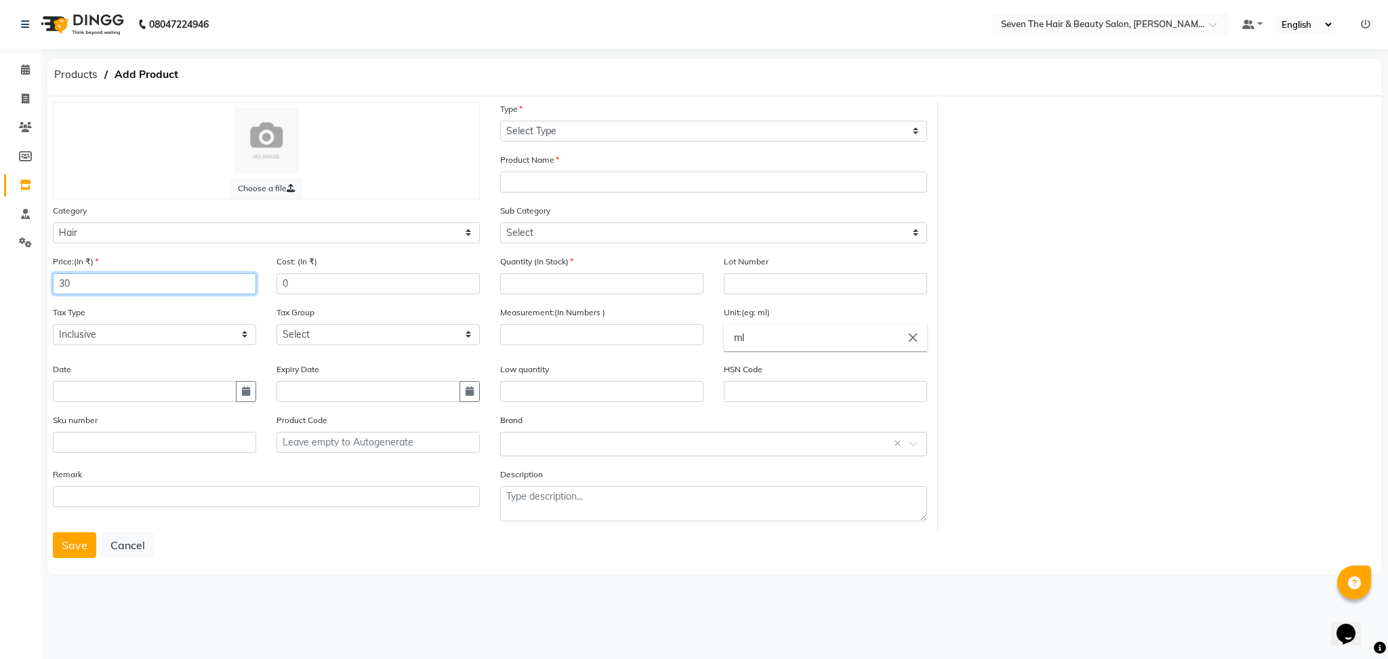
type input "30"
click at [550, 132] on select "Select Type Both Retail Consumable" at bounding box center [713, 131] width 427 height 21
select select "R"
click at [500, 121] on select "Select Type Both Retail Consumable" at bounding box center [713, 131] width 427 height 21
click at [559, 173] on input "text" at bounding box center [713, 182] width 427 height 21
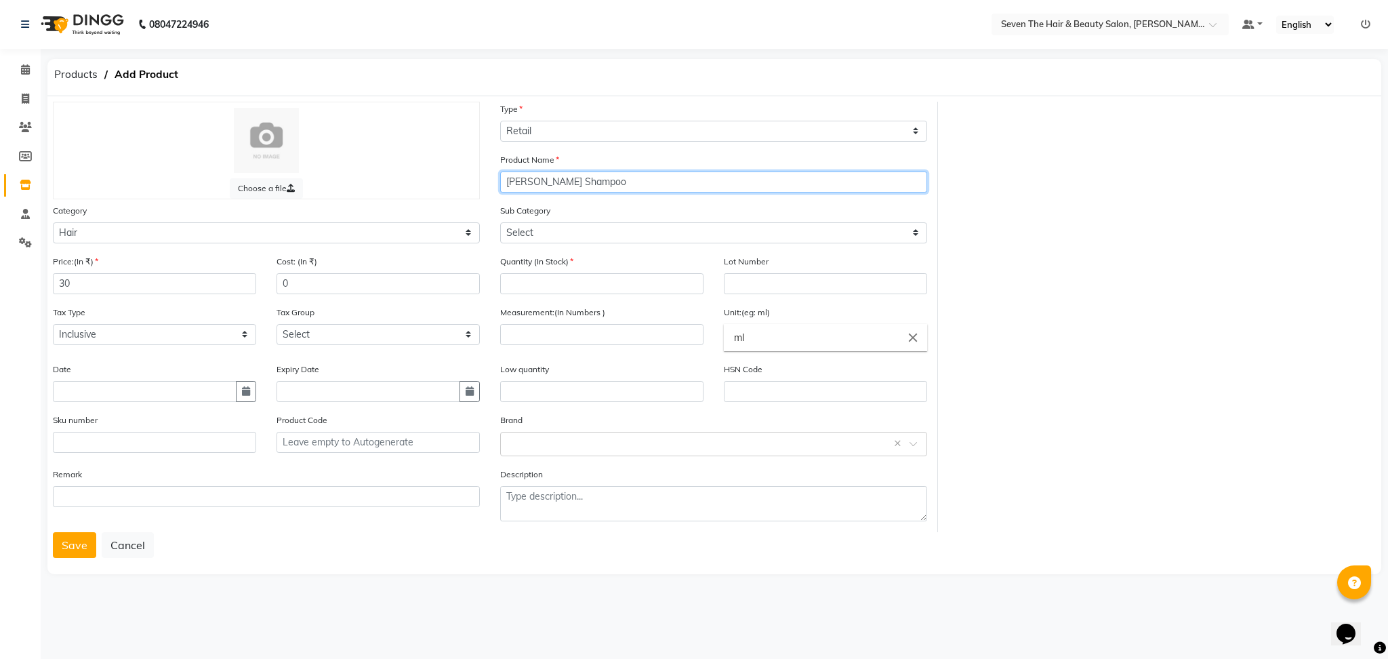
type input "[PERSON_NAME] Shampoo"
click at [546, 231] on select "Select Shampoo Conditioner Cream Mask Oil Serum Color Appliances Treatment Styl…" at bounding box center [713, 232] width 427 height 21
select select "267601101"
click at [500, 222] on select "Select Shampoo Conditioner Cream Mask Oil Serum Color Appliances Treatment Styl…" at bounding box center [713, 232] width 427 height 21
click at [683, 182] on input "[PERSON_NAME] Shampoo" at bounding box center [713, 182] width 427 height 21
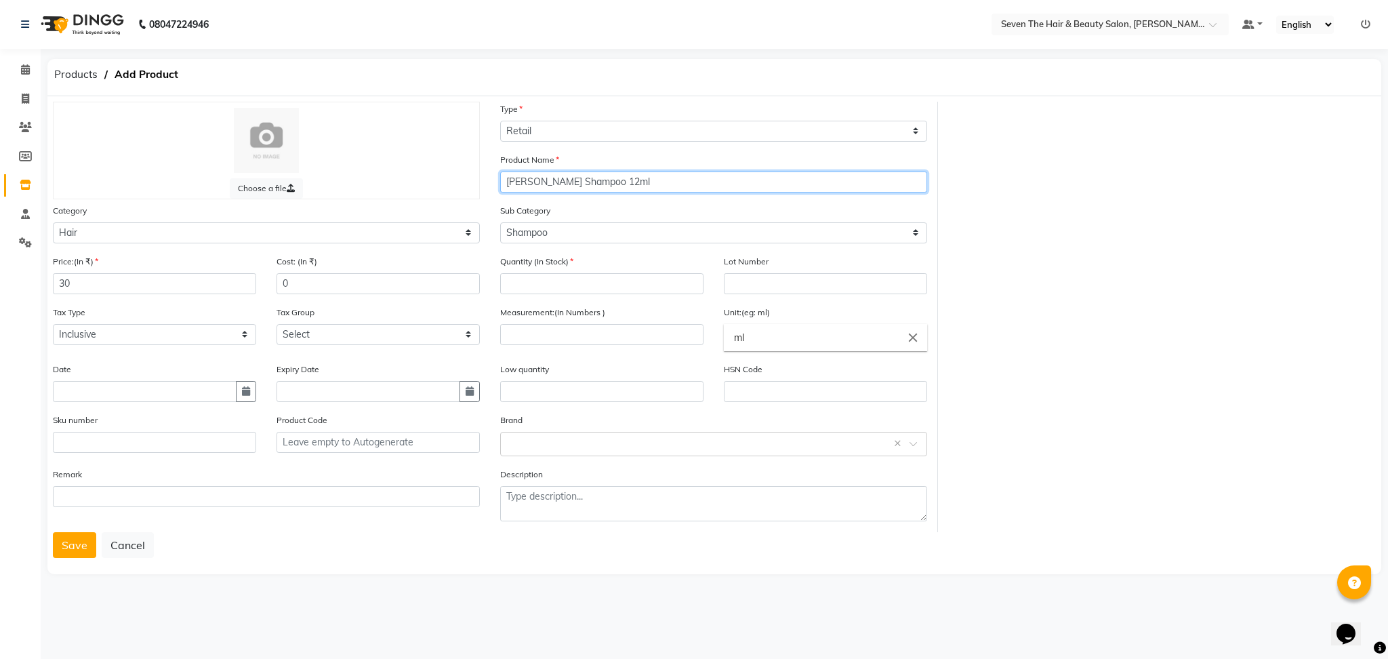
type input "[PERSON_NAME] Shampoo 12ml"
click at [544, 281] on input "number" at bounding box center [601, 283] width 203 height 21
type input "2"
click at [800, 276] on input "text" at bounding box center [825, 283] width 203 height 21
type input "0289"
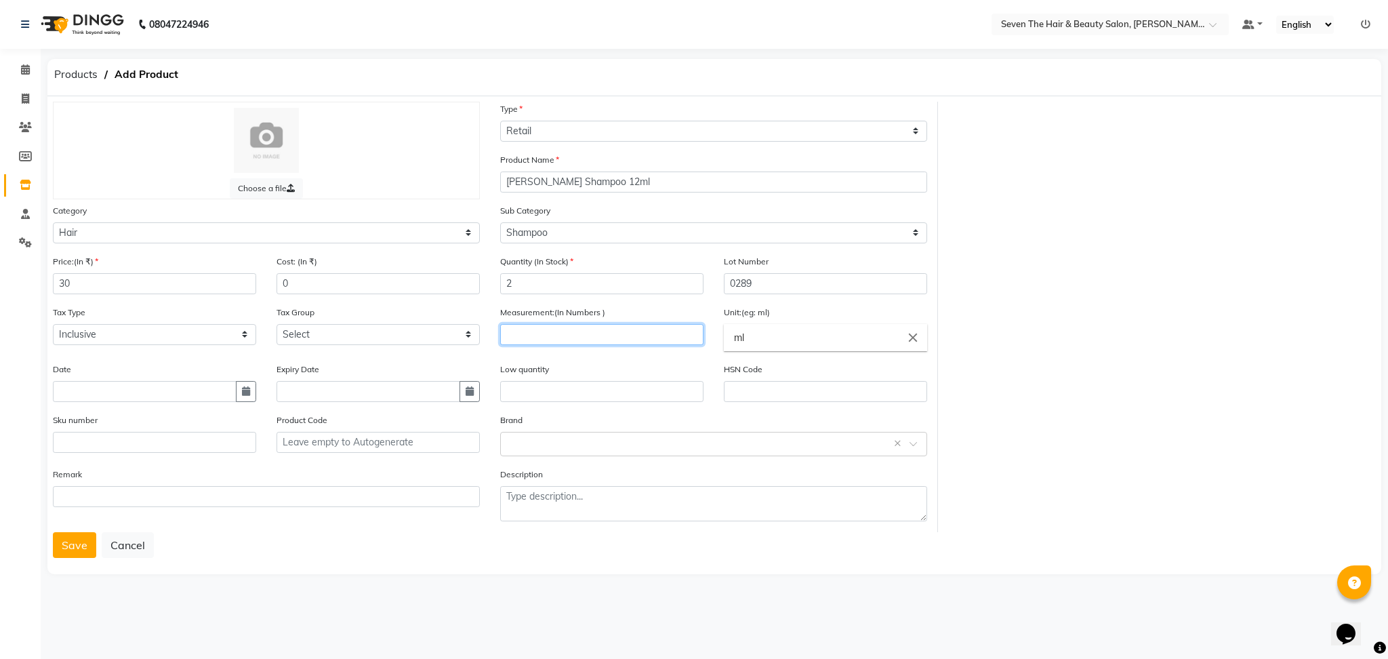
click at [586, 328] on input "number" at bounding box center [601, 334] width 203 height 21
type input "12"
click at [557, 397] on input "text" at bounding box center [601, 391] width 203 height 21
type input "1"
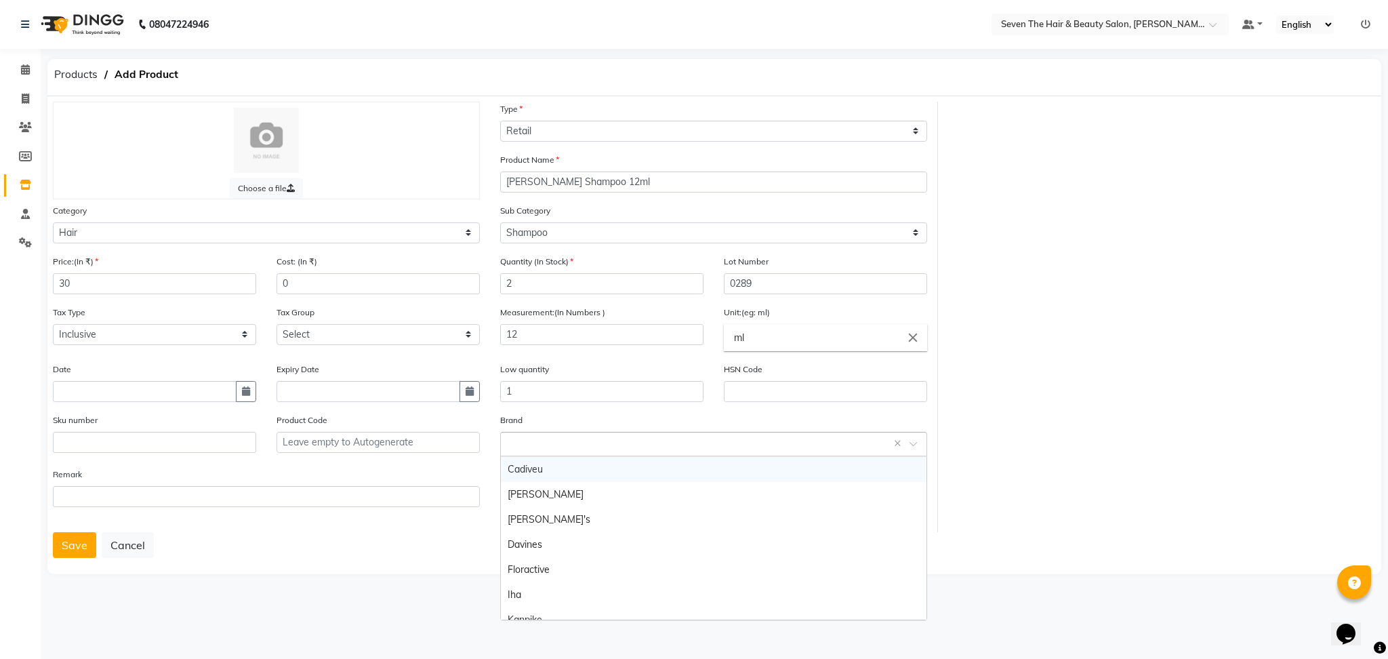
click at [565, 445] on input "text" at bounding box center [700, 443] width 385 height 14
click at [567, 553] on div "Davines" at bounding box center [714, 544] width 426 height 25
click at [61, 555] on button "Save" at bounding box center [74, 545] width 43 height 26
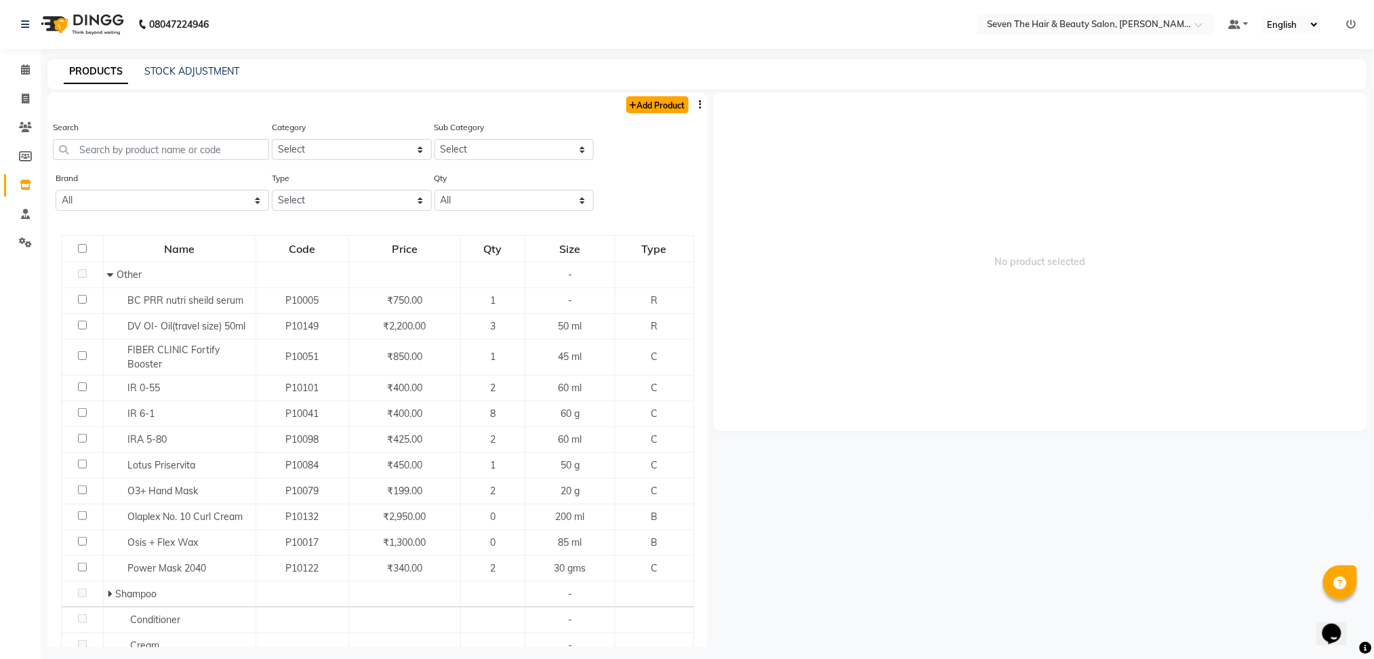
click at [662, 103] on link "Add Product" at bounding box center [657, 104] width 62 height 17
select select "true"
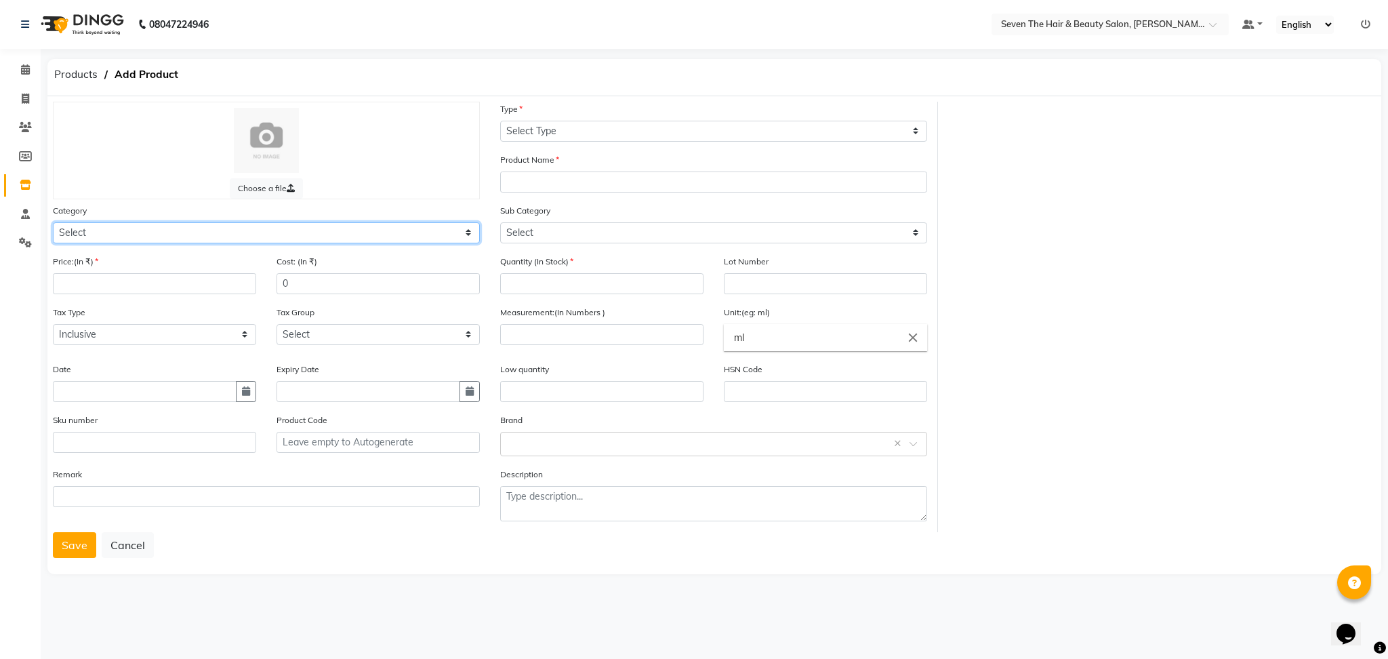
click at [111, 239] on select "Select Hair Skin Makeup Personal Care Appliances [PERSON_NAME] Waxing Disposabl…" at bounding box center [266, 232] width 427 height 21
select select "267601100"
click at [53, 222] on select "Select Hair Skin Makeup Personal Care Appliances [PERSON_NAME] Waxing Disposabl…" at bounding box center [266, 232] width 427 height 21
click at [172, 291] on input "number" at bounding box center [154, 283] width 203 height 21
type input "30"
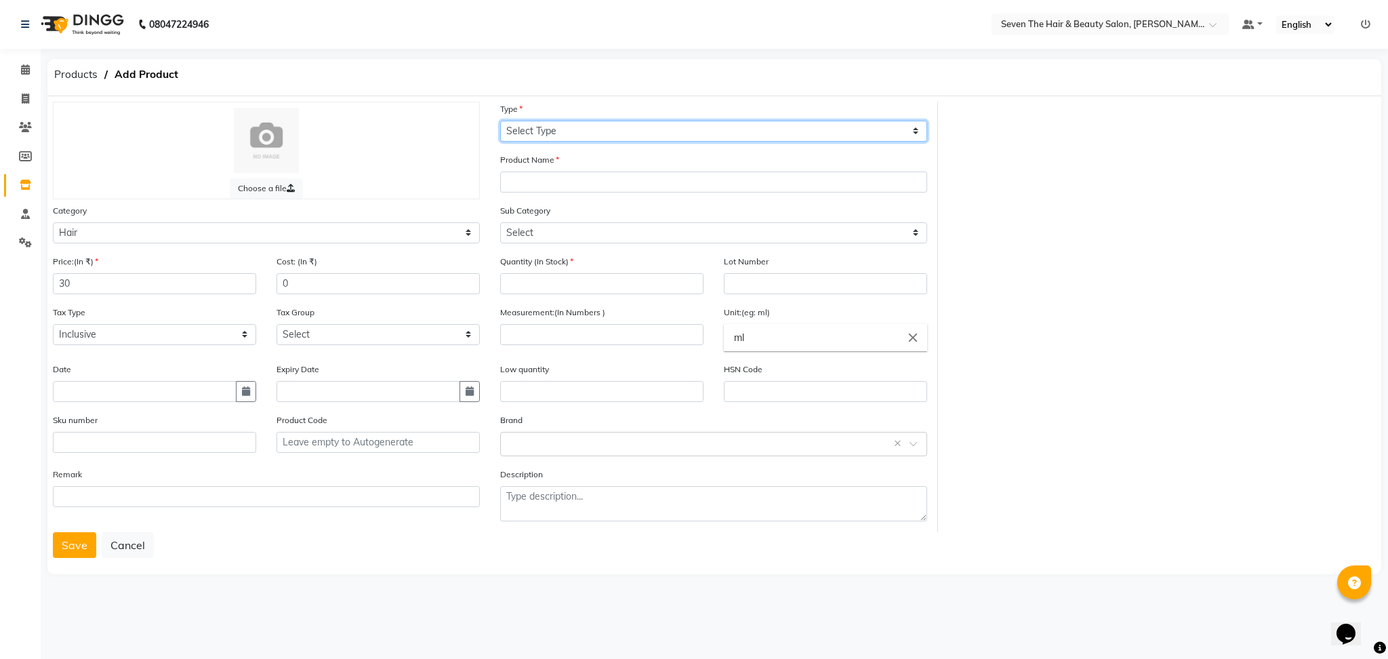
click at [571, 134] on select "Select Type Both Retail Consumable" at bounding box center [713, 131] width 427 height 21
select select "R"
click at [500, 121] on select "Select Type Both Retail Consumable" at bounding box center [713, 131] width 427 height 21
click at [572, 186] on input "text" at bounding box center [713, 182] width 427 height 21
type input "S"
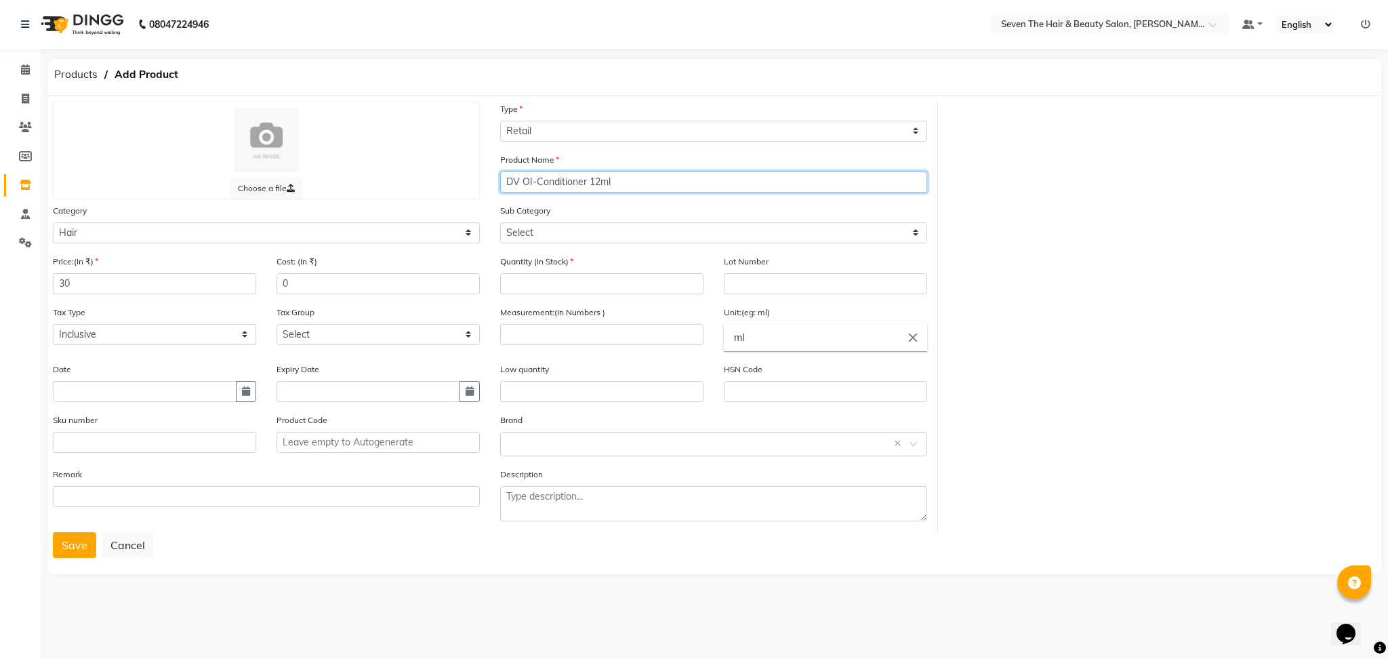
type input "DV OI-Conditioner 12ml"
click at [583, 233] on select "Select Shampoo Conditioner Cream Mask Oil Serum Color Appliances Treatment Styl…" at bounding box center [713, 232] width 427 height 21
select select "267601102"
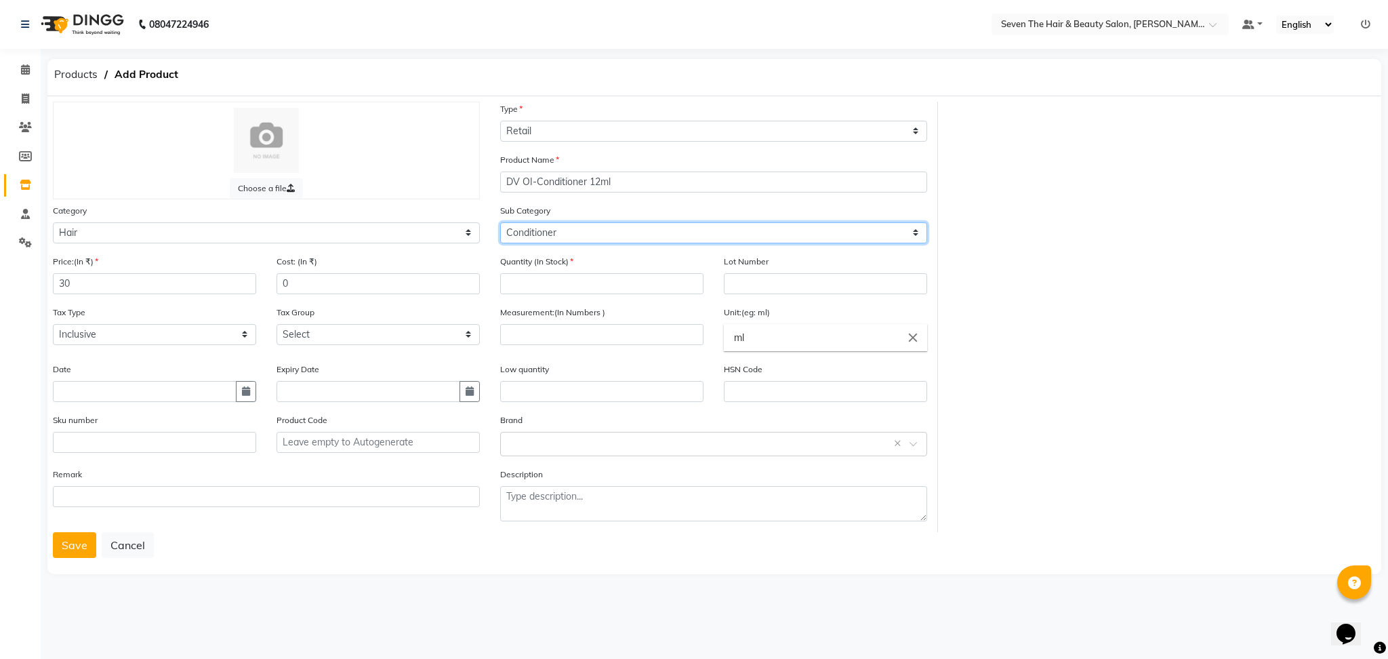
click at [500, 222] on select "Select Shampoo Conditioner Cream Mask Oil Serum Color Appliances Treatment Styl…" at bounding box center [713, 232] width 427 height 21
click at [569, 287] on input "number" at bounding box center [601, 283] width 203 height 21
type input "1"
click at [761, 287] on input "text" at bounding box center [825, 283] width 203 height 21
type input "0289"
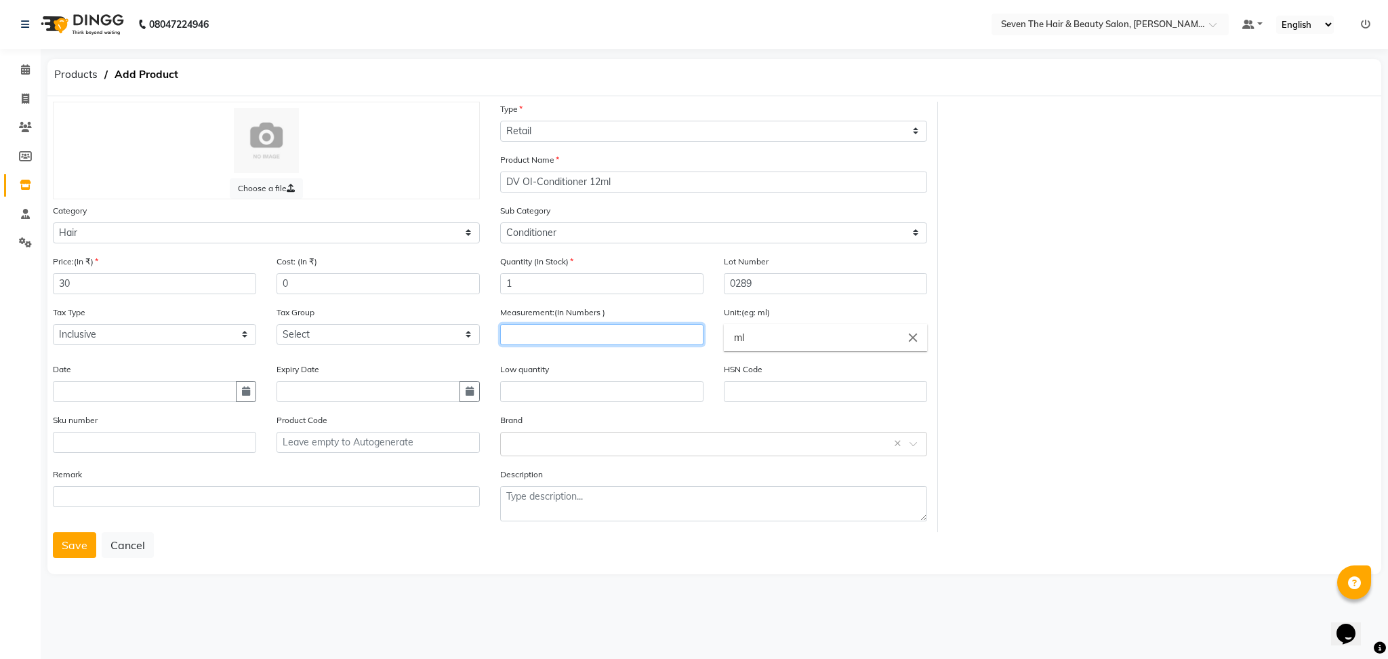
click at [561, 338] on input "number" at bounding box center [601, 334] width 203 height 21
type input "12"
click at [559, 384] on input "text" at bounding box center [601, 391] width 203 height 21
type input "1"
click at [674, 439] on input "text" at bounding box center [700, 443] width 385 height 14
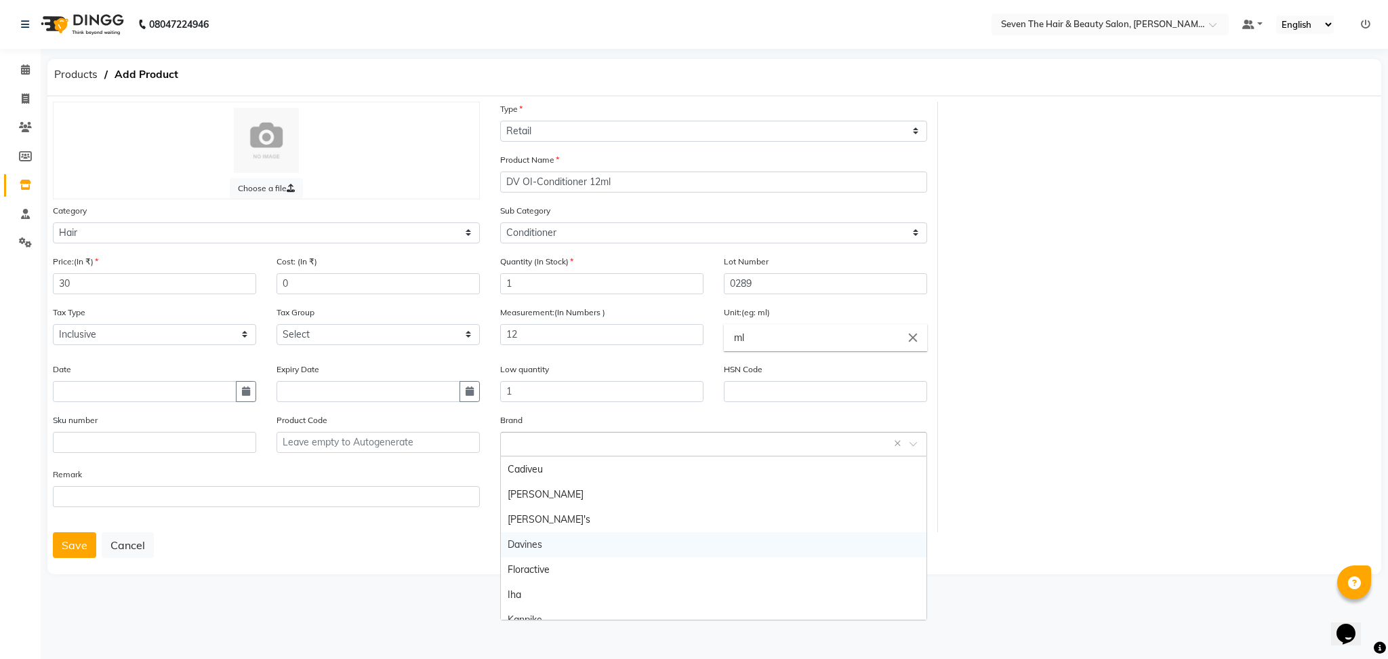
click at [626, 548] on div "Davines" at bounding box center [714, 544] width 426 height 25
click at [82, 550] on button "Save" at bounding box center [74, 545] width 43 height 26
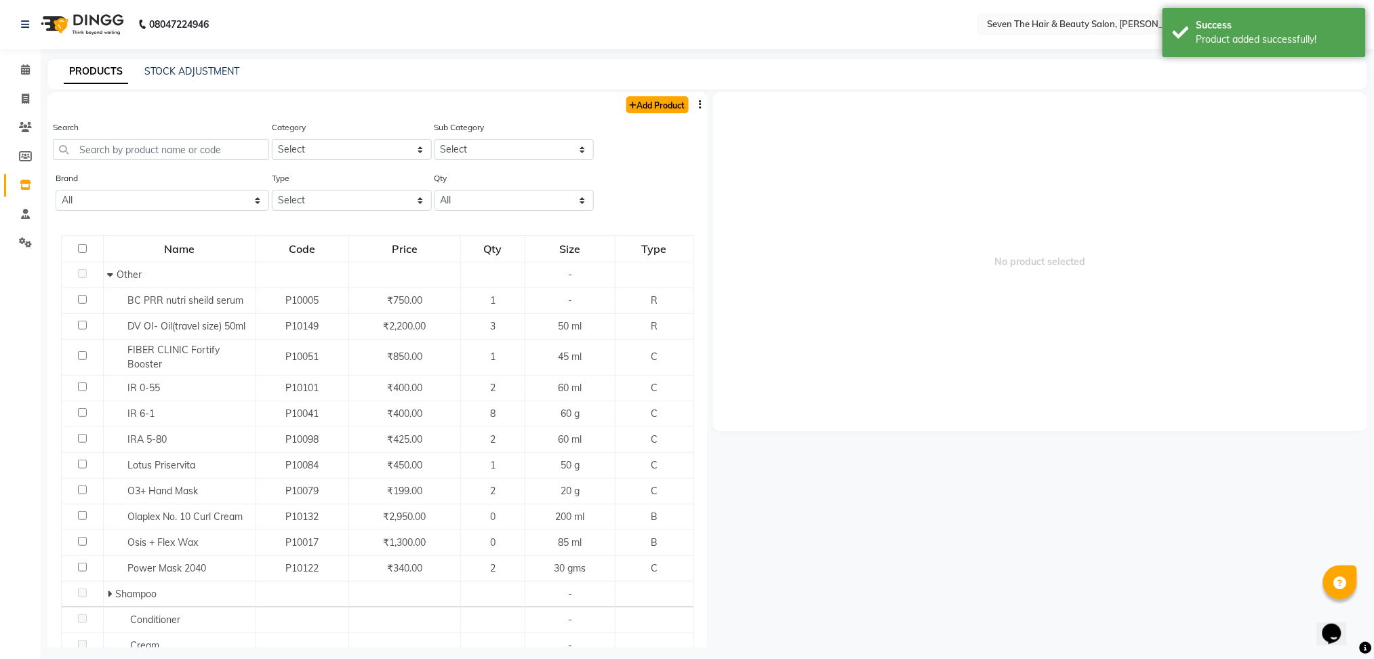
click at [640, 109] on link "Add Product" at bounding box center [657, 104] width 62 height 17
select select "true"
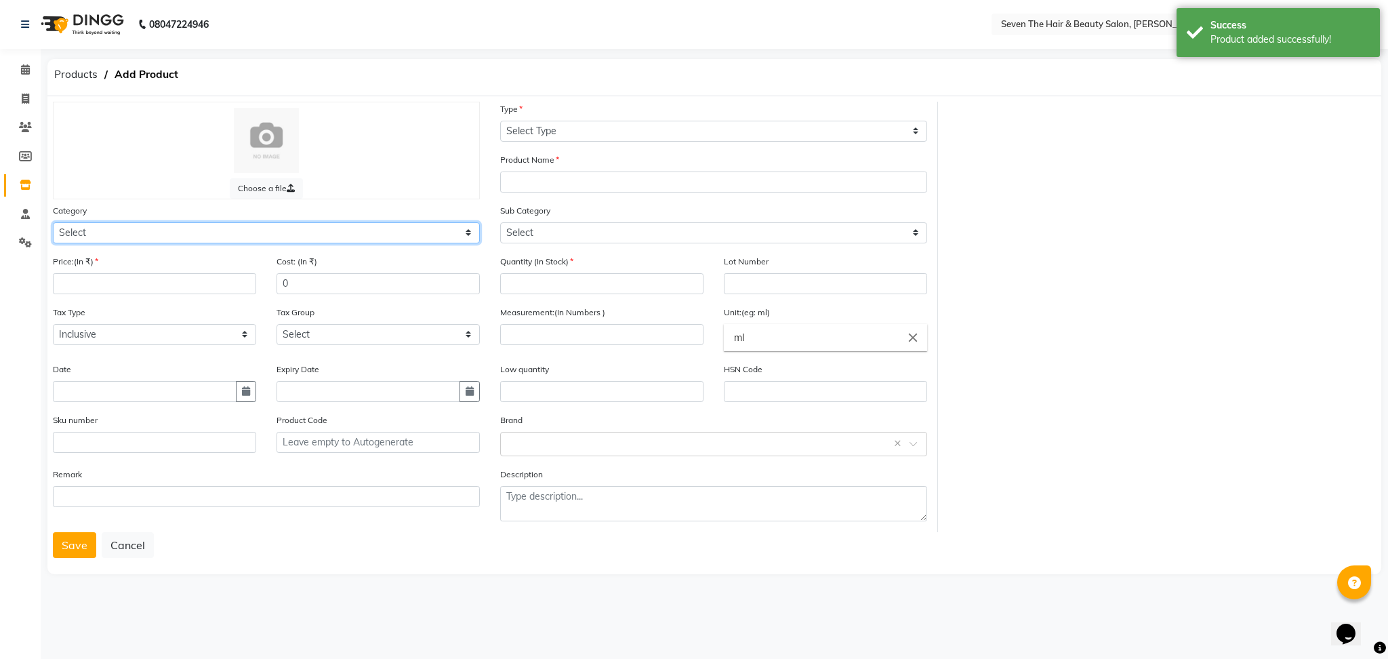
click at [310, 233] on select "Select Hair Skin Makeup Personal Care Appliances [PERSON_NAME] Waxing Disposabl…" at bounding box center [266, 232] width 427 height 21
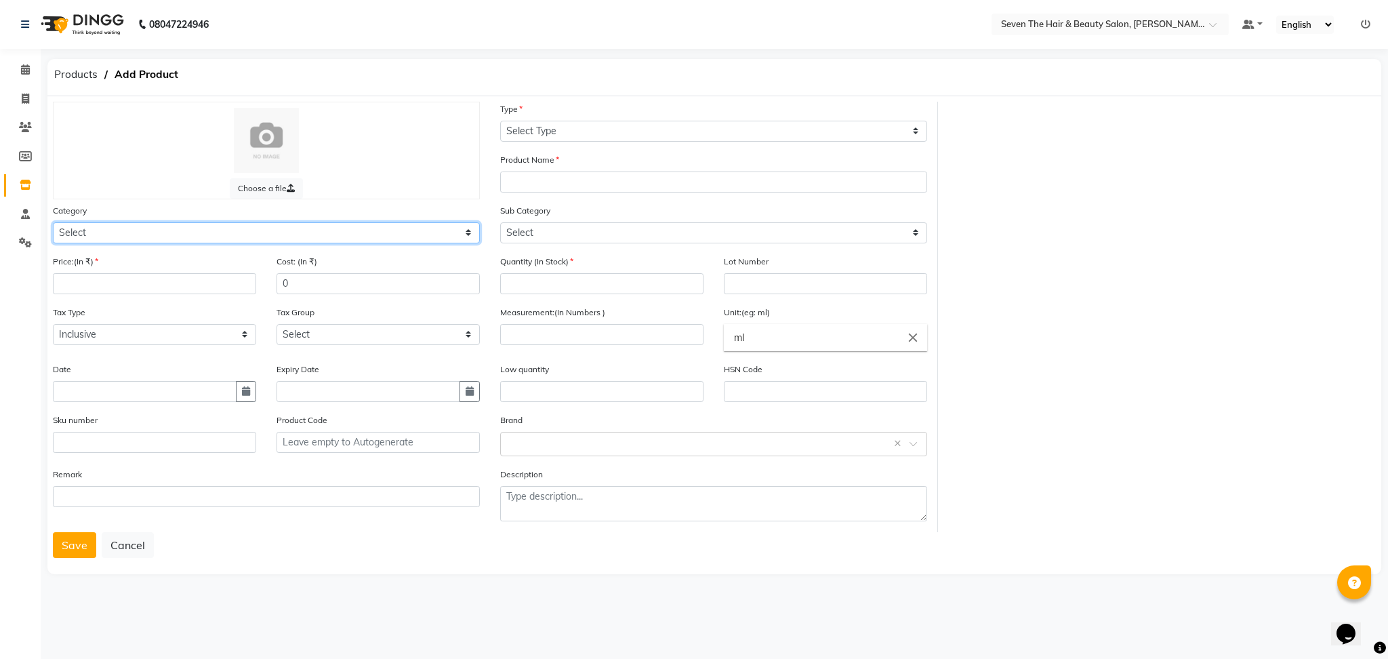
select select "267601100"
click at [53, 222] on select "Select Hair Skin Makeup Personal Care Appliances [PERSON_NAME] Waxing Disposabl…" at bounding box center [266, 232] width 427 height 21
click at [115, 281] on input "number" at bounding box center [154, 283] width 203 height 21
type input "30"
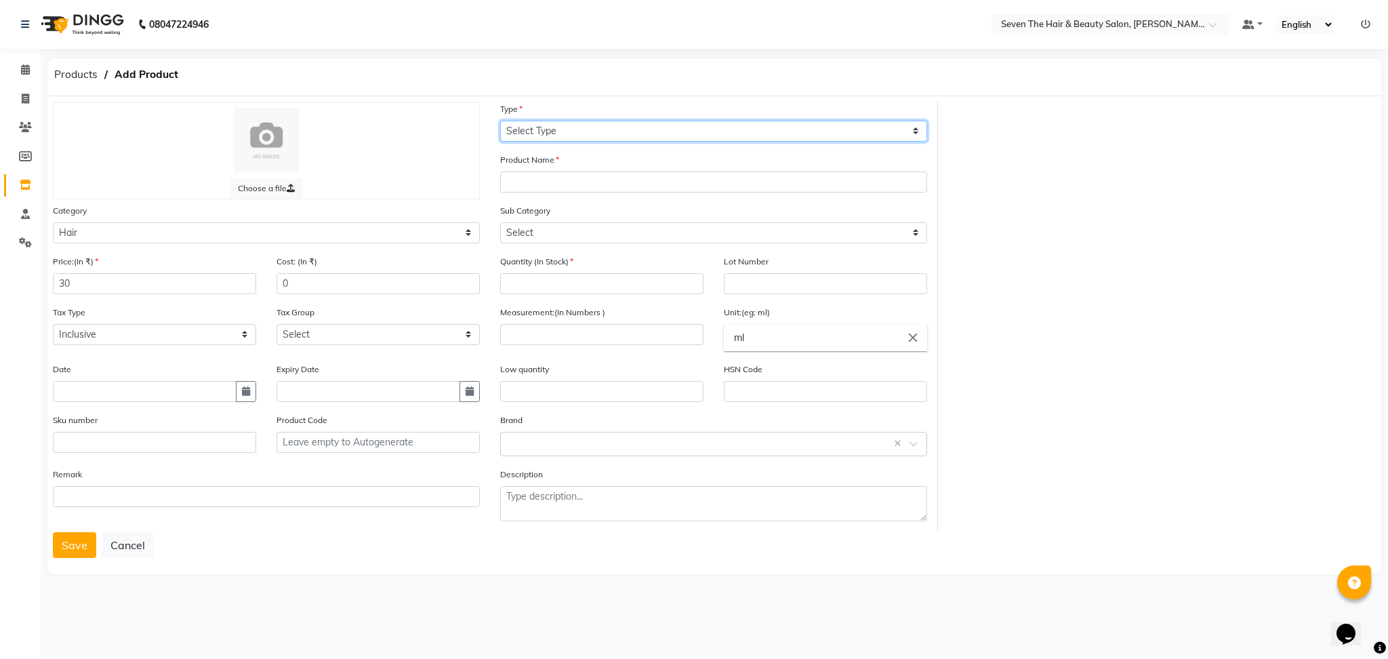
click at [538, 137] on select "Select Type Both Retail Consumable" at bounding box center [713, 131] width 427 height 21
select select "R"
click at [500, 121] on select "Select Type Both Retail Consumable" at bounding box center [713, 131] width 427 height 21
click at [567, 176] on input "text" at bounding box center [713, 182] width 427 height 21
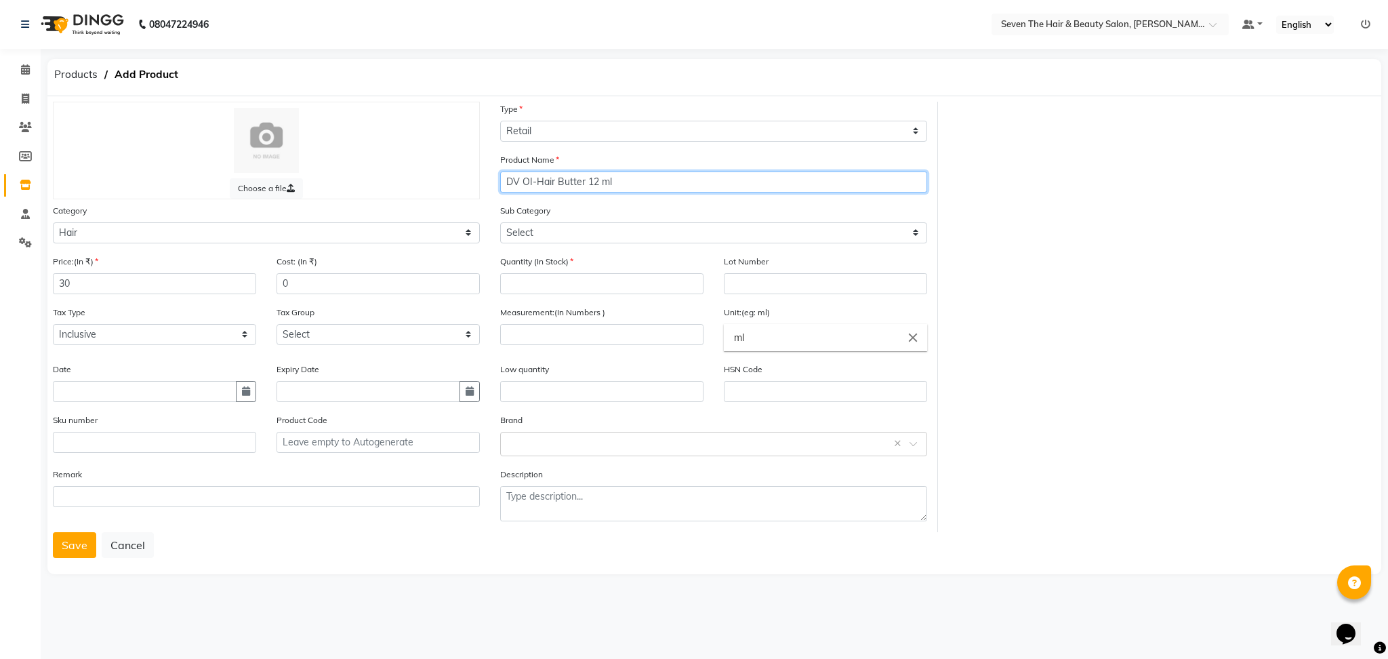
type input "DV OI-Hair Butter 12 ml"
click at [532, 239] on select "Select Shampoo Conditioner Cream Mask Oil Serum Color Appliances Treatment Styl…" at bounding box center [713, 232] width 427 height 21
select select "267601103"
click at [500, 222] on select "Select Shampoo Conditioner Cream Mask Oil Serum Color Appliances Treatment Styl…" at bounding box center [713, 232] width 427 height 21
click at [584, 288] on input "number" at bounding box center [601, 283] width 203 height 21
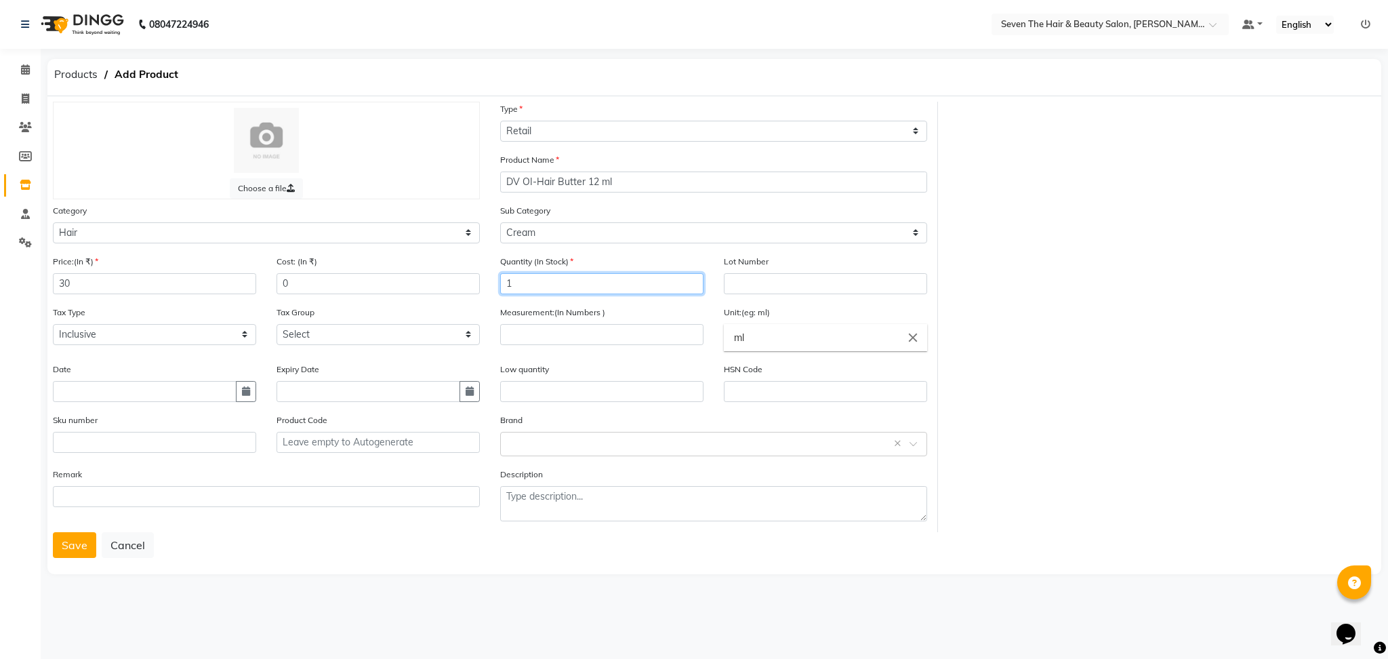
type input "1"
click at [778, 283] on input "text" at bounding box center [825, 283] width 203 height 21
type input "0289"
click at [597, 340] on input "number" at bounding box center [601, 334] width 203 height 21
type input "12"
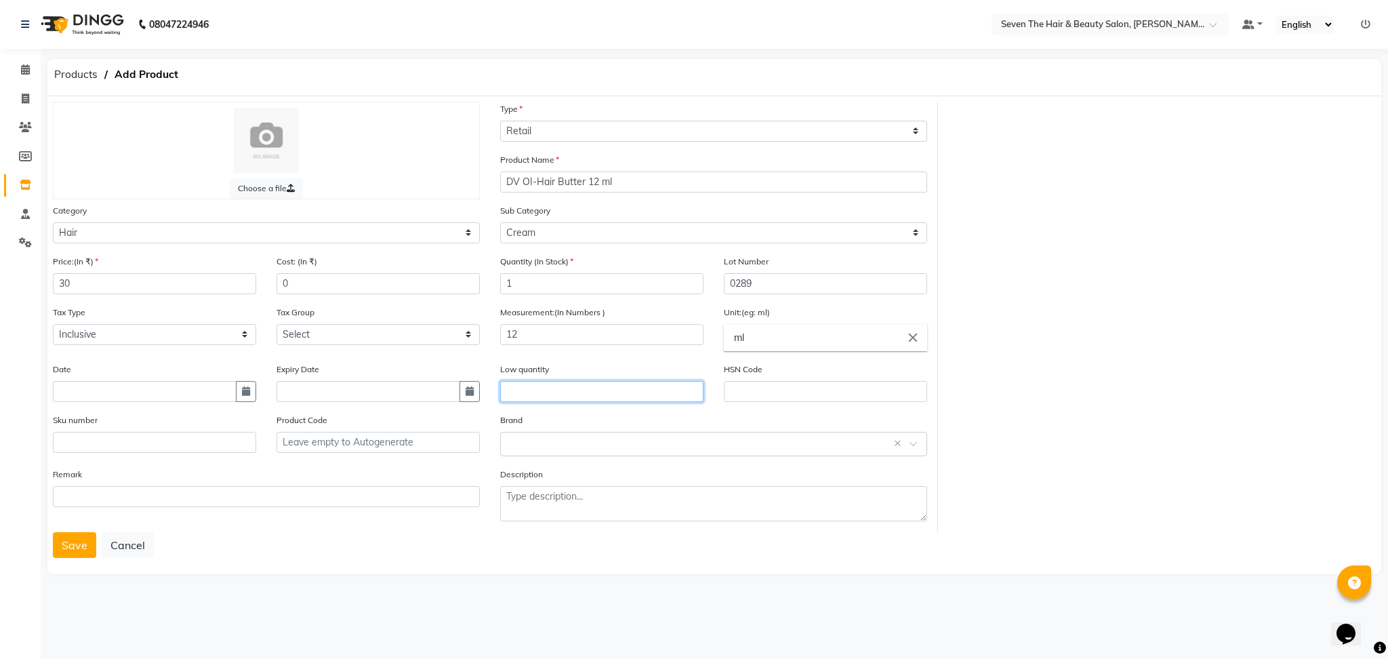
click at [614, 382] on input "text" at bounding box center [601, 391] width 203 height 21
type input "1"
click at [635, 447] on input "text" at bounding box center [700, 443] width 385 height 14
click at [612, 537] on div "Davines" at bounding box center [714, 544] width 426 height 25
click at [75, 557] on button "Save" at bounding box center [74, 545] width 43 height 26
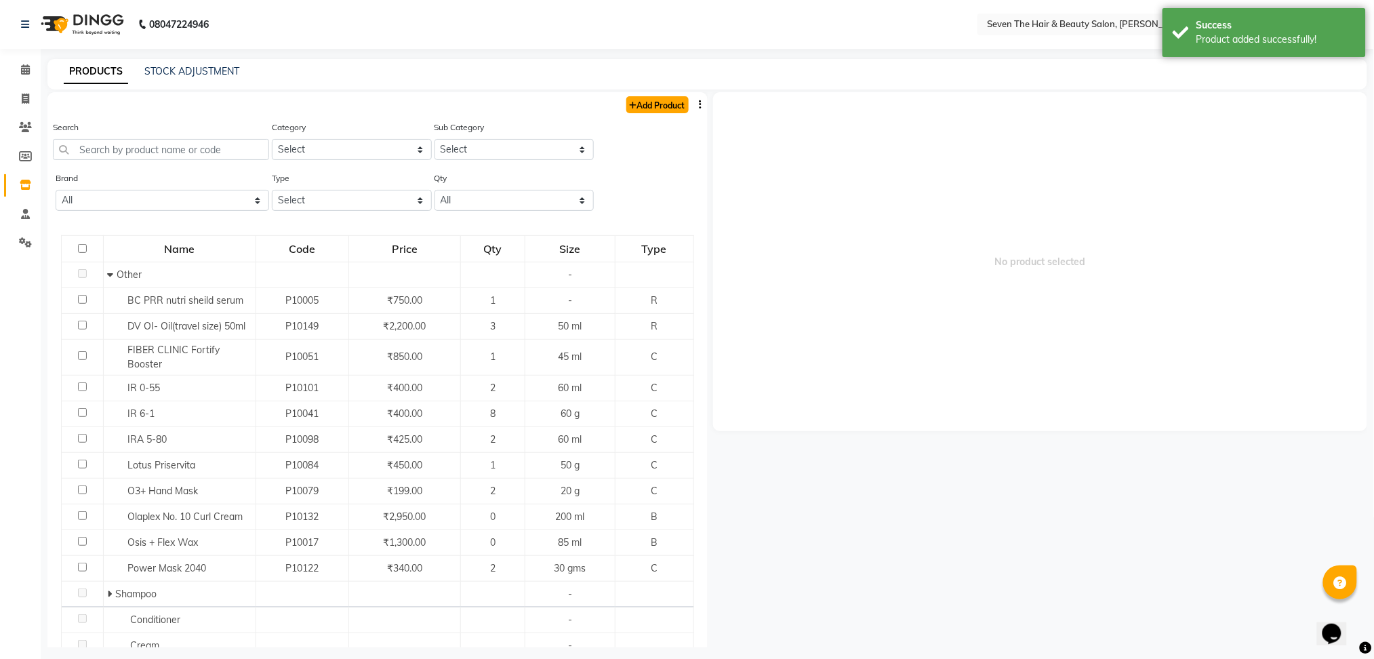
click at [626, 108] on link "Add Product" at bounding box center [657, 104] width 62 height 17
select select "true"
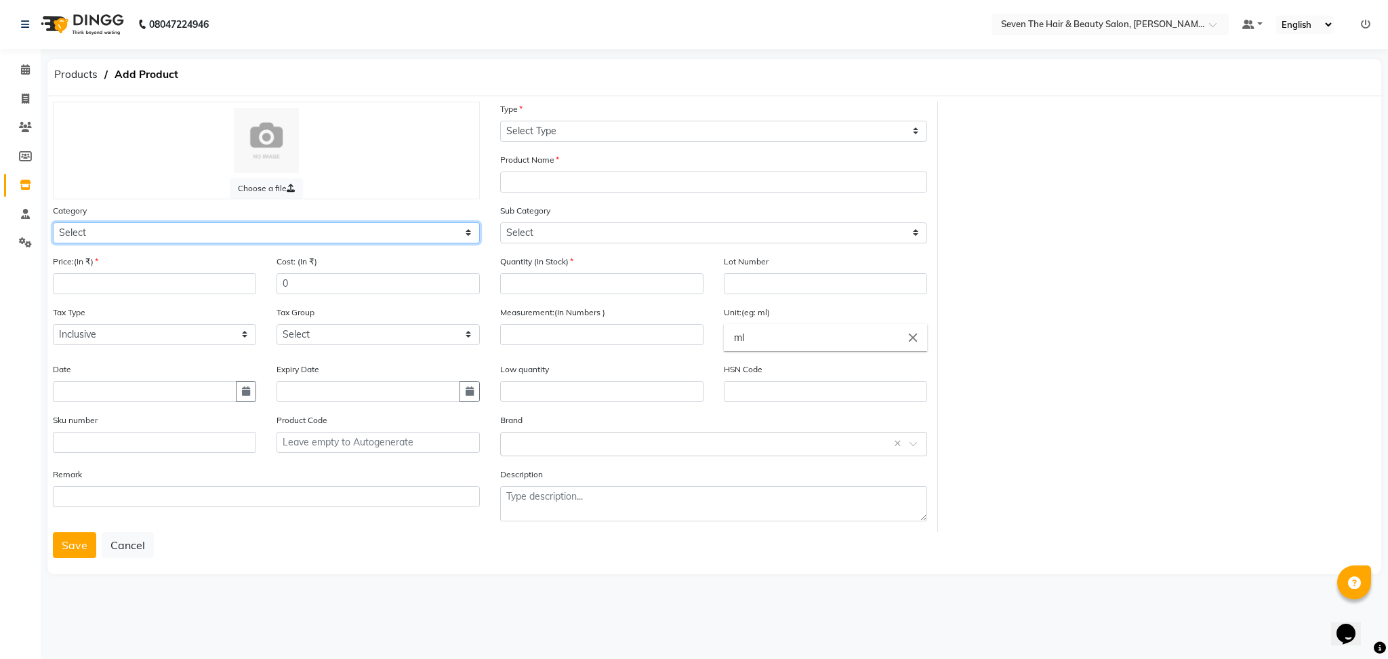
click at [297, 230] on select "Select Hair Skin Makeup Personal Care Appliances [PERSON_NAME] Waxing Disposabl…" at bounding box center [266, 232] width 427 height 21
select select "267601100"
click at [53, 222] on select "Select Hair Skin Makeup Personal Care Appliances [PERSON_NAME] Waxing Disposabl…" at bounding box center [266, 232] width 427 height 21
click at [536, 130] on select "Select Type Both Retail Consumable" at bounding box center [713, 131] width 427 height 21
select select "R"
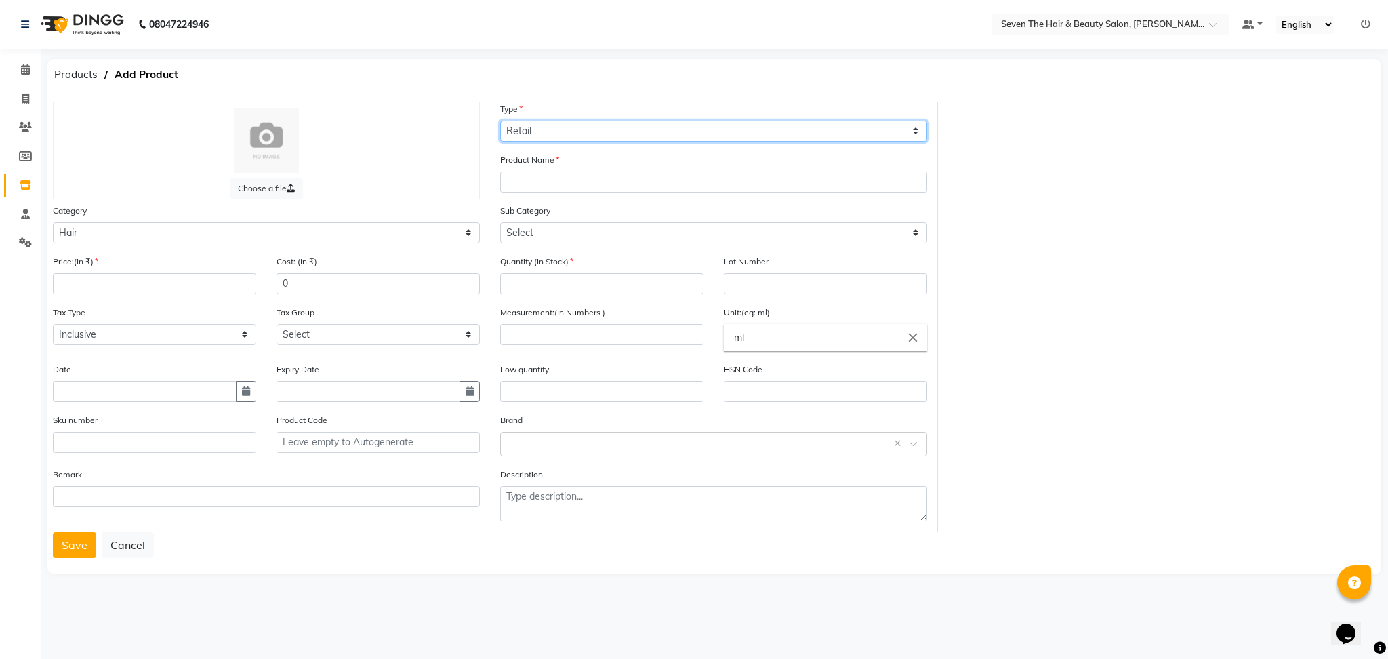
click at [500, 121] on select "Select Type Both Retail Consumable" at bounding box center [713, 131] width 427 height 21
click at [542, 185] on input "text" at bounding box center [713, 182] width 427 height 21
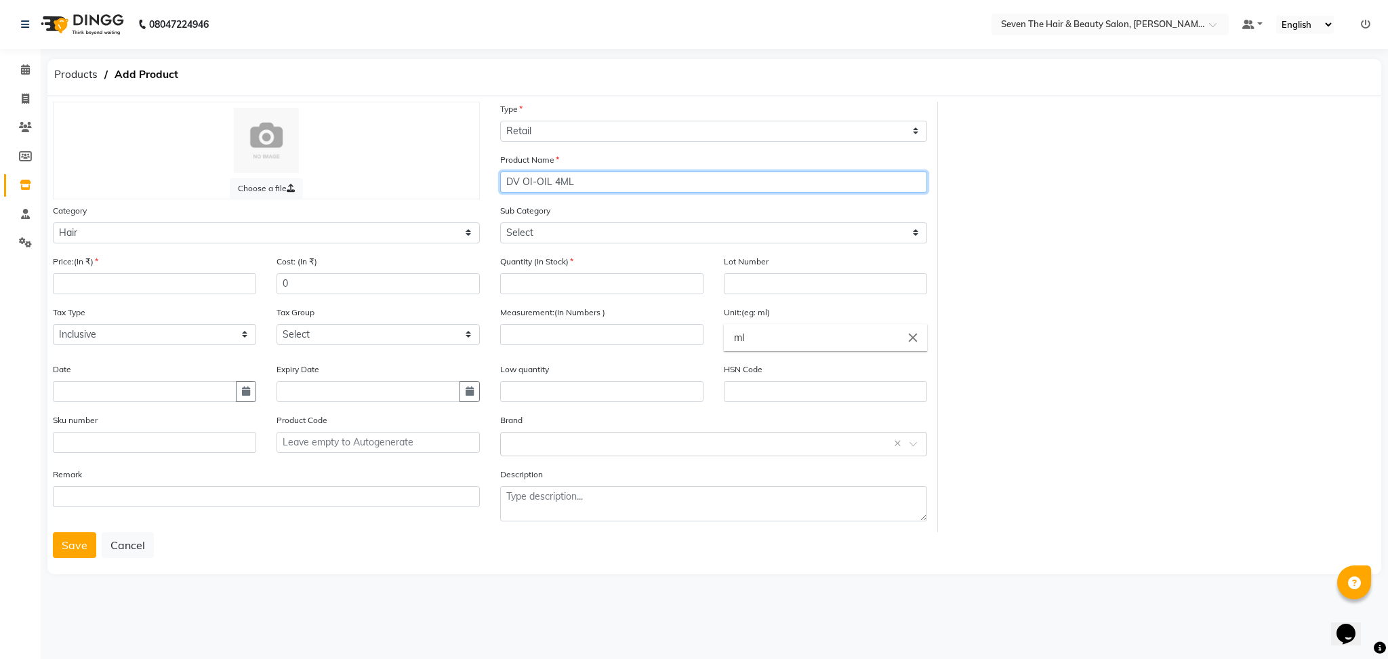
type input "DV OI-OIL 4ML"
click at [533, 237] on select "Select Shampoo Conditioner Cream Mask Oil Serum Color Appliances Treatment Styl…" at bounding box center [713, 232] width 427 height 21
select select "267601105"
click at [500, 222] on select "Select Shampoo Conditioner Cream Mask Oil Serum Color Appliances Treatment Styl…" at bounding box center [713, 232] width 427 height 21
click at [560, 277] on input "number" at bounding box center [601, 283] width 203 height 21
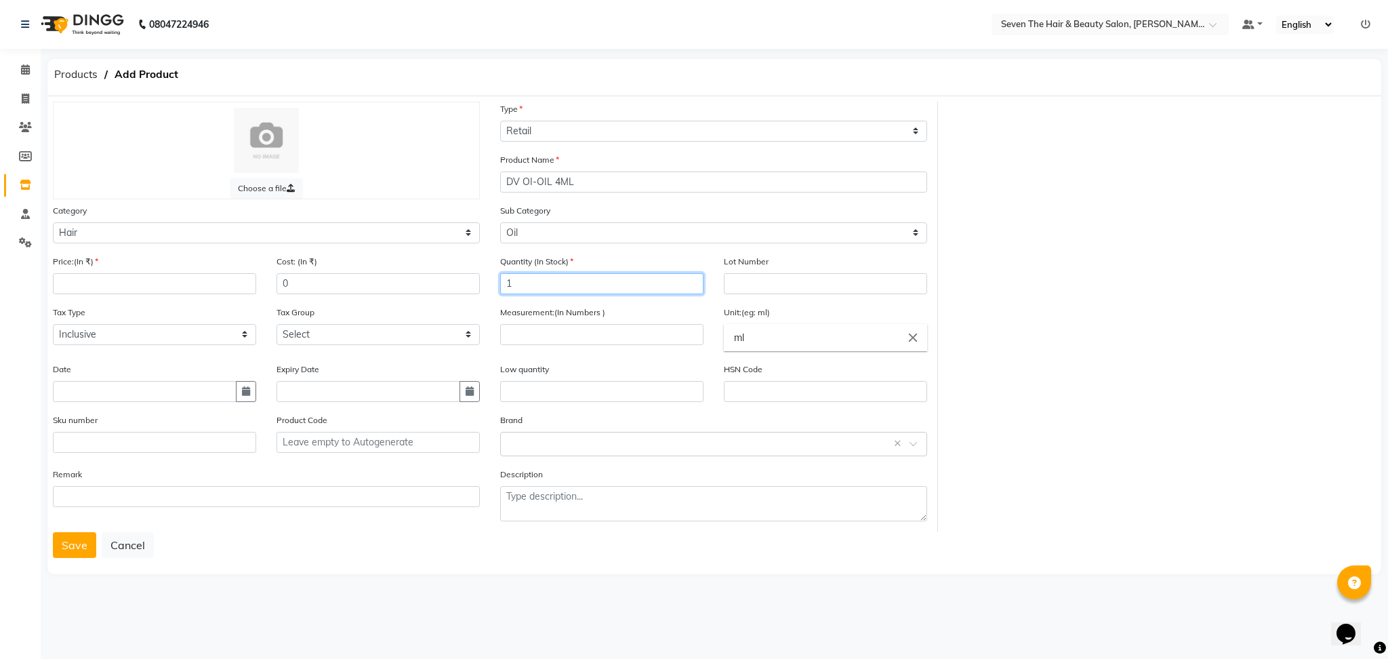
type input "1"
click at [750, 285] on input "text" at bounding box center [825, 283] width 203 height 21
type input "0289"
click at [588, 332] on input "number" at bounding box center [601, 334] width 203 height 21
type input "4"
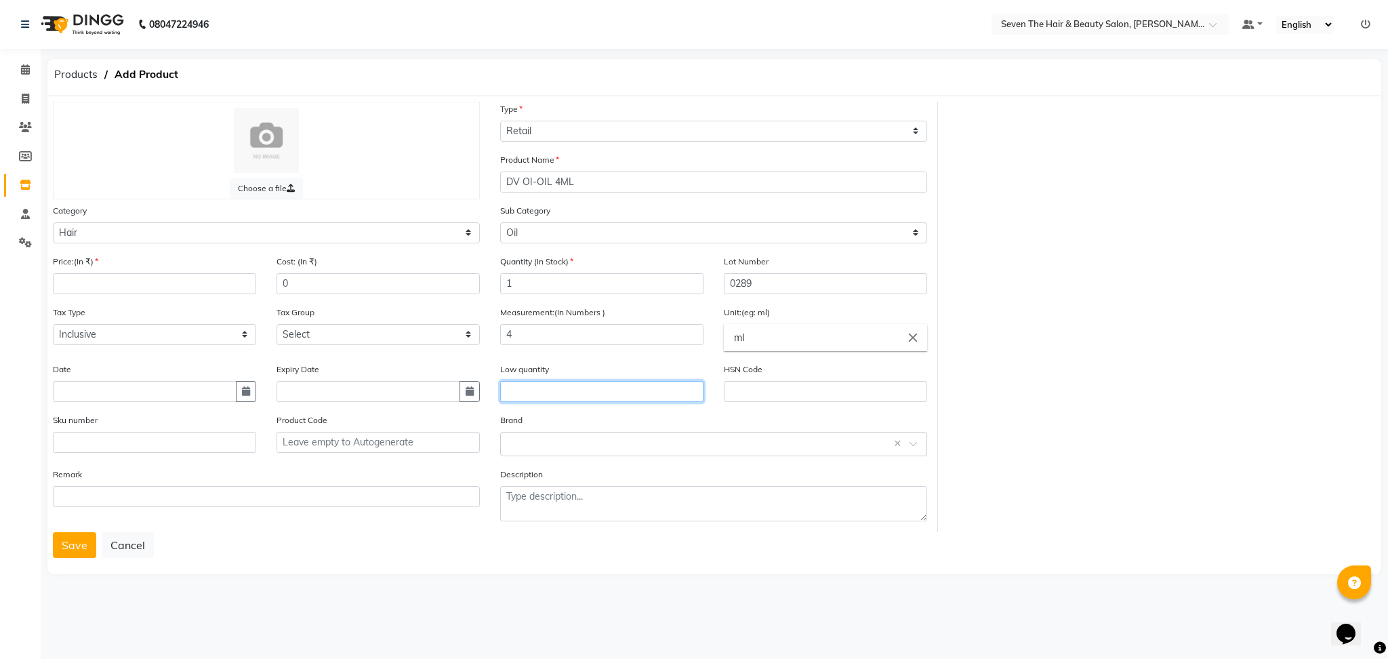
click at [600, 391] on input "text" at bounding box center [601, 391] width 203 height 21
type input "1"
click at [83, 552] on button "Save" at bounding box center [74, 545] width 43 height 26
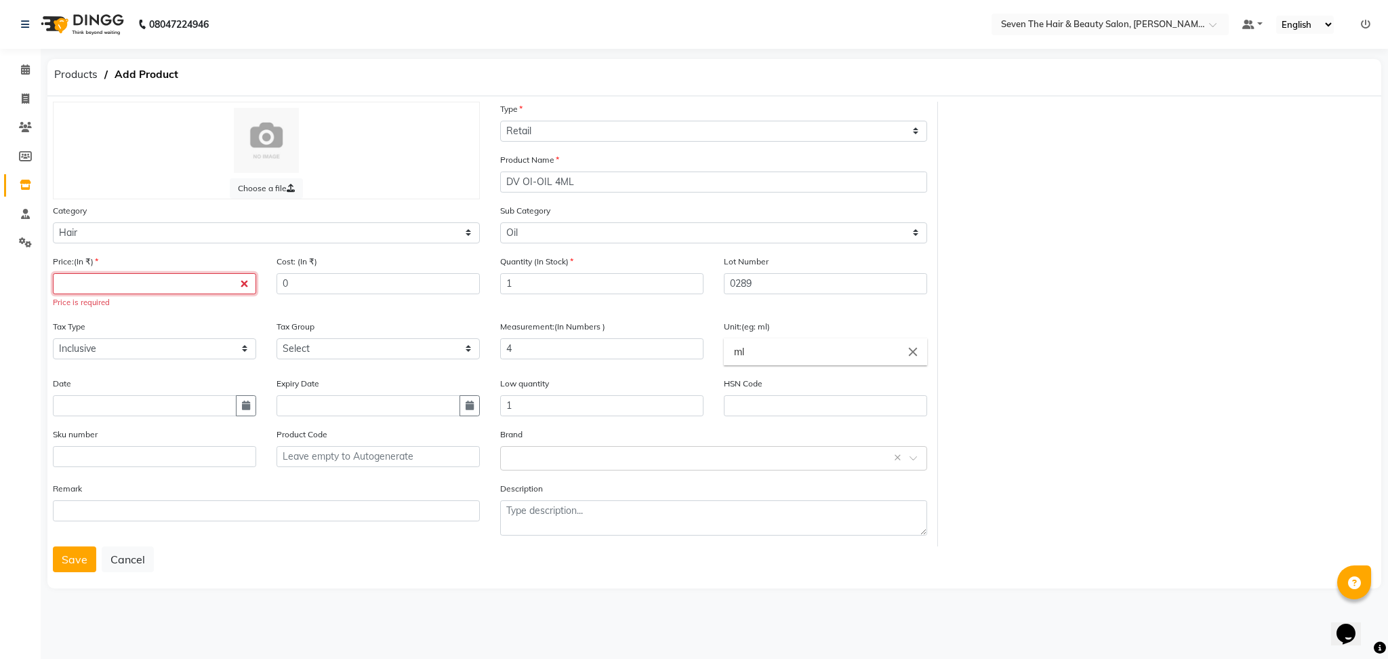
click at [117, 283] on input "number" at bounding box center [154, 283] width 203 height 21
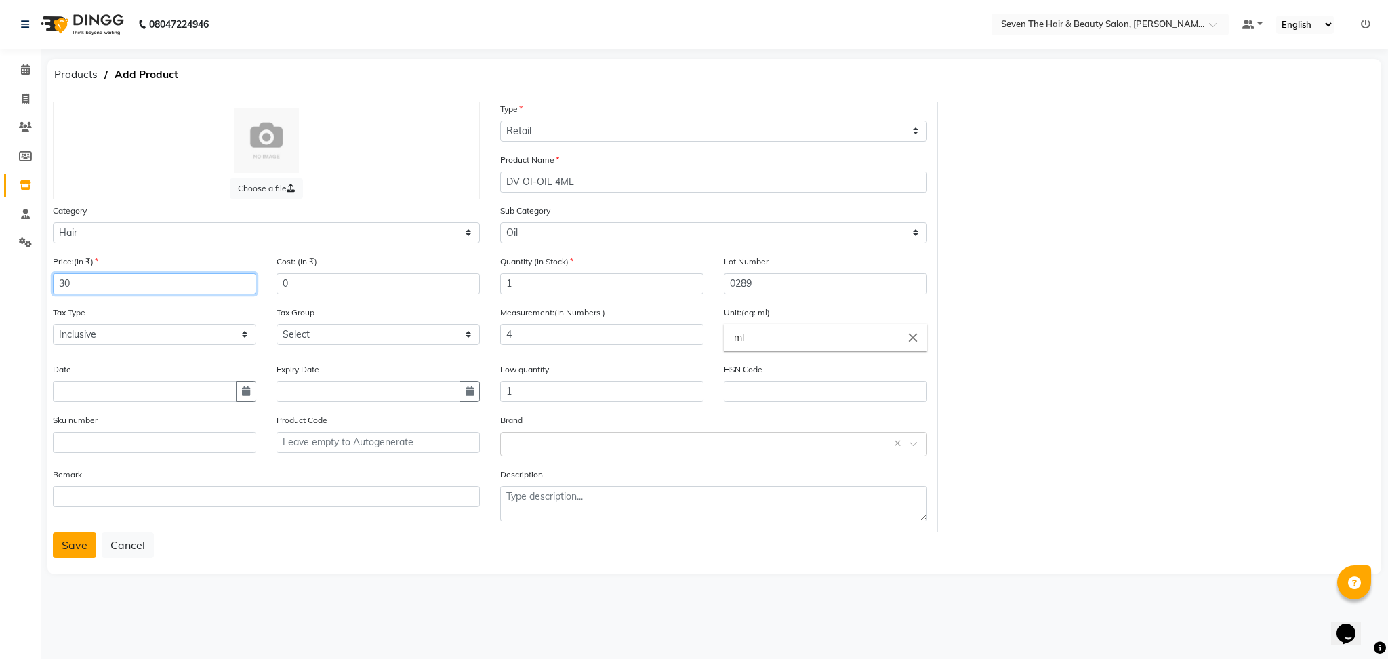
type input "30"
click at [68, 543] on button "Save" at bounding box center [74, 545] width 43 height 26
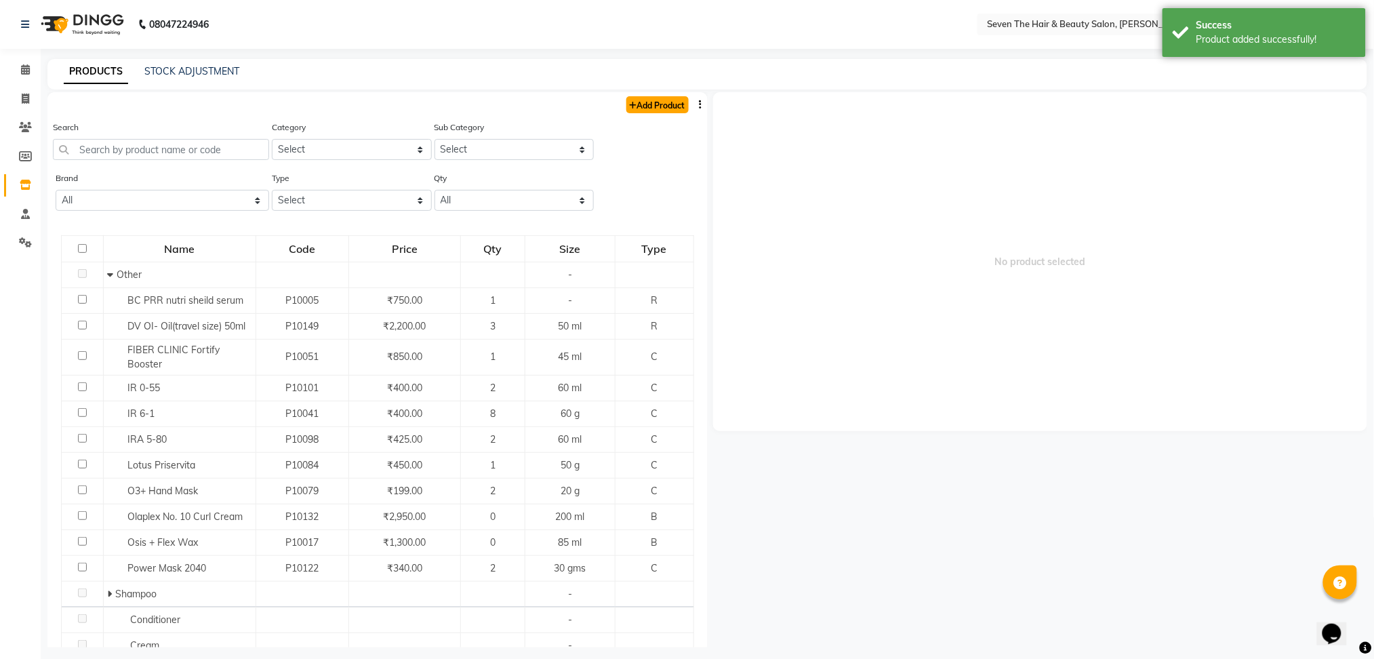
click at [627, 98] on link "Add Product" at bounding box center [657, 104] width 62 height 17
select select "true"
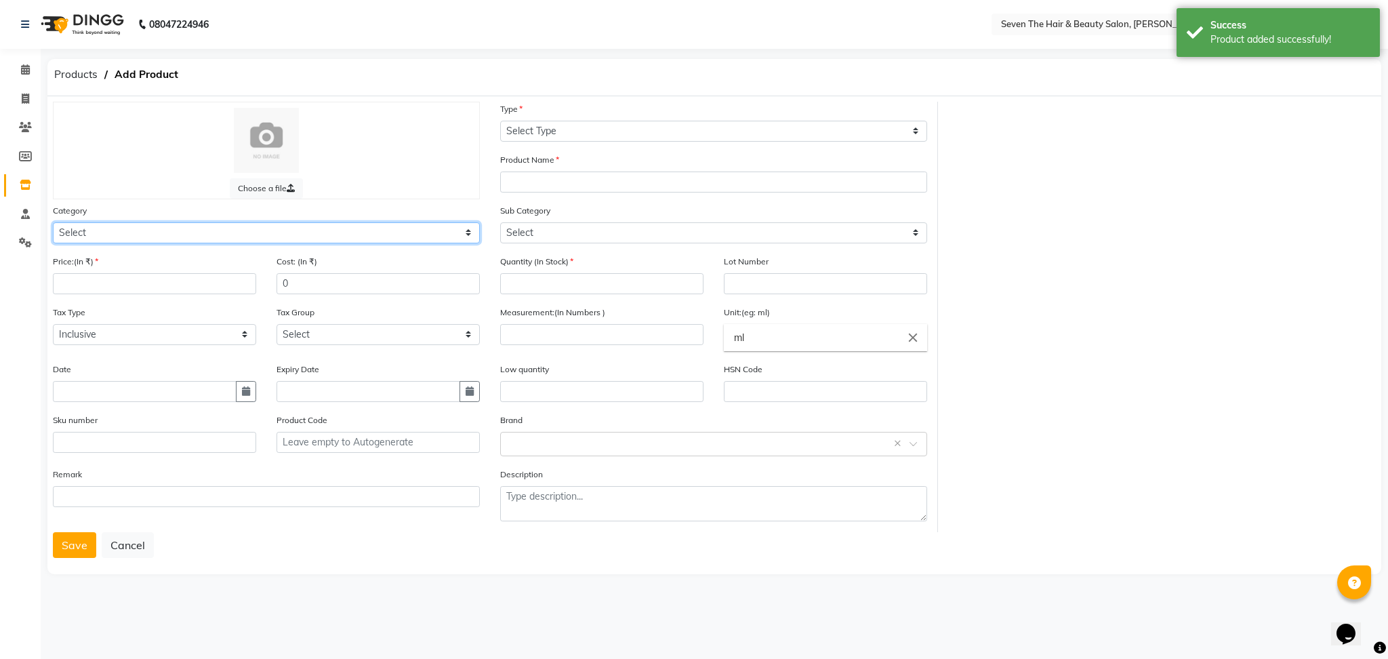
click at [312, 238] on select "Select Hair Skin Makeup Personal Care Appliances [PERSON_NAME] Waxing Disposabl…" at bounding box center [266, 232] width 427 height 21
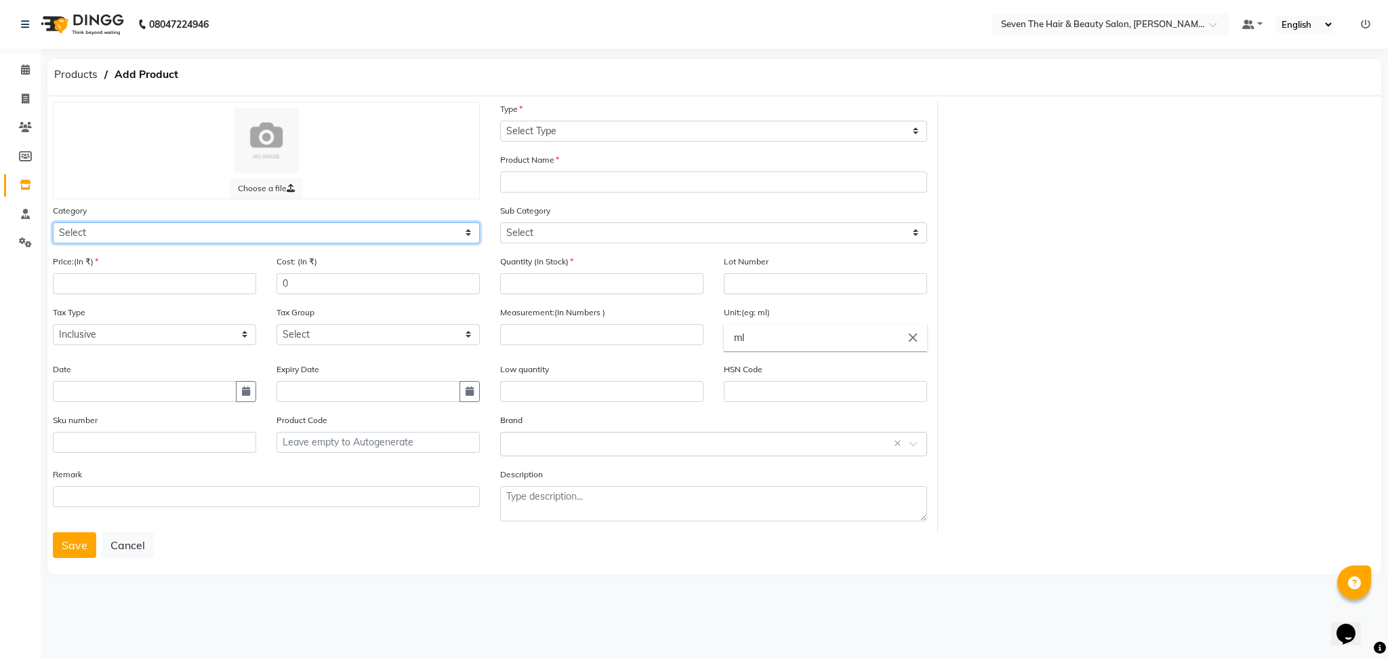
select select "267601100"
click at [53, 222] on select "Select Hair Skin Makeup Personal Care Appliances [PERSON_NAME] Waxing Disposabl…" at bounding box center [266, 232] width 427 height 21
click at [186, 287] on input "number" at bounding box center [154, 283] width 203 height 21
type input "30"
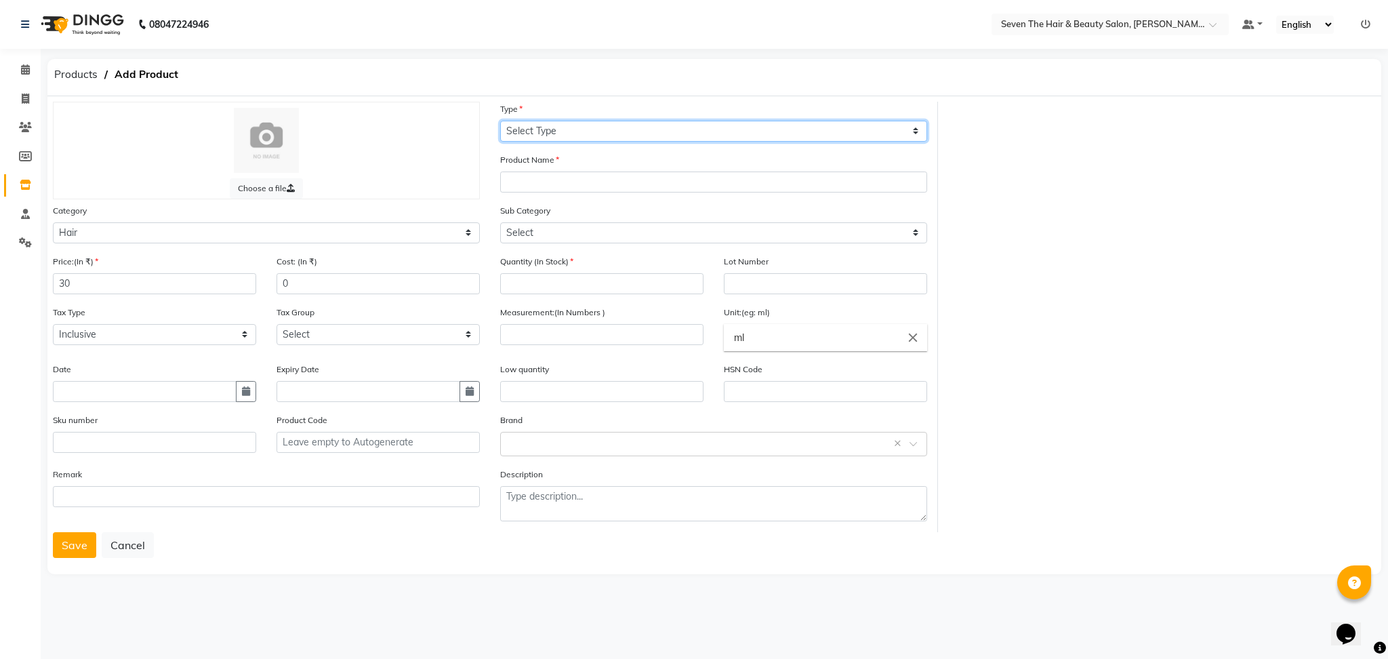
click at [566, 127] on select "Select Type Both Retail Consumable" at bounding box center [713, 131] width 427 height 21
select select "R"
click at [500, 121] on select "Select Type Both Retail Consumable" at bounding box center [713, 131] width 427 height 21
click at [588, 180] on input "text" at bounding box center [713, 182] width 427 height 21
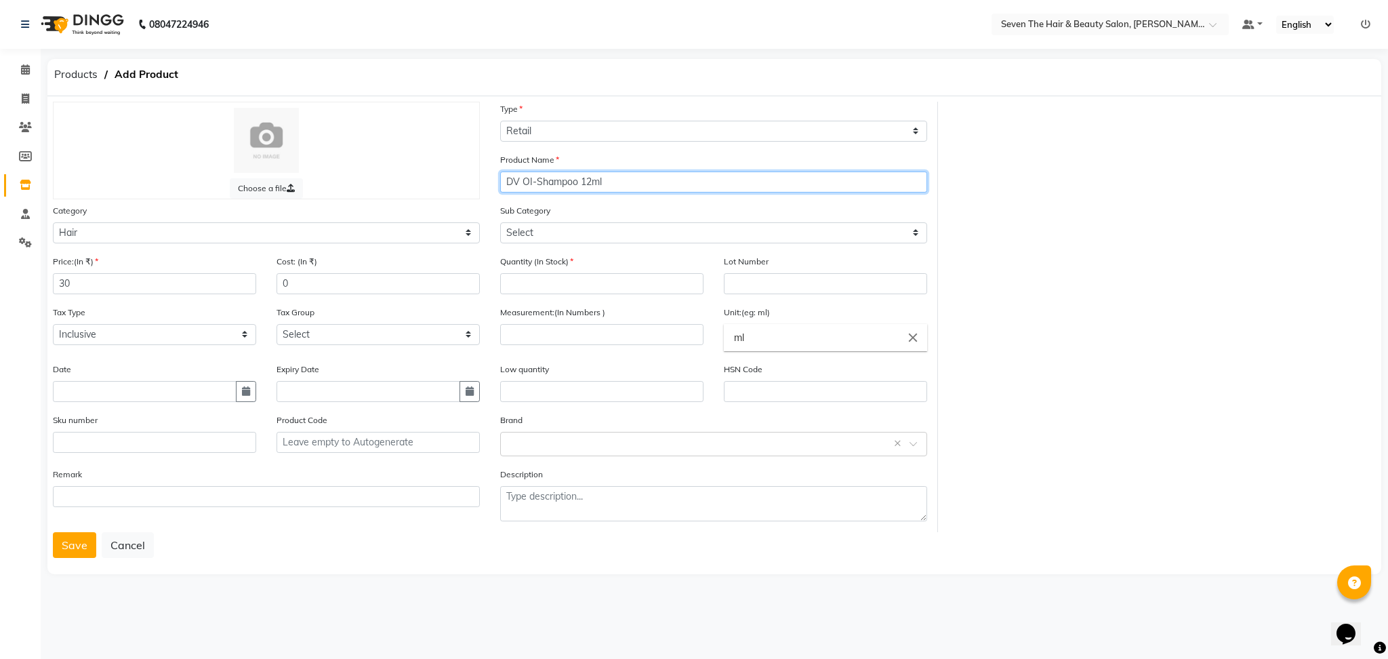
type input "DV OI-Shampoo 12ml"
click at [561, 232] on select "Select Shampoo Conditioner Cream Mask Oil Serum Color Appliances Treatment Styl…" at bounding box center [713, 232] width 427 height 21
select select "267601101"
click at [500, 222] on select "Select Shampoo Conditioner Cream Mask Oil Serum Color Appliances Treatment Styl…" at bounding box center [713, 232] width 427 height 21
click at [567, 275] on input "number" at bounding box center [601, 283] width 203 height 21
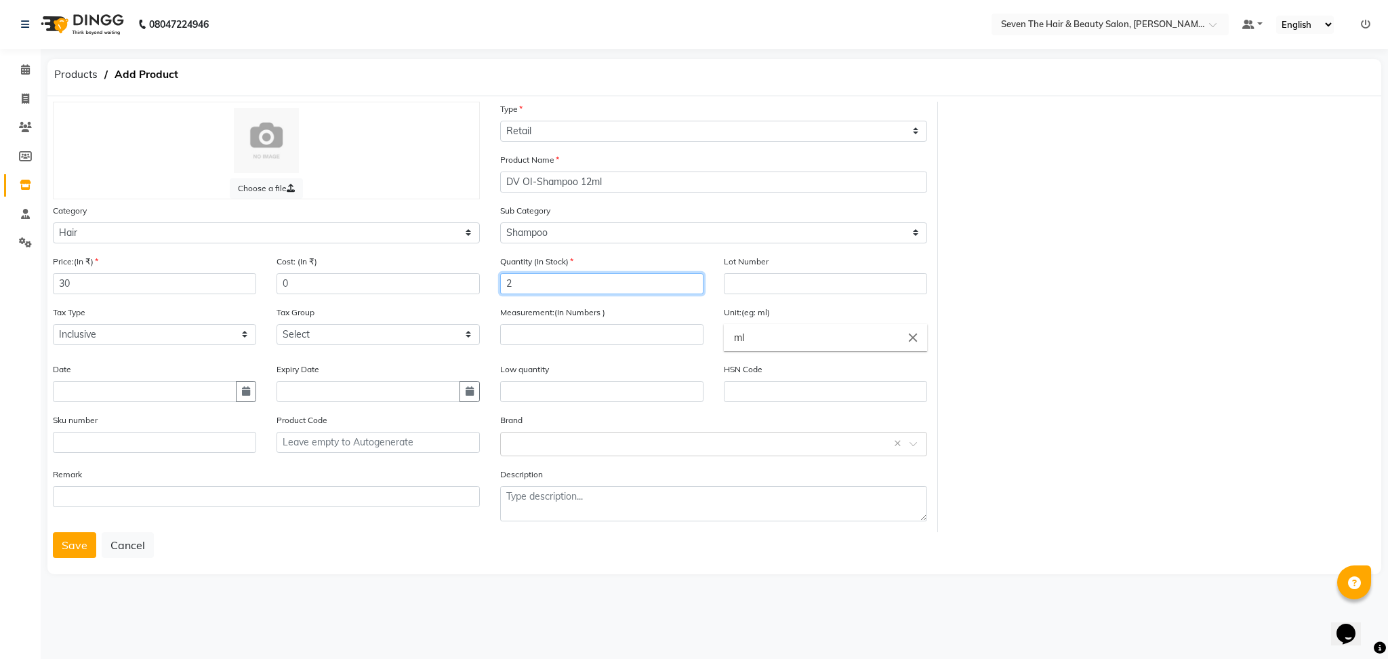
type input "2"
click at [773, 285] on input "text" at bounding box center [825, 283] width 203 height 21
type input "0289"
click at [577, 331] on input "number" at bounding box center [601, 334] width 203 height 21
type input "12"
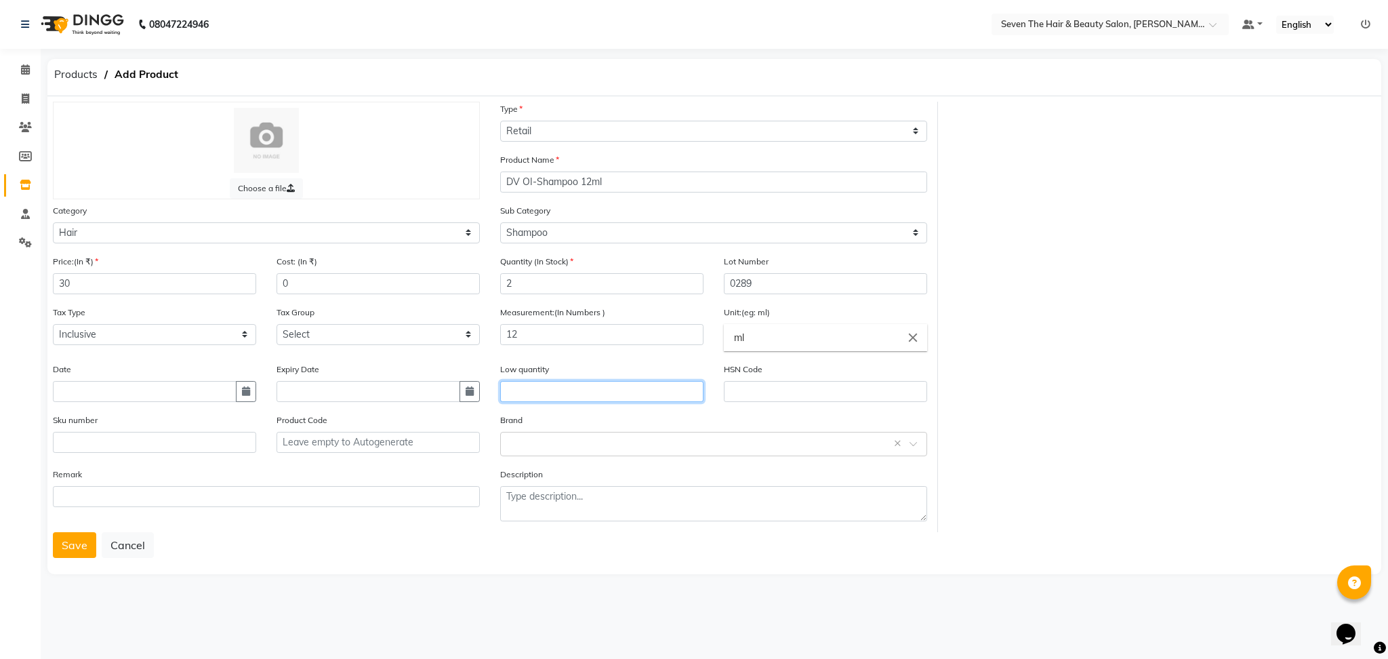
click at [527, 390] on input "text" at bounding box center [601, 391] width 203 height 21
type input "1"
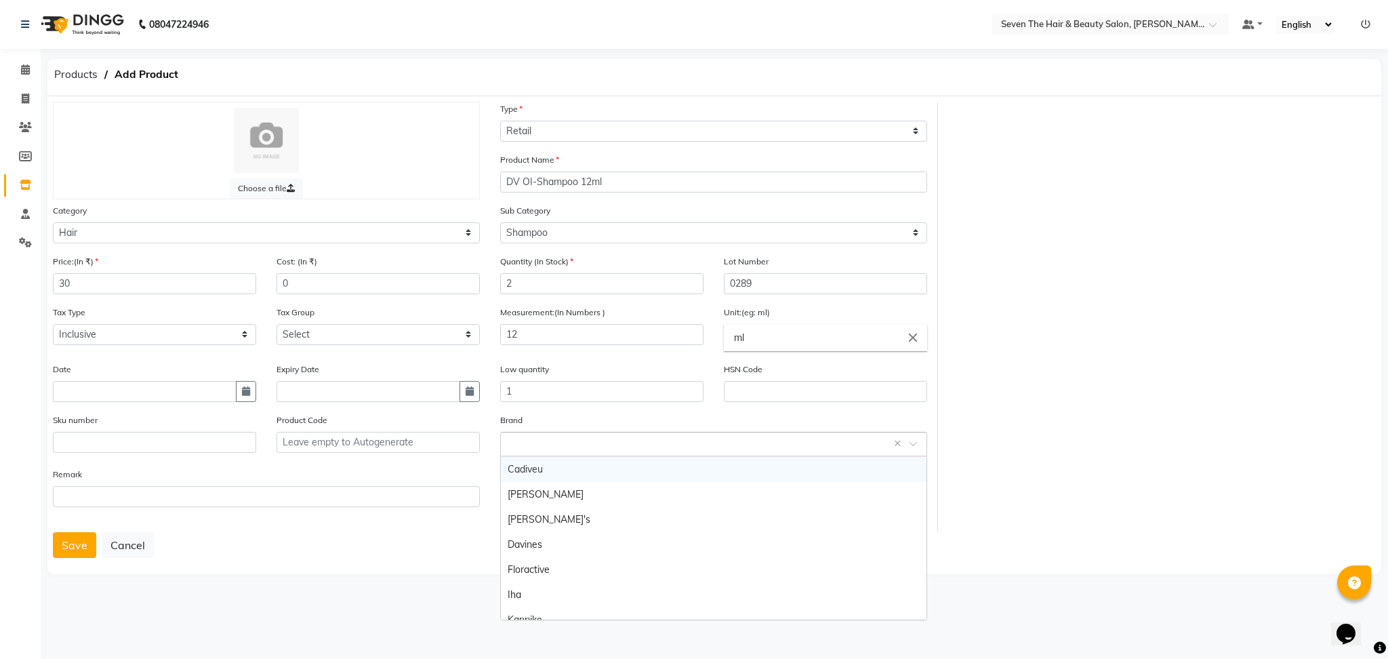
click at [539, 447] on input "text" at bounding box center [700, 443] width 385 height 14
click at [545, 544] on div "Davines" at bounding box center [714, 544] width 426 height 25
click at [76, 545] on button "Save" at bounding box center [74, 545] width 43 height 26
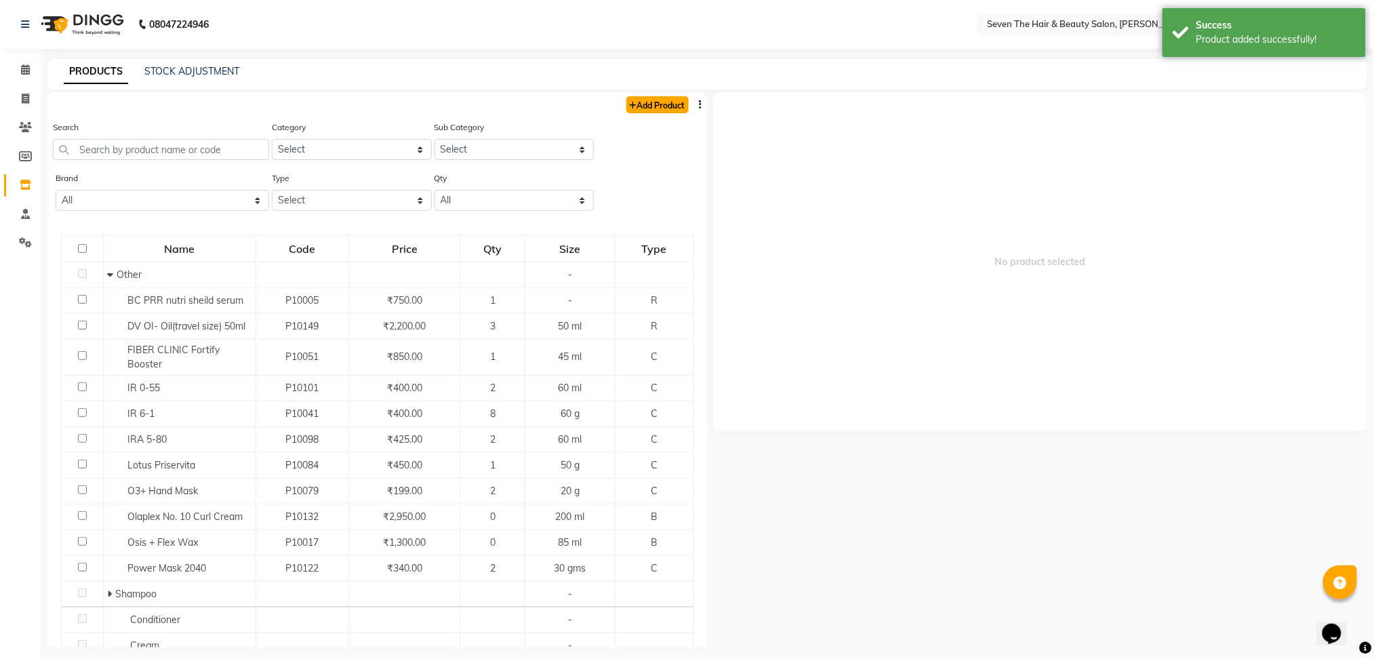
click at [657, 104] on link "Add Product" at bounding box center [657, 104] width 62 height 17
select select "true"
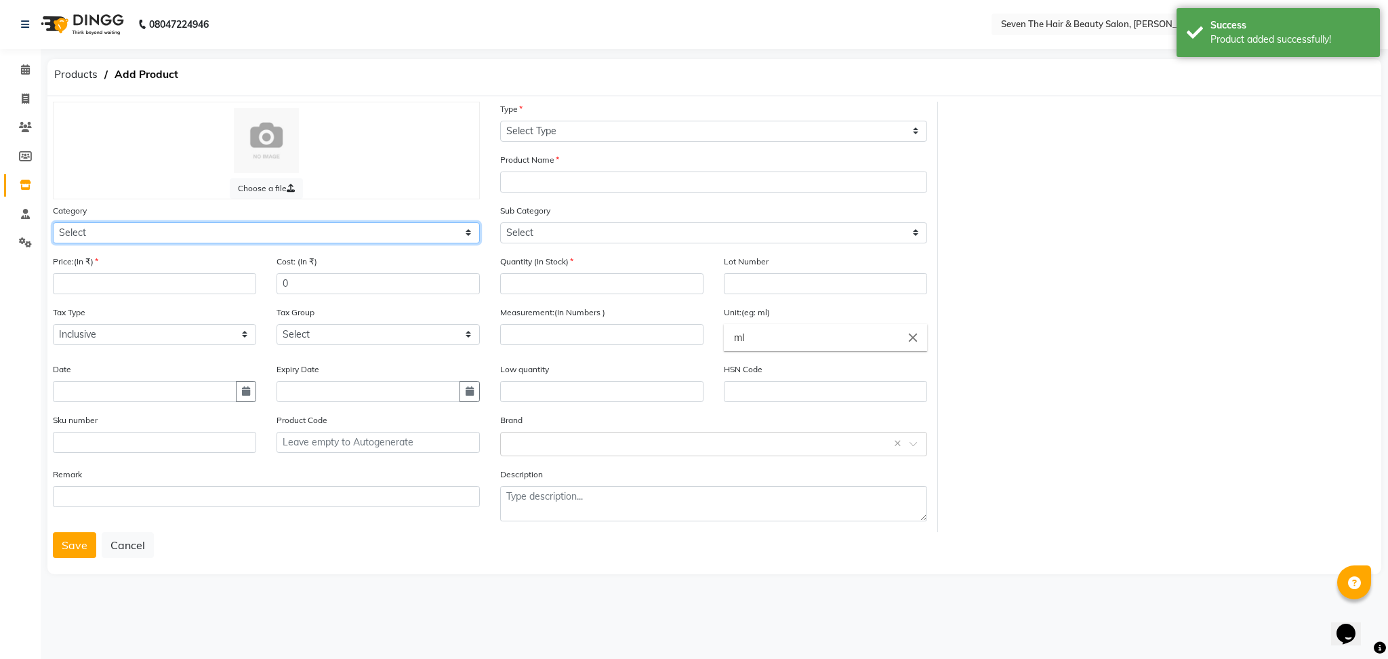
click at [196, 228] on select "Select Hair Skin Makeup Personal Care Appliances [PERSON_NAME] Waxing Disposabl…" at bounding box center [266, 232] width 427 height 21
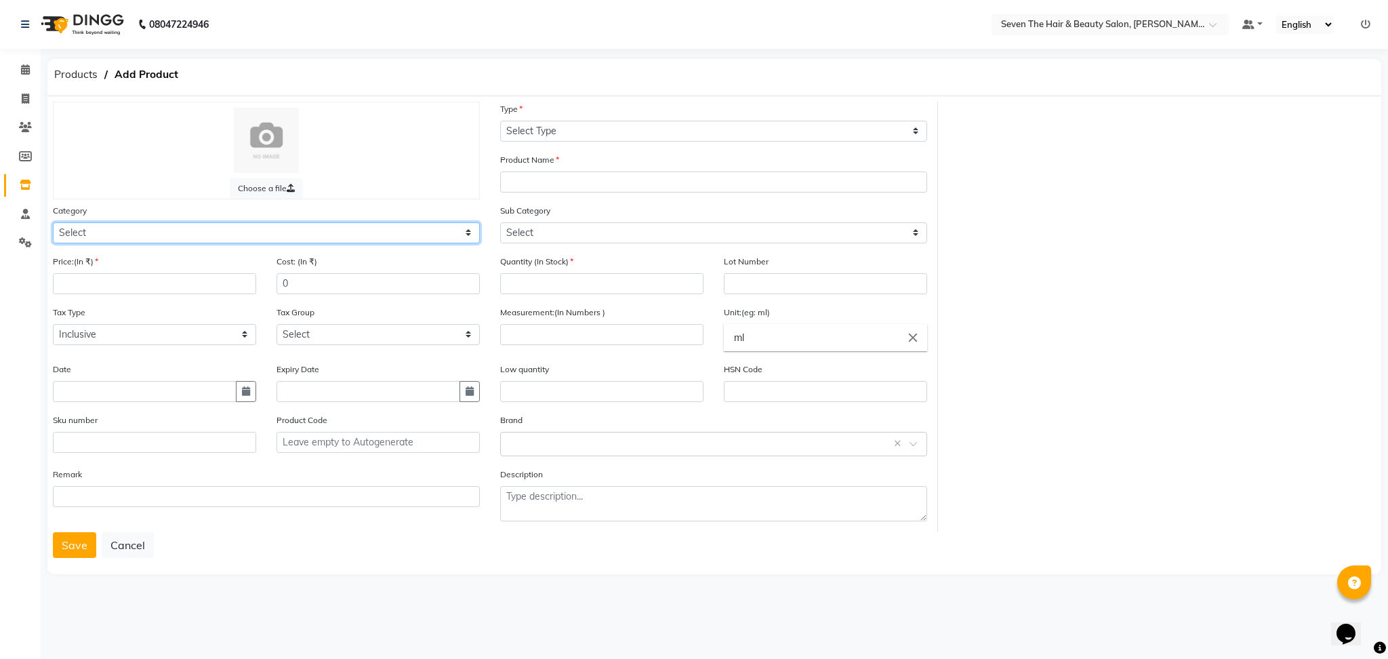
select select "267601100"
click at [53, 222] on select "Select Hair Skin Makeup Personal Care Appliances [PERSON_NAME] Waxing Disposabl…" at bounding box center [266, 232] width 427 height 21
click at [141, 279] on input "number" at bounding box center [154, 283] width 203 height 21
type input "30"
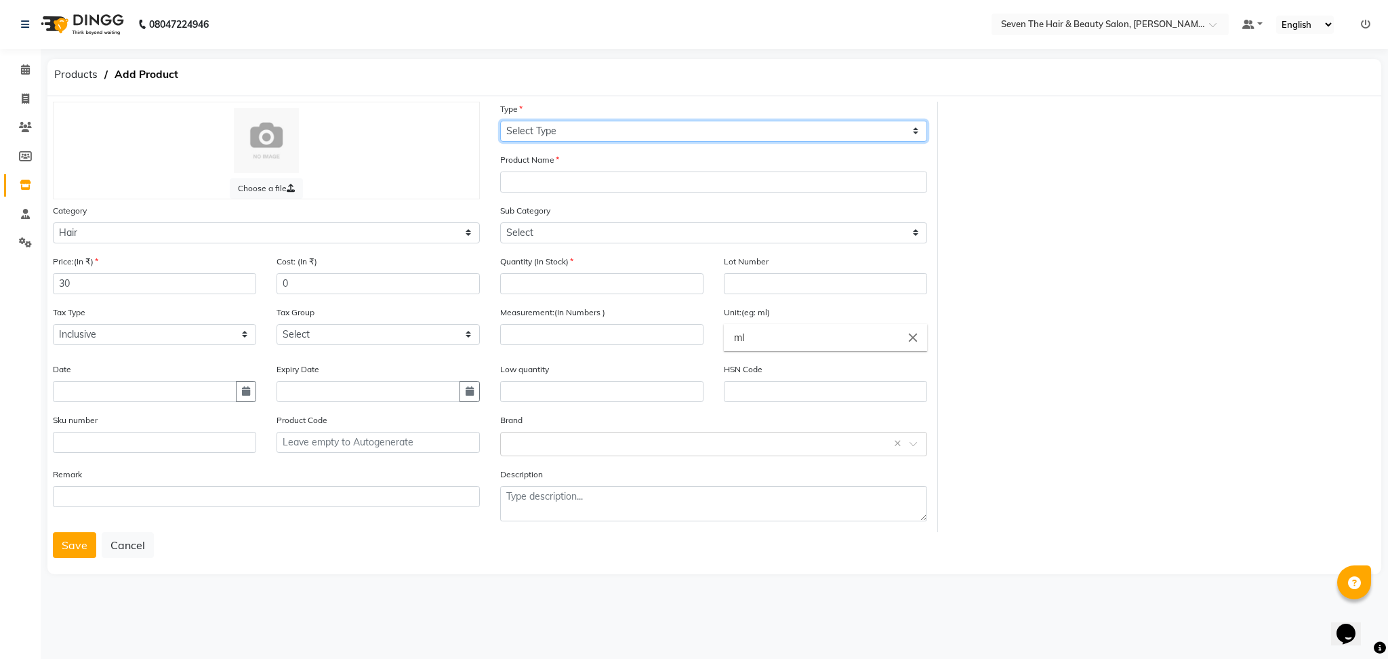
click at [536, 133] on select "Select Type Both Retail Consumable" at bounding box center [713, 131] width 427 height 21
select select "R"
click at [500, 121] on select "Select Type Both Retail Consumable" at bounding box center [713, 131] width 427 height 21
click at [547, 188] on input "text" at bounding box center [713, 182] width 427 height 21
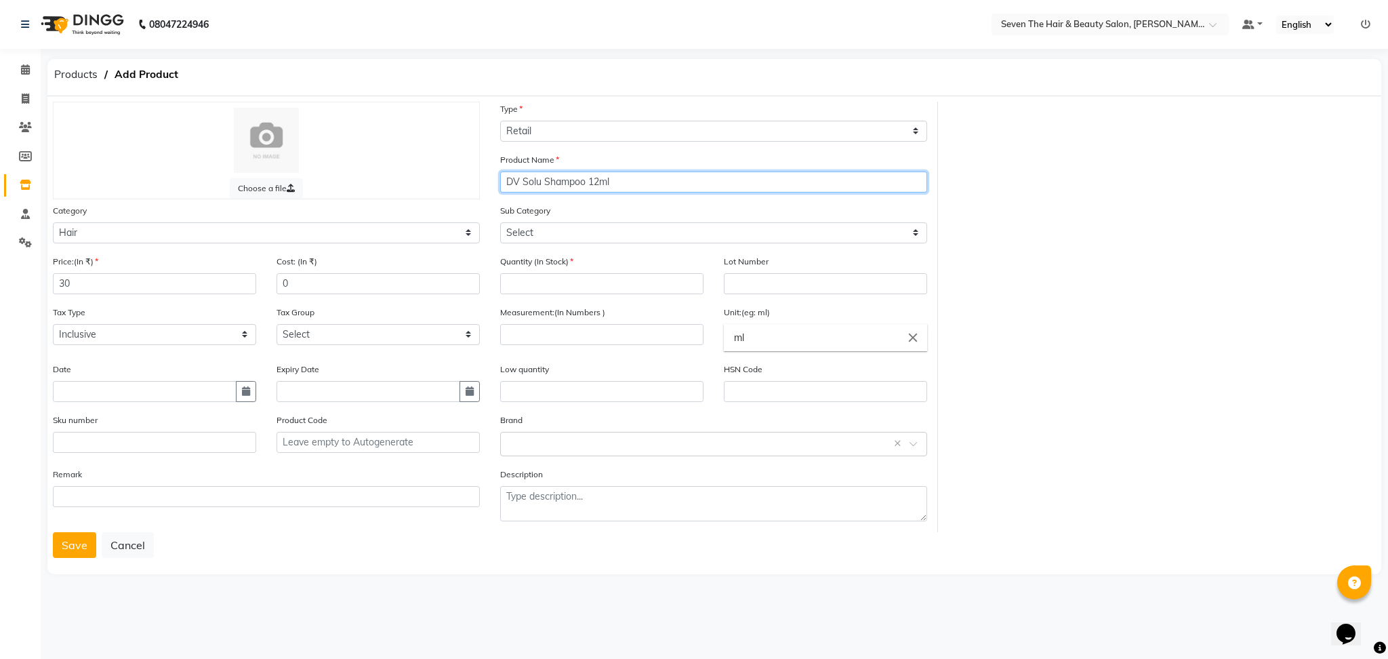
type input "DV Solu Shampoo 12ml"
click at [559, 233] on select "Select Shampoo Conditioner Cream Mask Oil Serum Color Appliances Treatment Styl…" at bounding box center [713, 232] width 427 height 21
select select "267601101"
click at [500, 222] on select "Select Shampoo Conditioner Cream Mask Oil Serum Color Appliances Treatment Styl…" at bounding box center [713, 232] width 427 height 21
click at [560, 283] on input "number" at bounding box center [601, 283] width 203 height 21
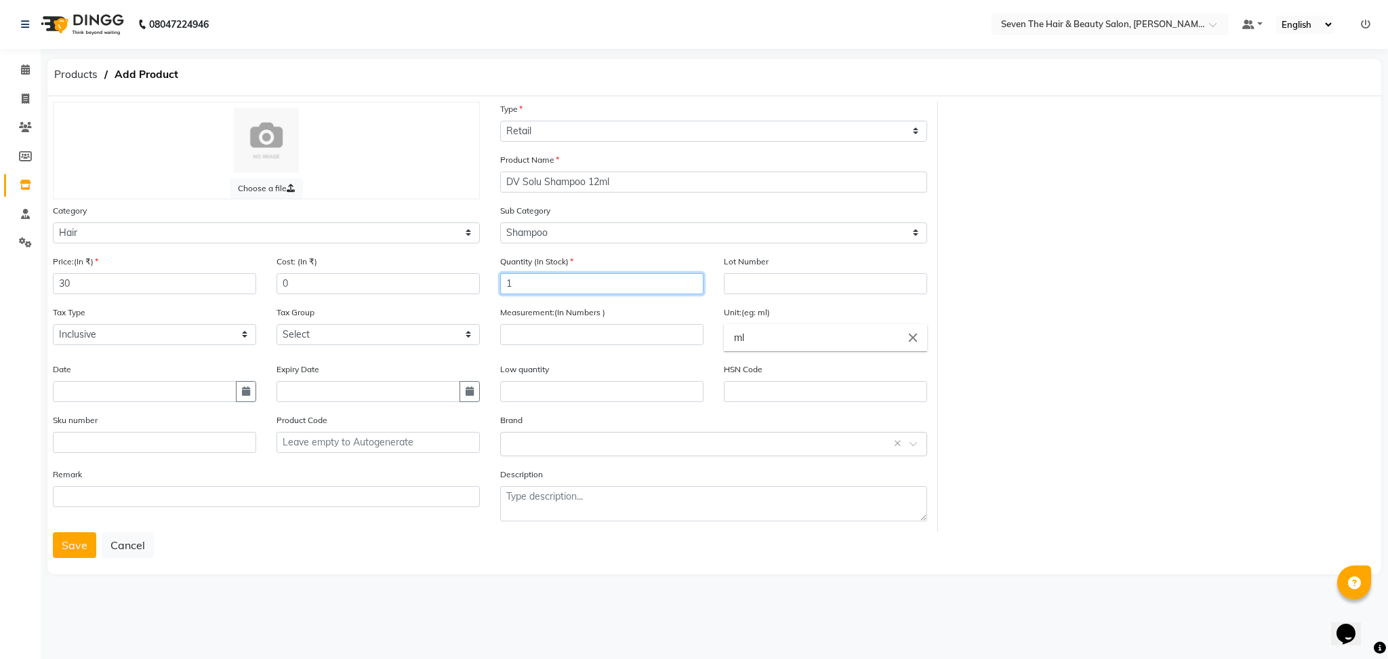
type input "1"
click at [761, 273] on div "Lot Number" at bounding box center [825, 274] width 203 height 40
click at [761, 282] on input "text" at bounding box center [825, 283] width 203 height 21
type input "0289"
click at [632, 340] on input "number" at bounding box center [601, 334] width 203 height 21
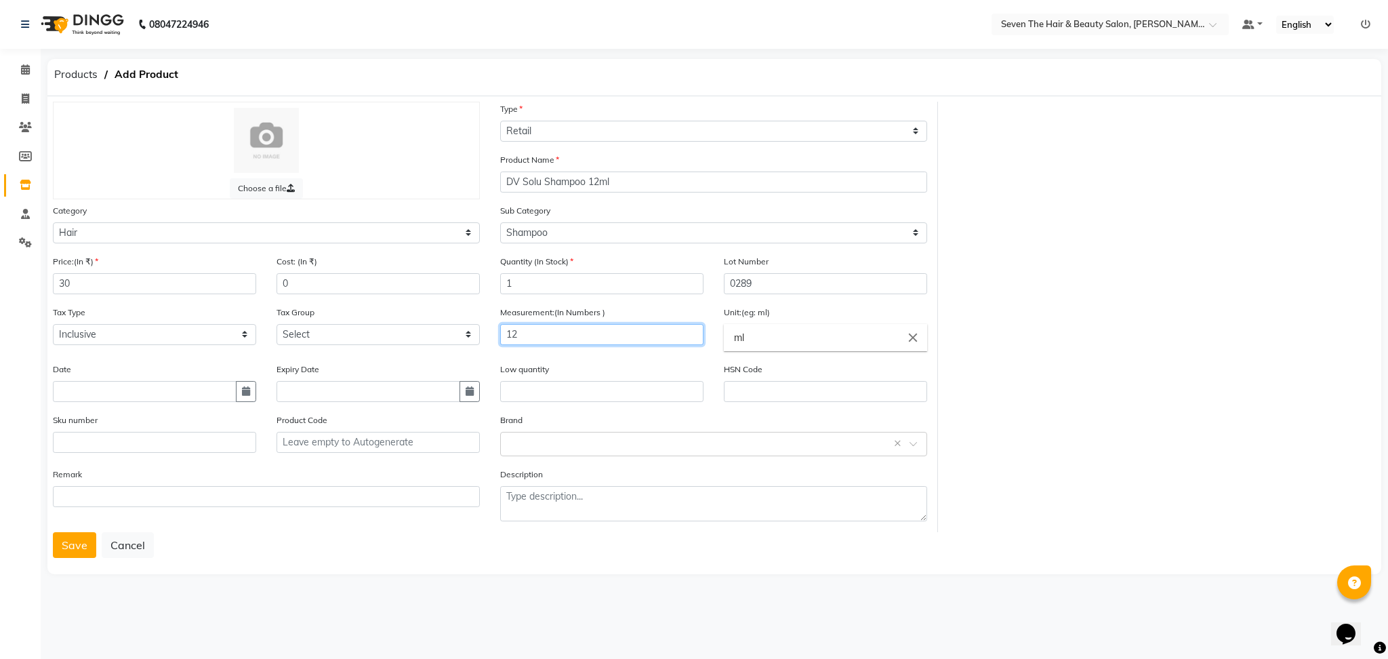
type input "12"
click at [575, 392] on input "text" at bounding box center [601, 391] width 203 height 21
type input "1"
click at [557, 443] on input "text" at bounding box center [700, 443] width 385 height 14
click at [555, 546] on div "Davines" at bounding box center [714, 544] width 426 height 25
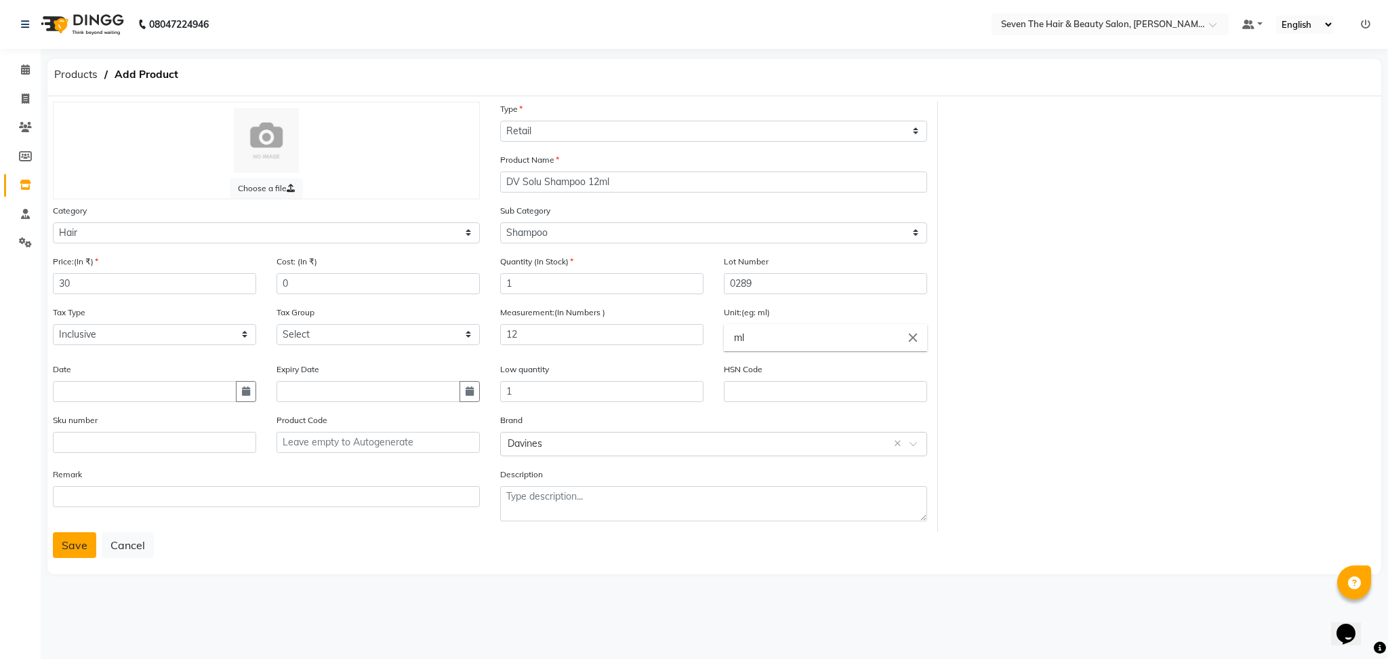
click at [88, 544] on button "Save" at bounding box center [74, 545] width 43 height 26
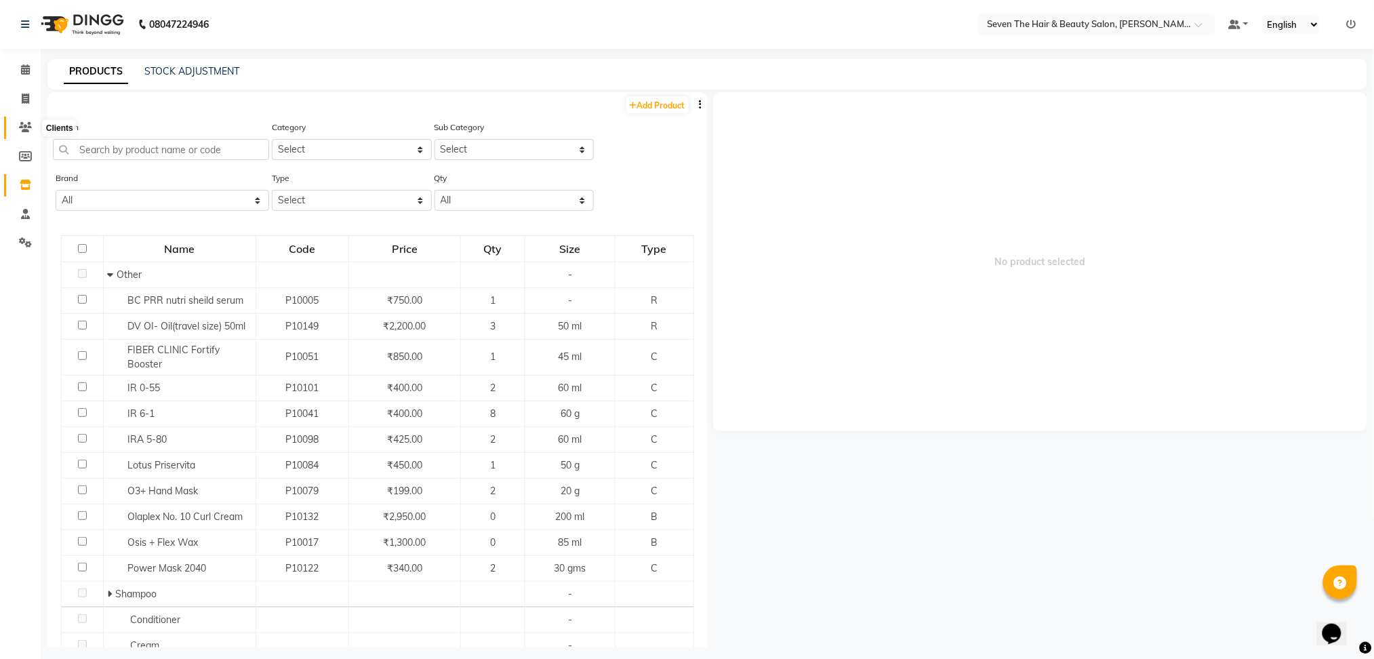
click at [18, 133] on span at bounding box center [26, 128] width 24 height 16
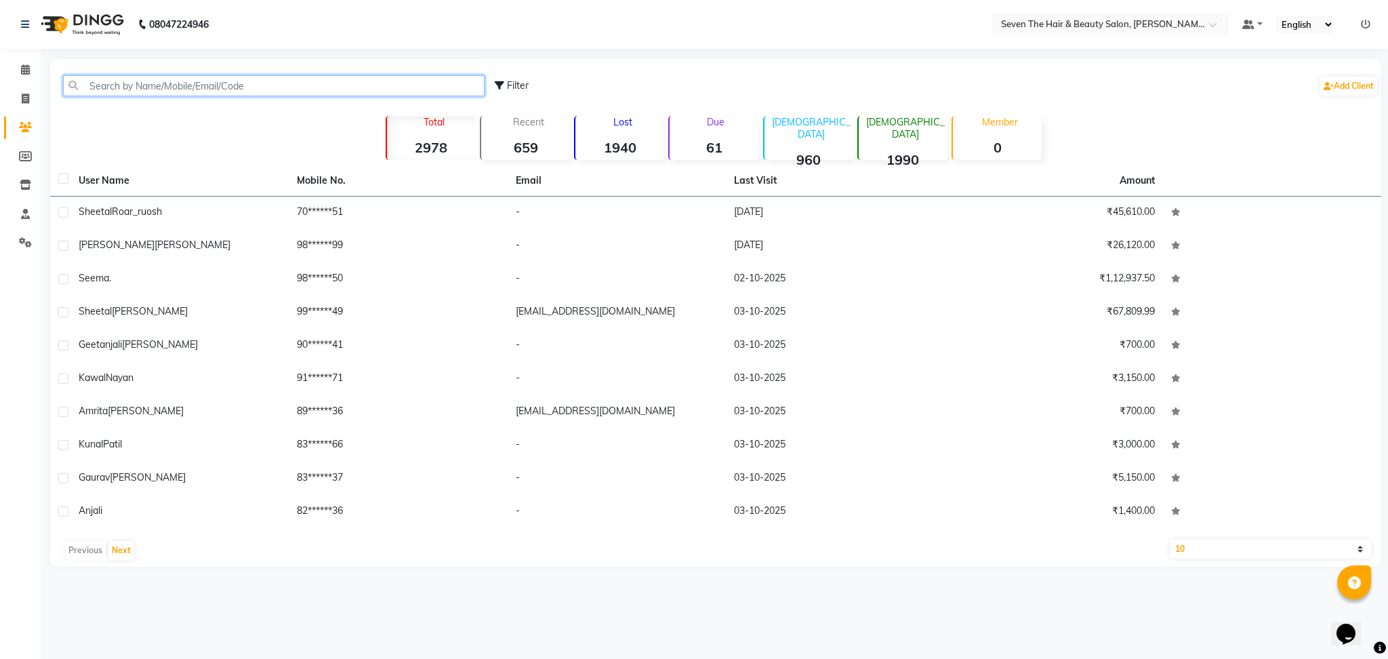
click at [167, 87] on input "text" at bounding box center [274, 85] width 422 height 21
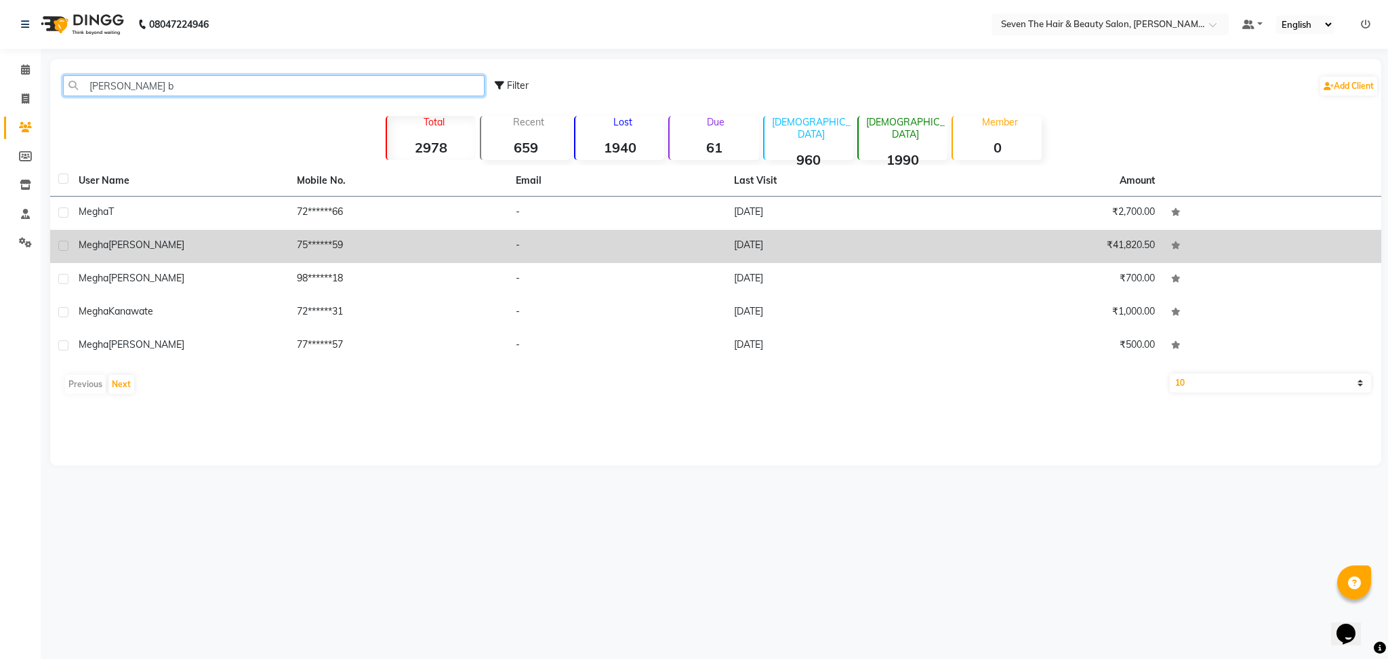
type input "[PERSON_NAME] b"
click at [174, 254] on td "[PERSON_NAME]" at bounding box center [179, 246] width 218 height 33
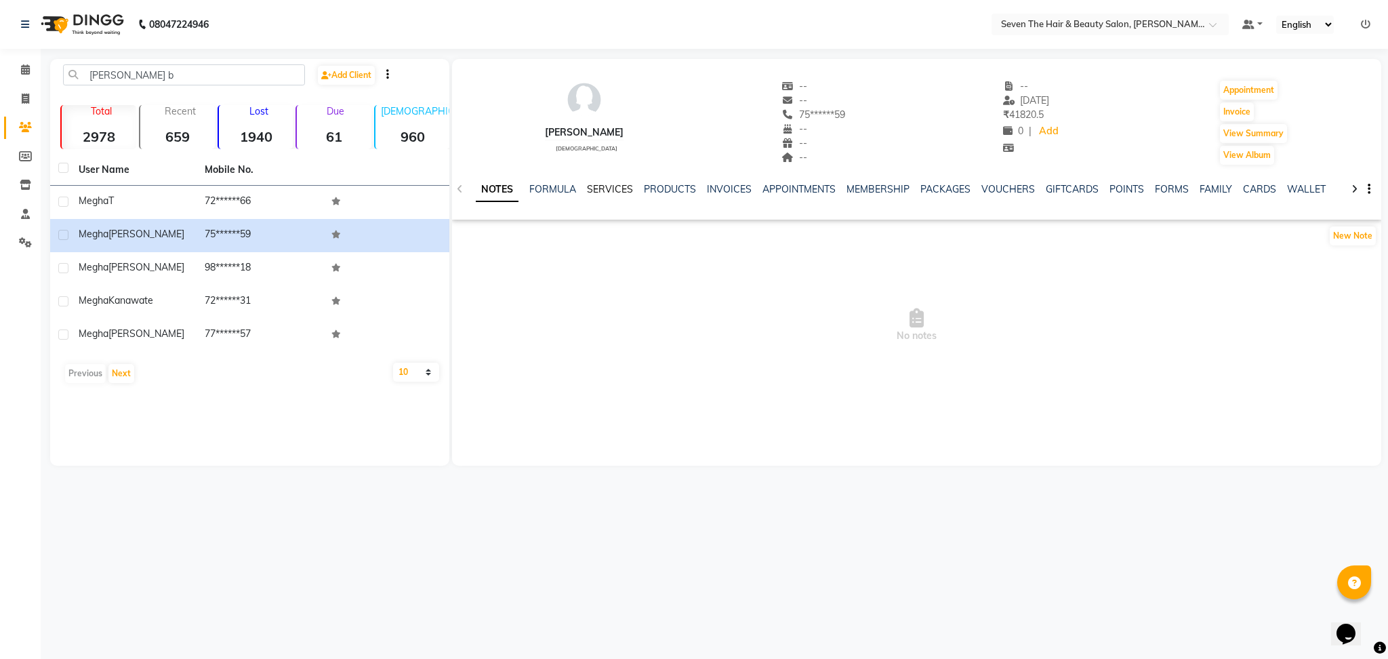
click at [604, 191] on link "SERVICES" at bounding box center [610, 189] width 46 height 12
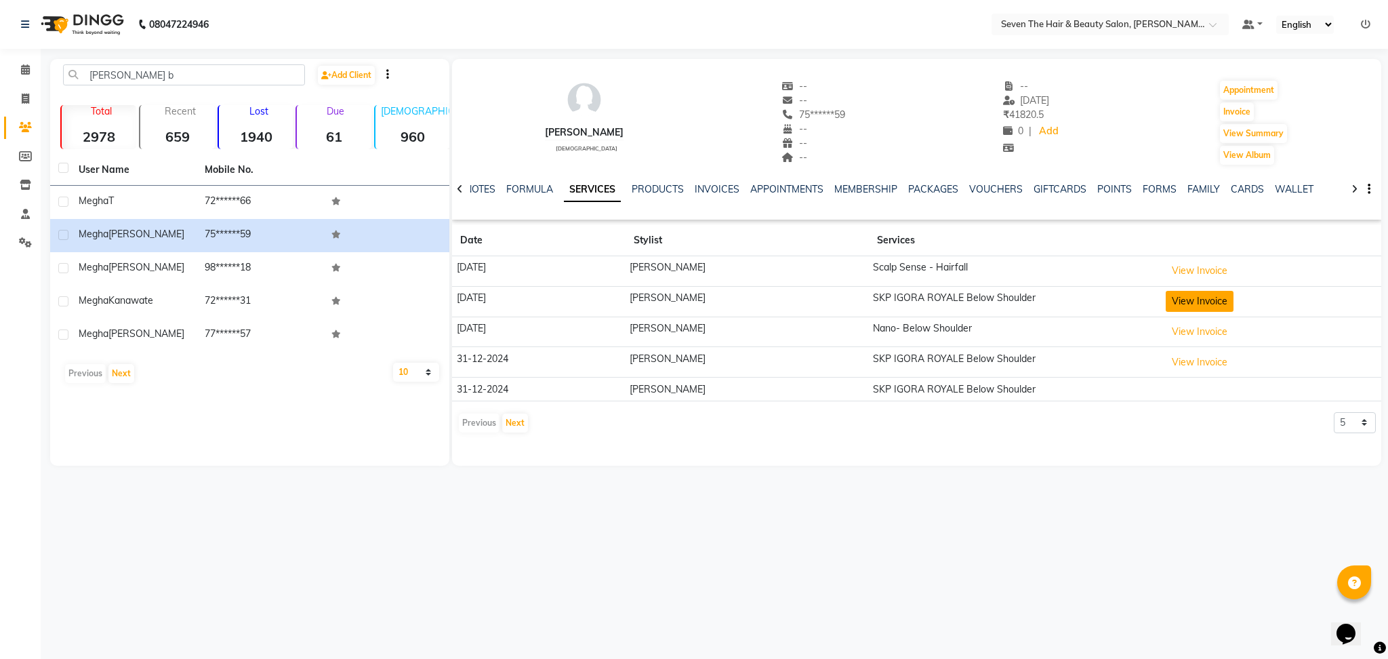
click at [1178, 304] on button "View Invoice" at bounding box center [1200, 301] width 68 height 21
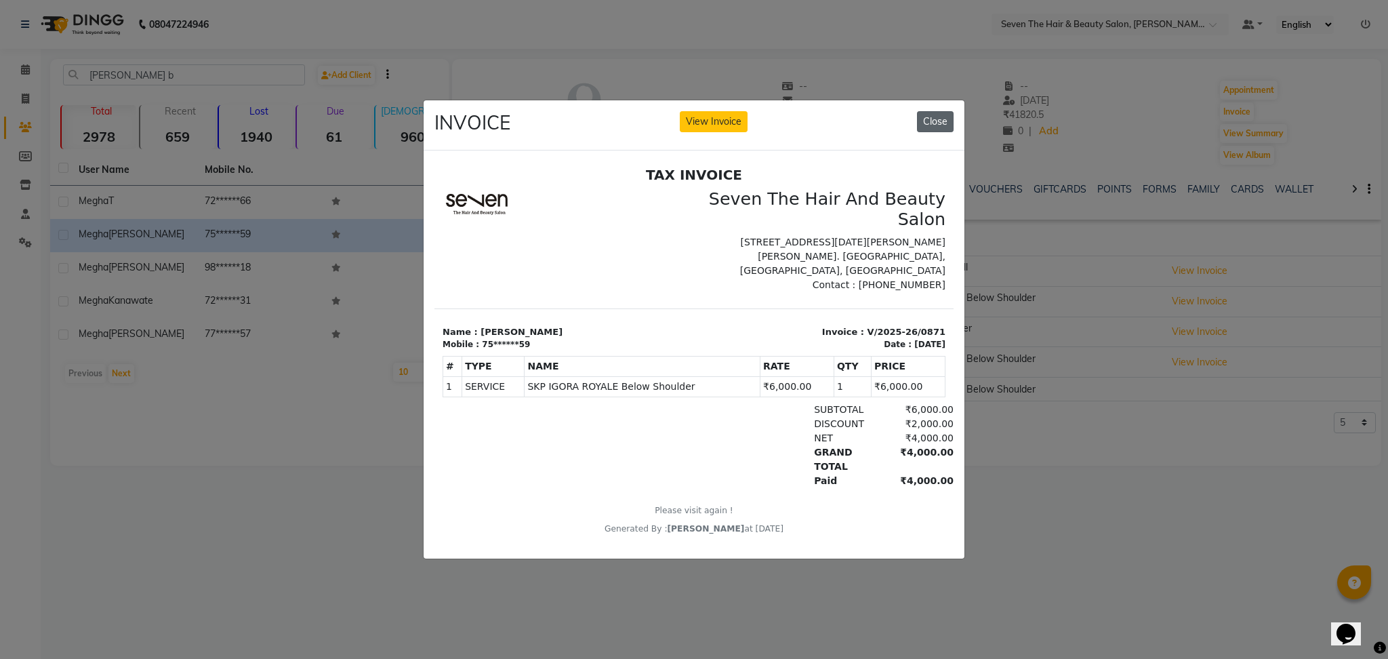
click at [946, 111] on button "Close" at bounding box center [935, 121] width 37 height 21
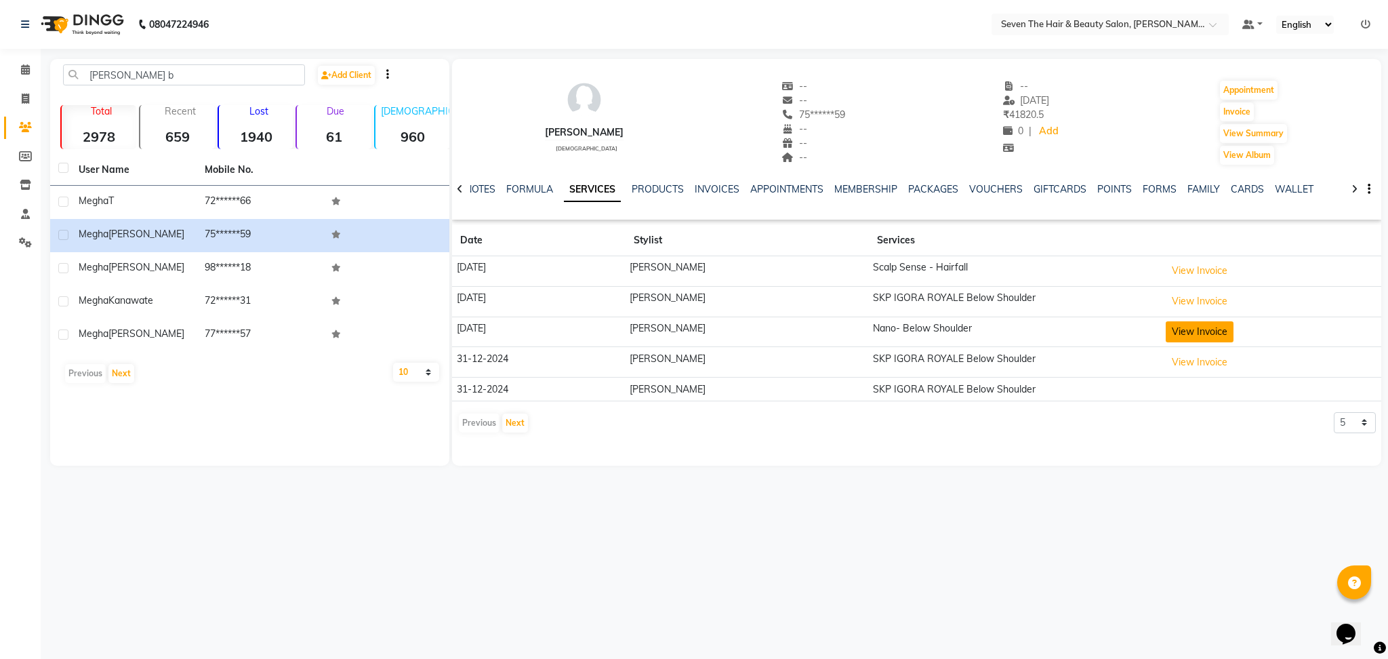
click at [1169, 332] on button "View Invoice" at bounding box center [1200, 331] width 68 height 21
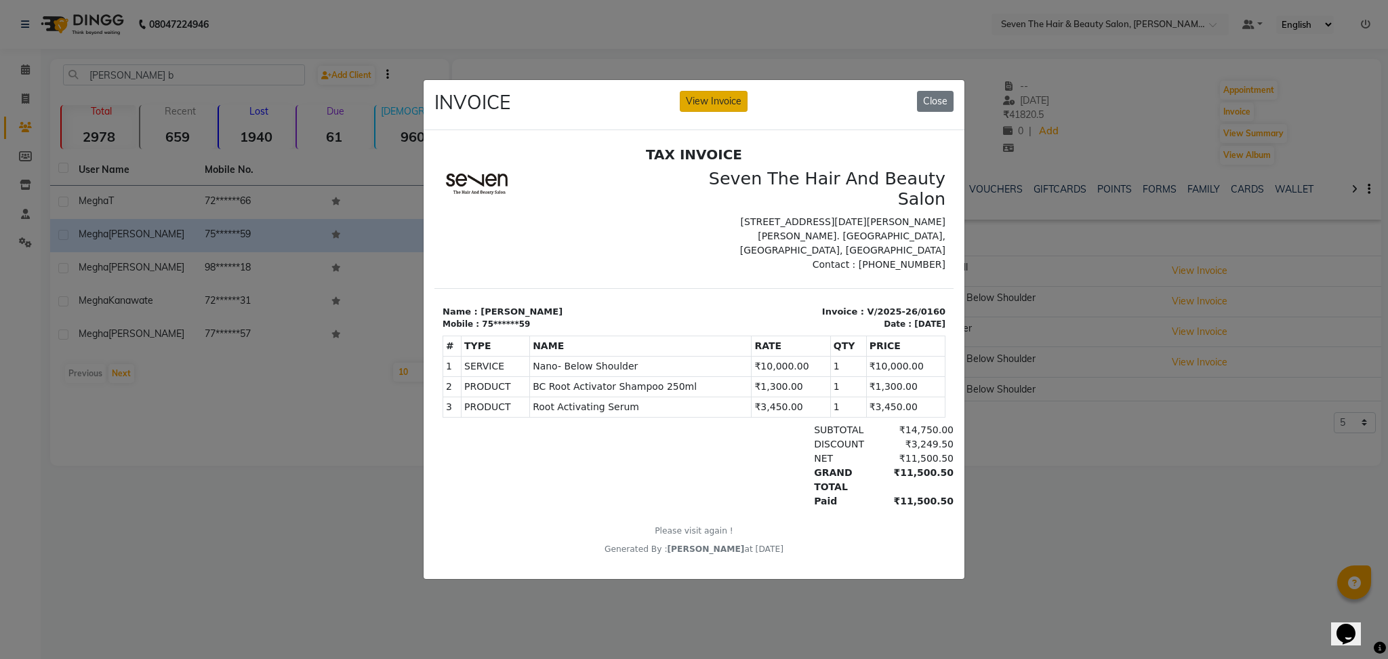
click at [694, 91] on button "View Invoice" at bounding box center [714, 101] width 68 height 21
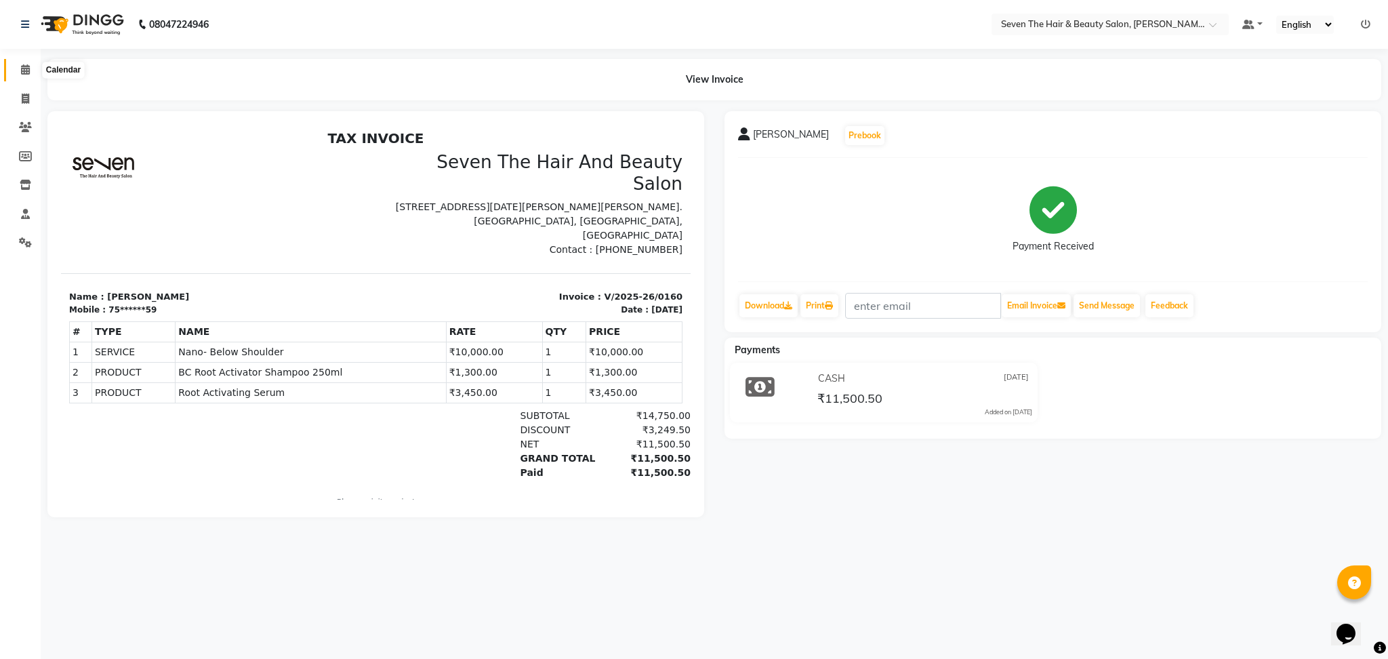
click at [15, 68] on span at bounding box center [26, 70] width 24 height 16
